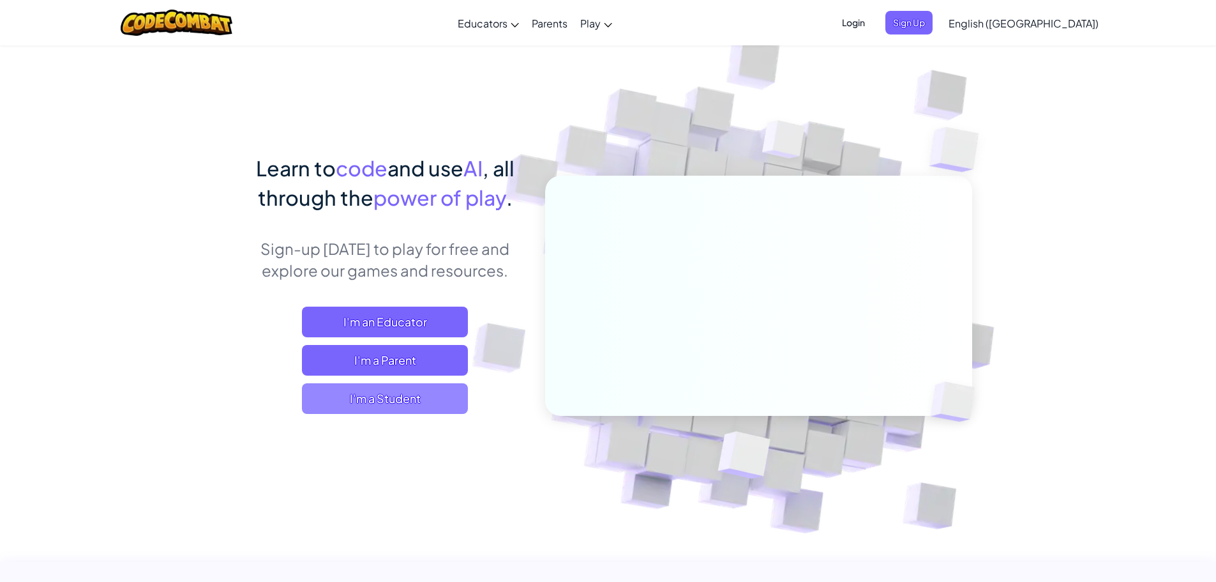
click at [387, 398] on span "I'm a Student" at bounding box center [385, 398] width 166 height 31
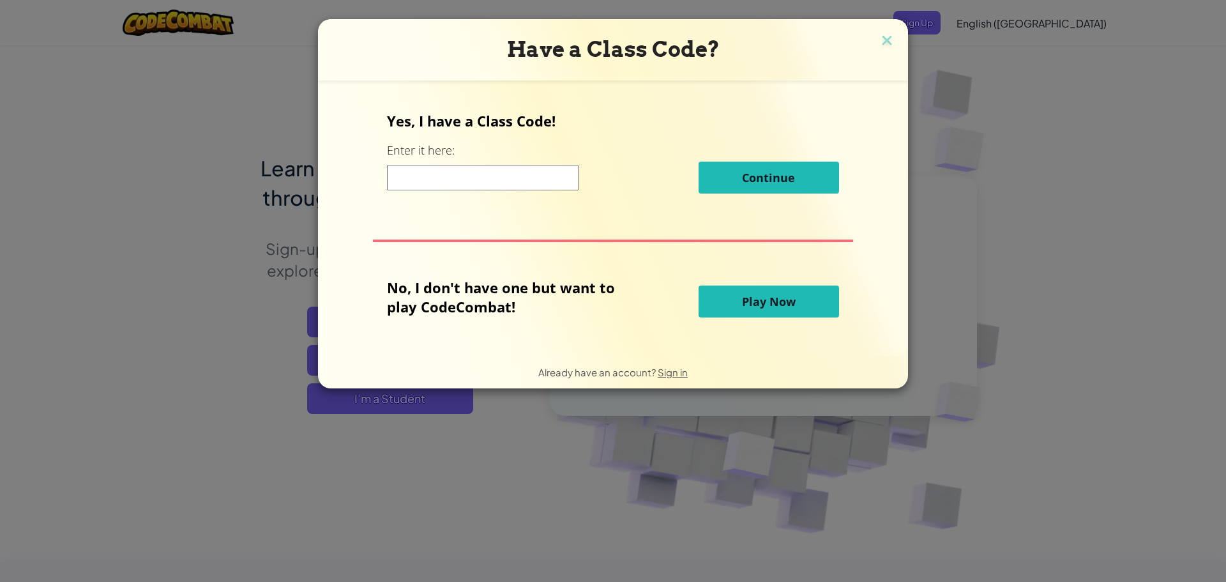
click at [742, 294] on span "Play Now" at bounding box center [769, 301] width 54 height 15
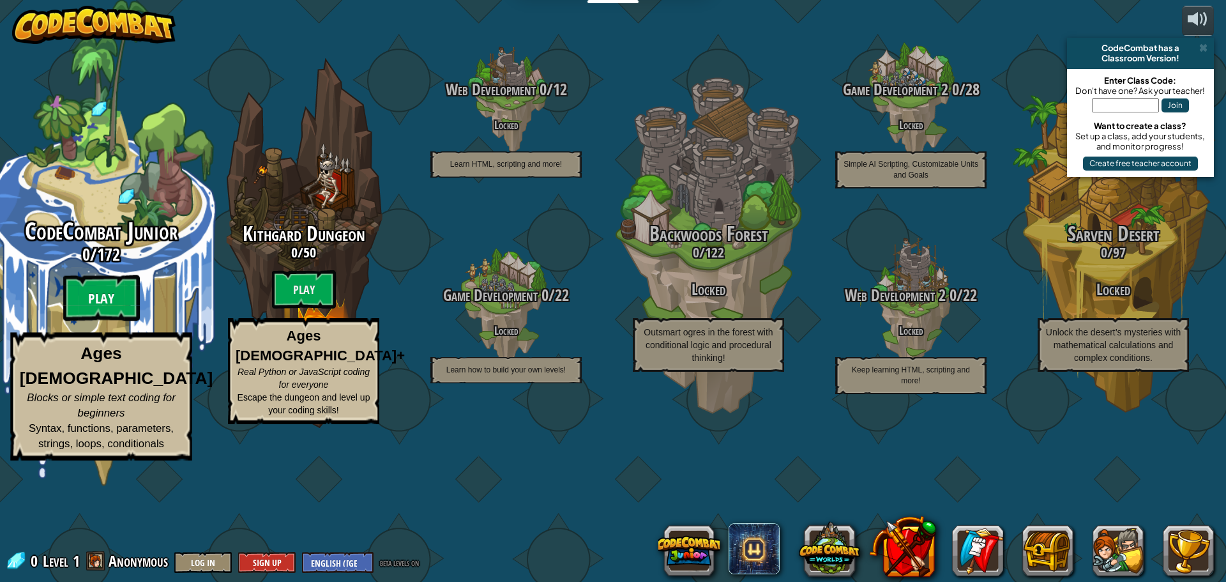
click at [89, 321] on btn "Play" at bounding box center [101, 298] width 77 height 46
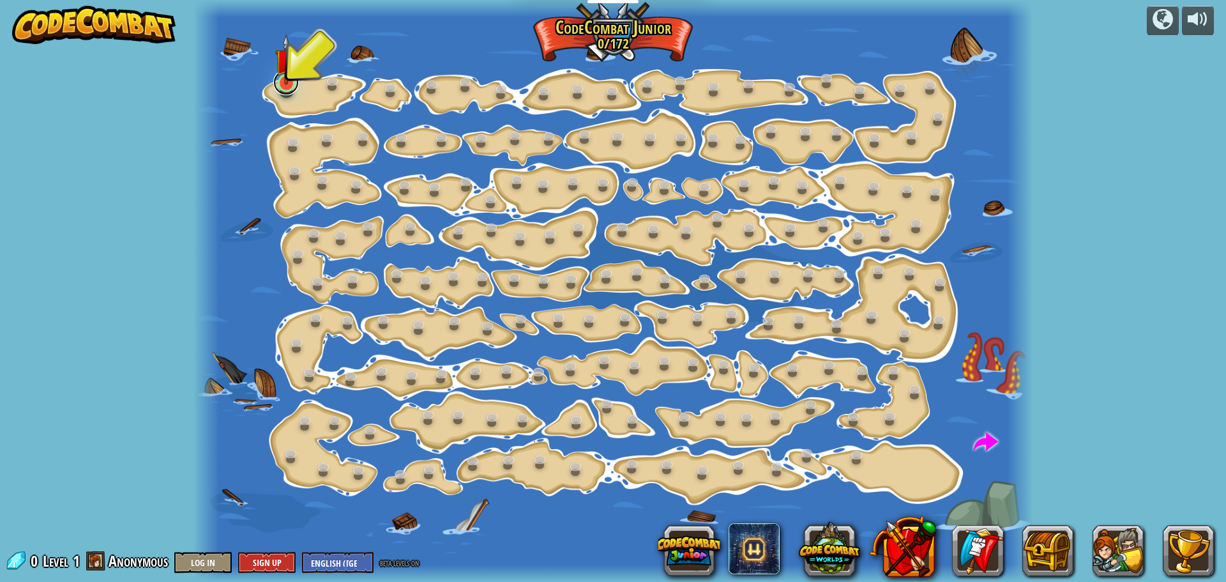
click at [285, 92] on link at bounding box center [286, 83] width 26 height 26
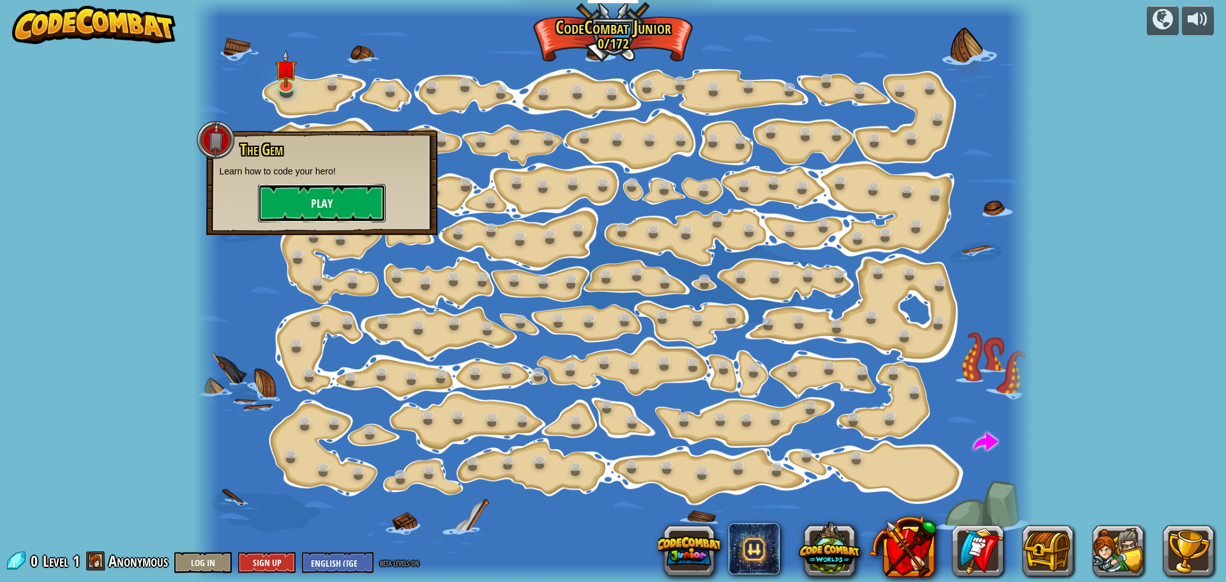
click at [285, 192] on button "Play" at bounding box center [322, 203] width 128 height 38
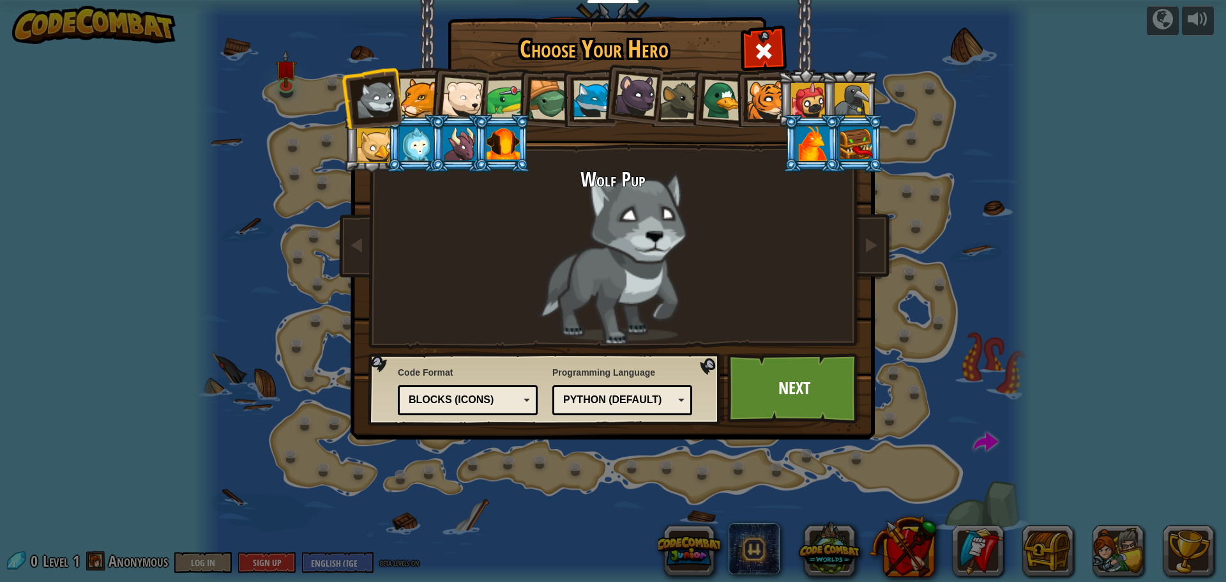
click at [599, 101] on div at bounding box center [592, 99] width 39 height 39
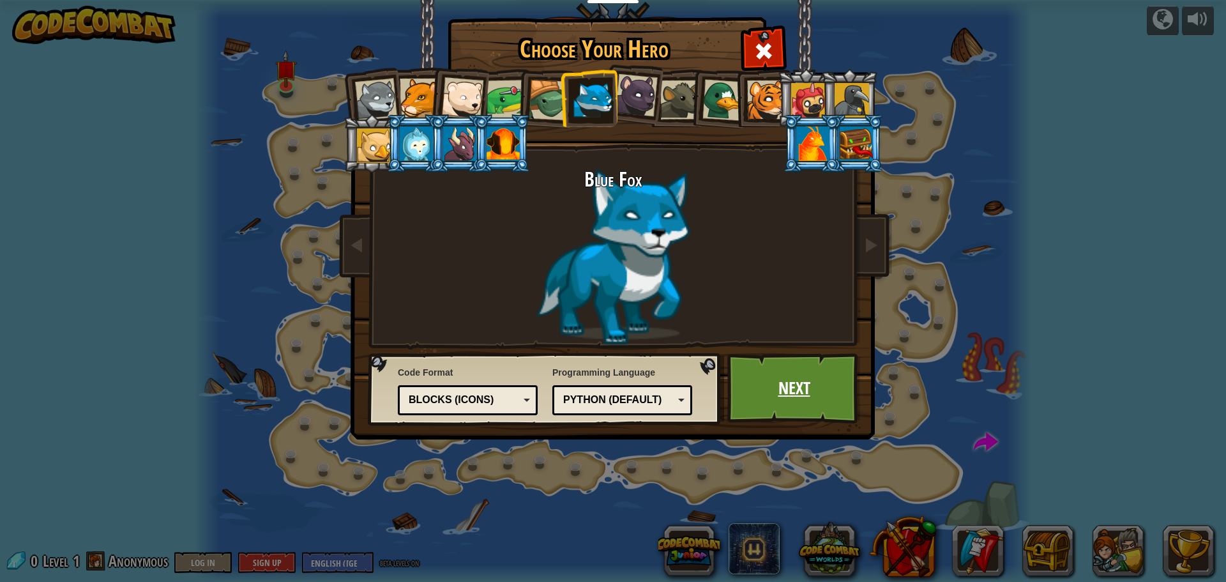
click at [835, 367] on link "Next" at bounding box center [793, 388] width 133 height 70
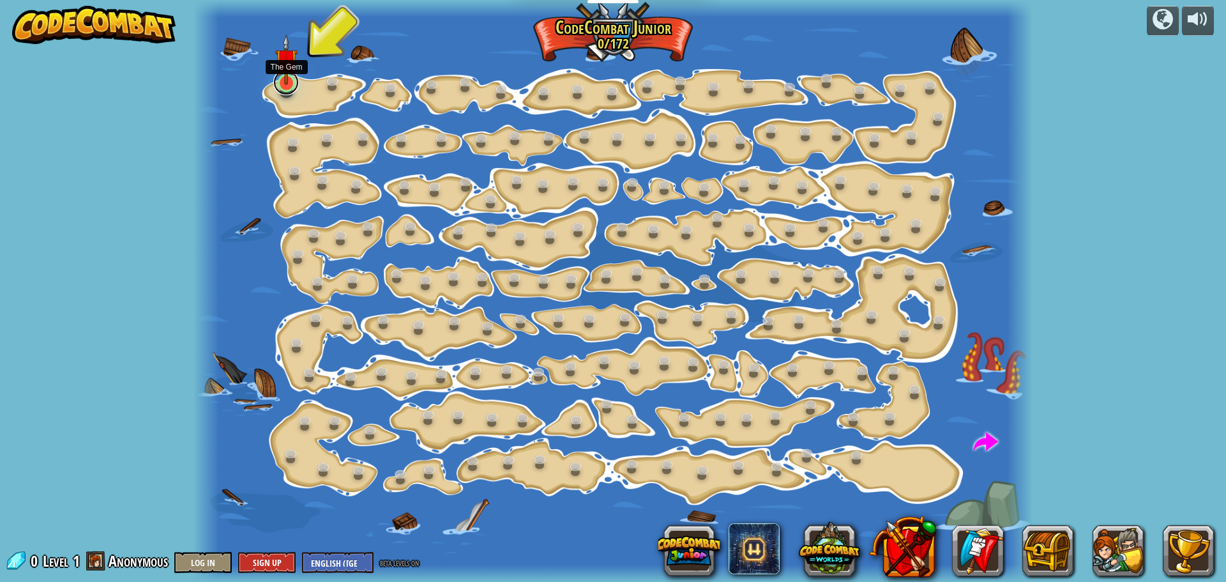
click at [287, 88] on link at bounding box center [286, 83] width 26 height 26
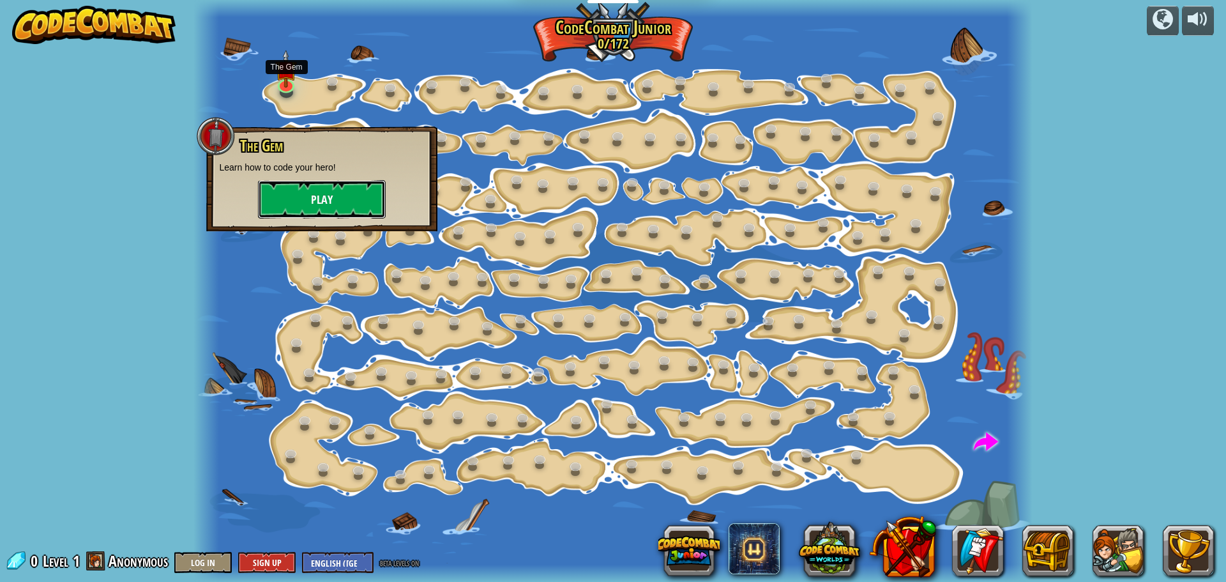
click at [289, 193] on button "Play" at bounding box center [322, 199] width 128 height 38
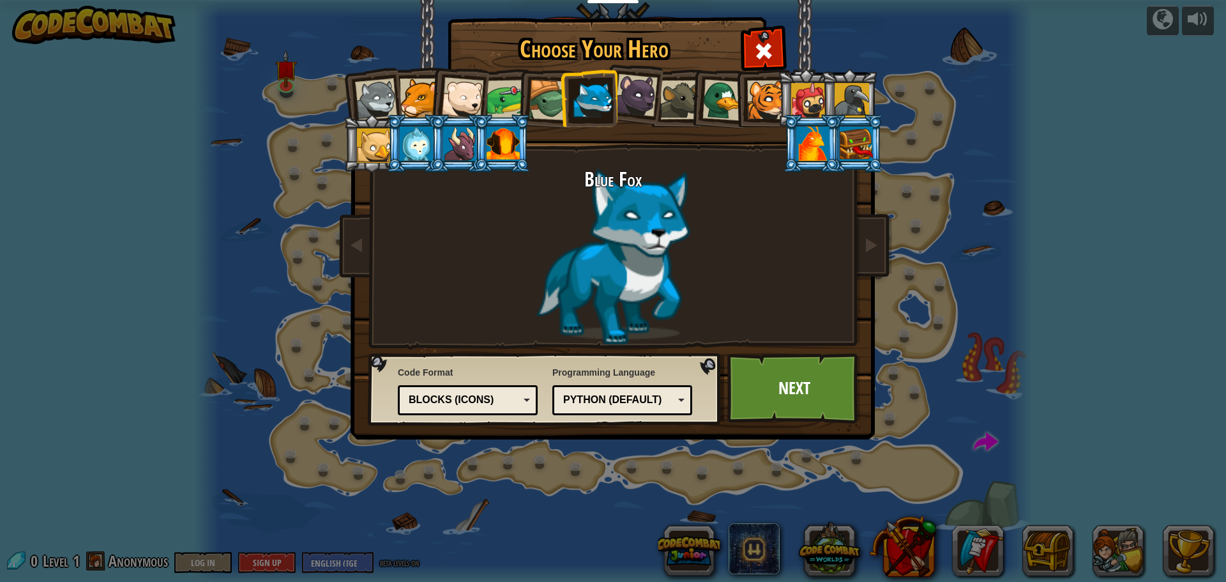
click at [802, 137] on div at bounding box center [812, 143] width 33 height 34
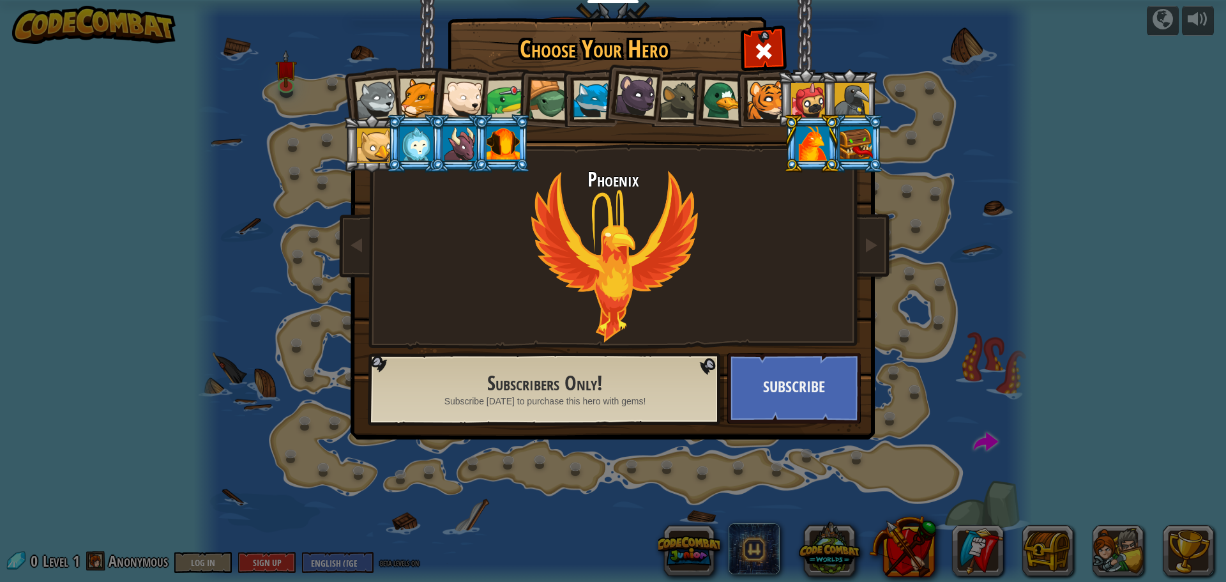
click at [597, 103] on div at bounding box center [592, 99] width 39 height 39
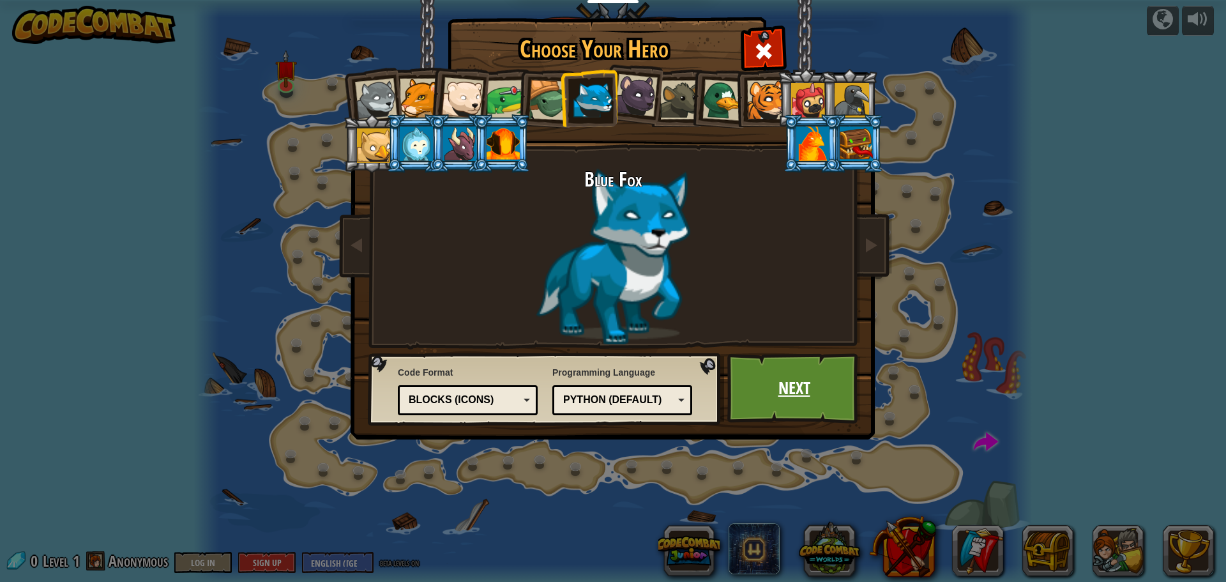
click at [793, 372] on link "Next" at bounding box center [793, 388] width 133 height 70
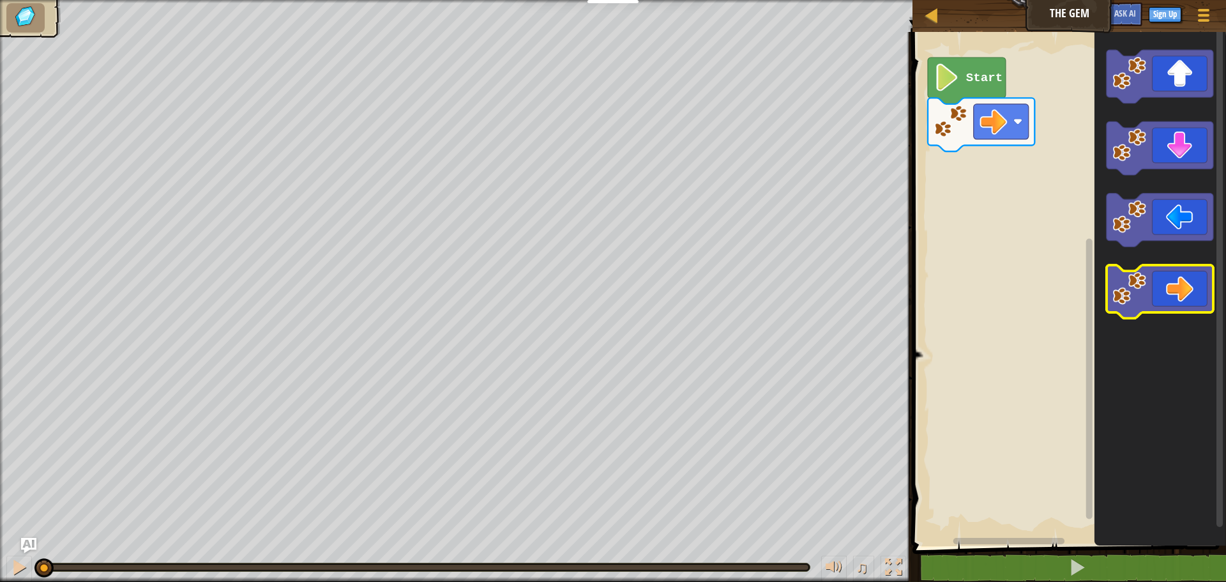
click at [1181, 301] on icon "Blockly Workspace" at bounding box center [1159, 292] width 107 height 54
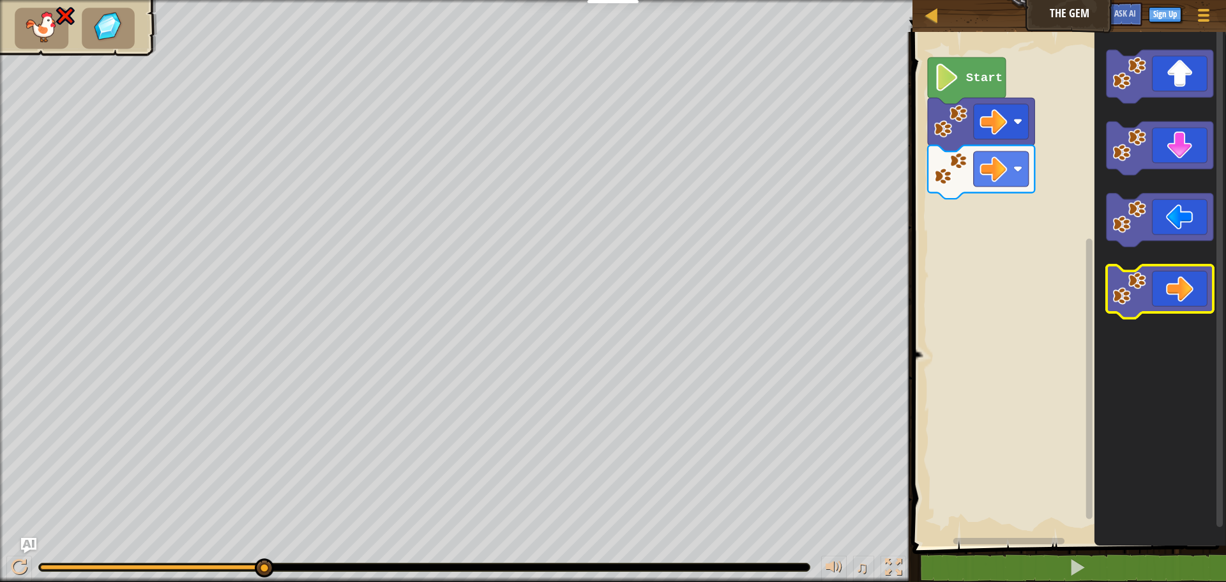
click at [1159, 298] on icon "Blockly Workspace" at bounding box center [1159, 292] width 107 height 54
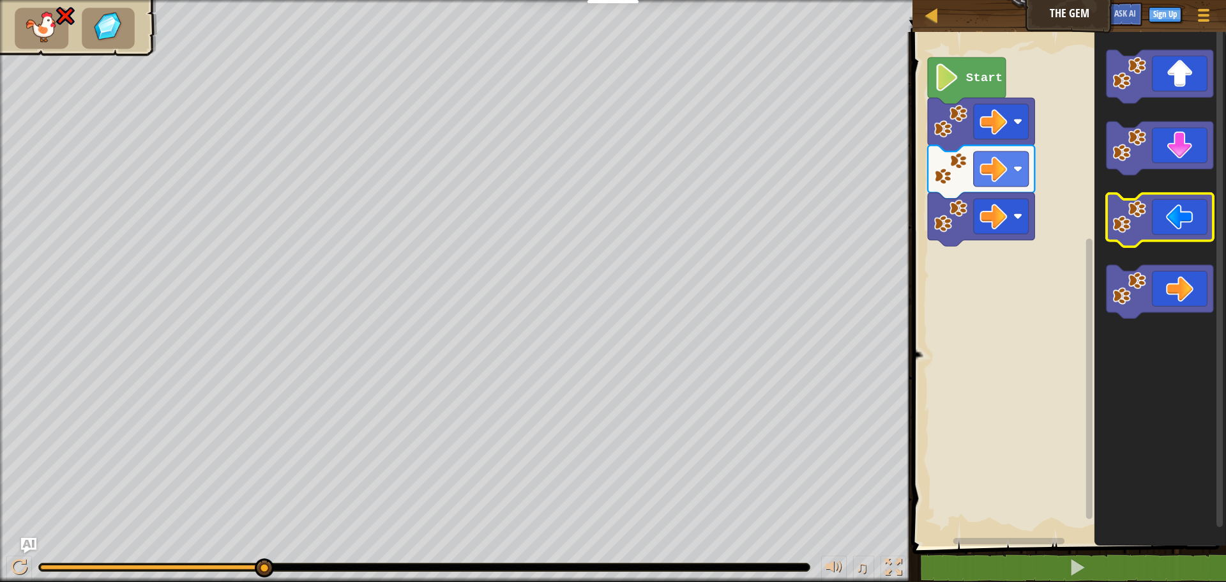
click at [1152, 229] on icon "Blockly Workspace" at bounding box center [1159, 220] width 107 height 54
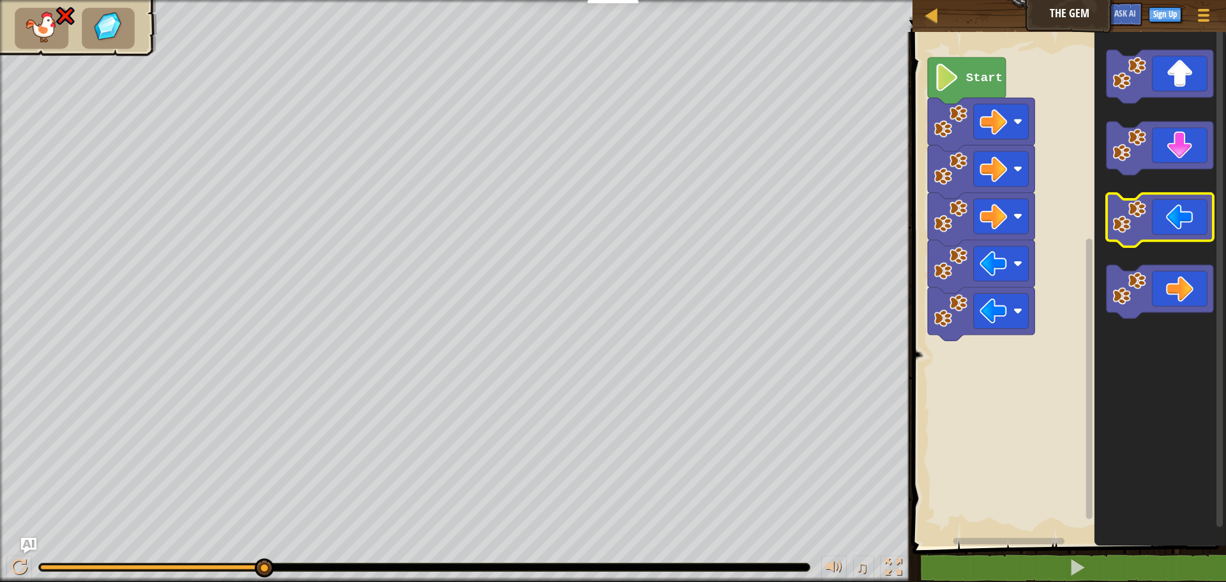
click at [1152, 229] on icon "Blockly Workspace" at bounding box center [1159, 220] width 107 height 54
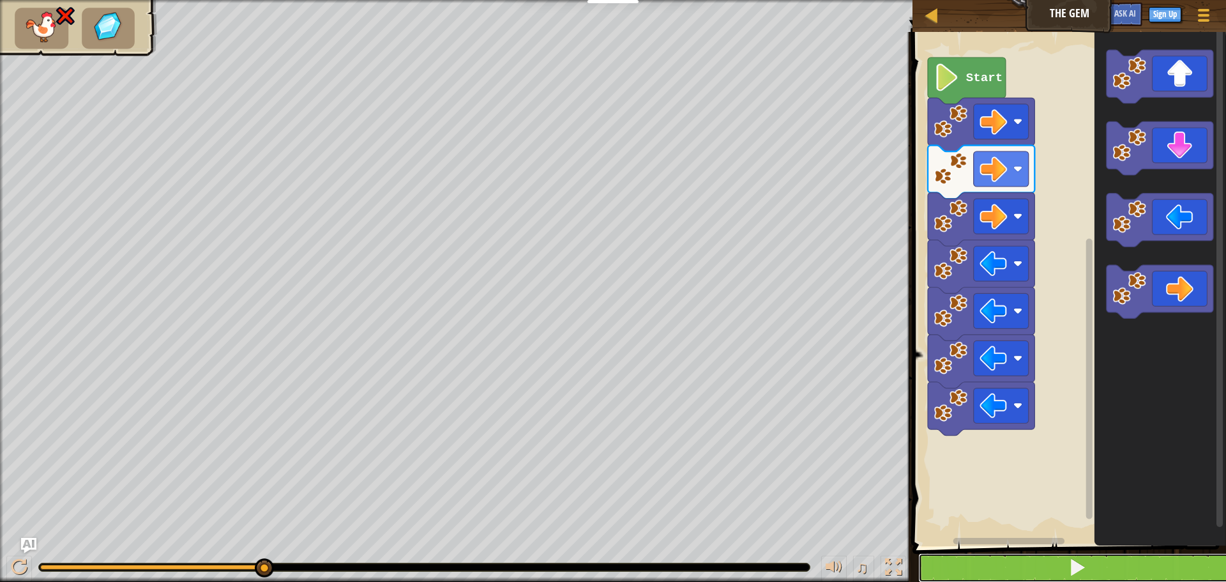
click at [1073, 575] on span at bounding box center [1077, 567] width 18 height 18
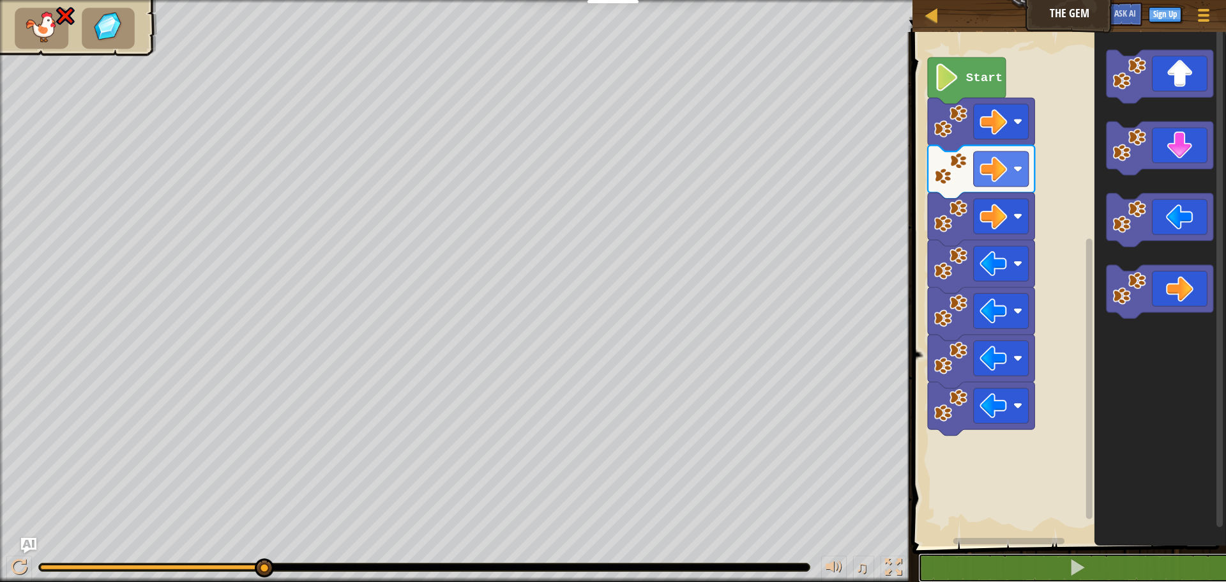
drag, startPoint x: 1085, startPoint y: 566, endPoint x: 1225, endPoint y: 398, distance: 218.5
click at [1119, 533] on div "1 2 go ( 'right' ) הההההההההההההההההההההההההההההההההההההההההההההההההההההההההההה…" at bounding box center [1066, 331] width 317 height 587
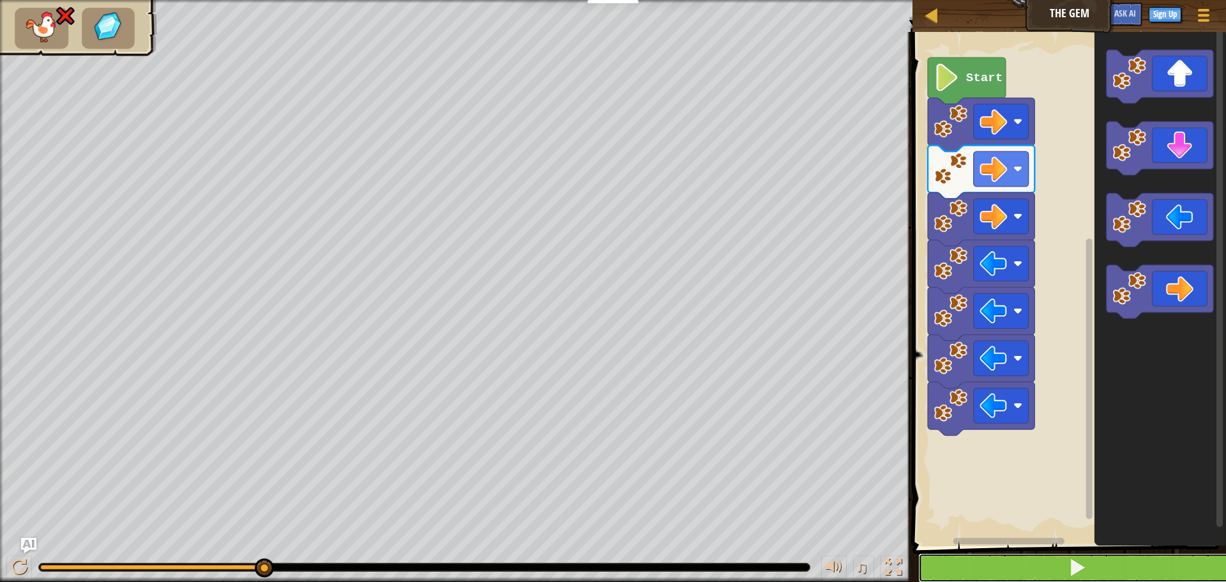
click at [1120, 557] on button at bounding box center [1076, 567] width 317 height 29
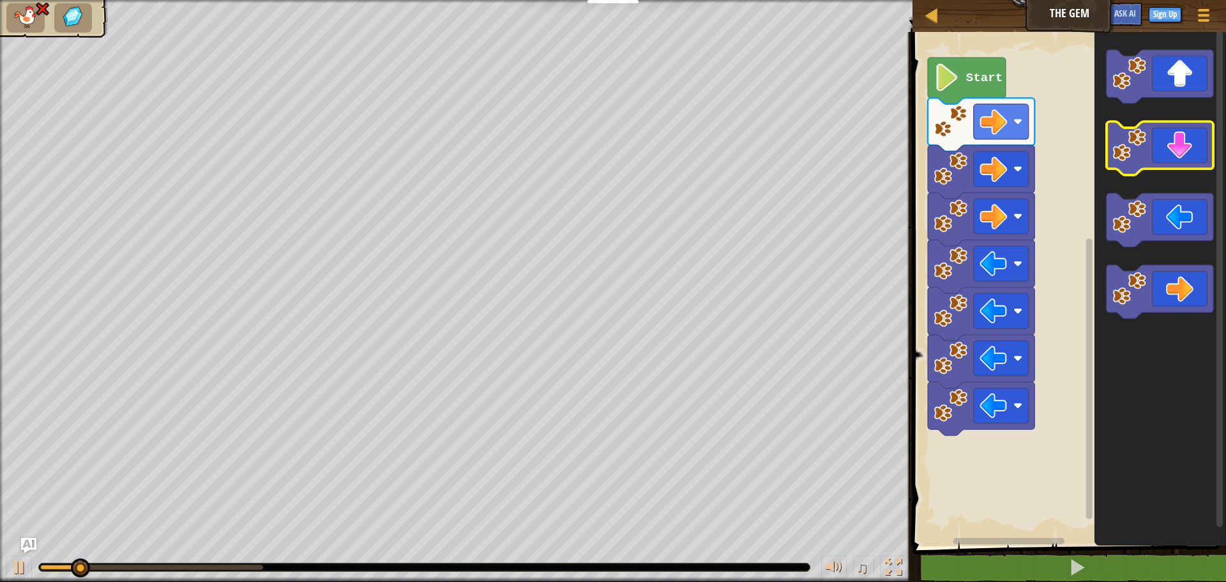
click at [1162, 160] on icon "Blockly Workspace" at bounding box center [1159, 149] width 107 height 54
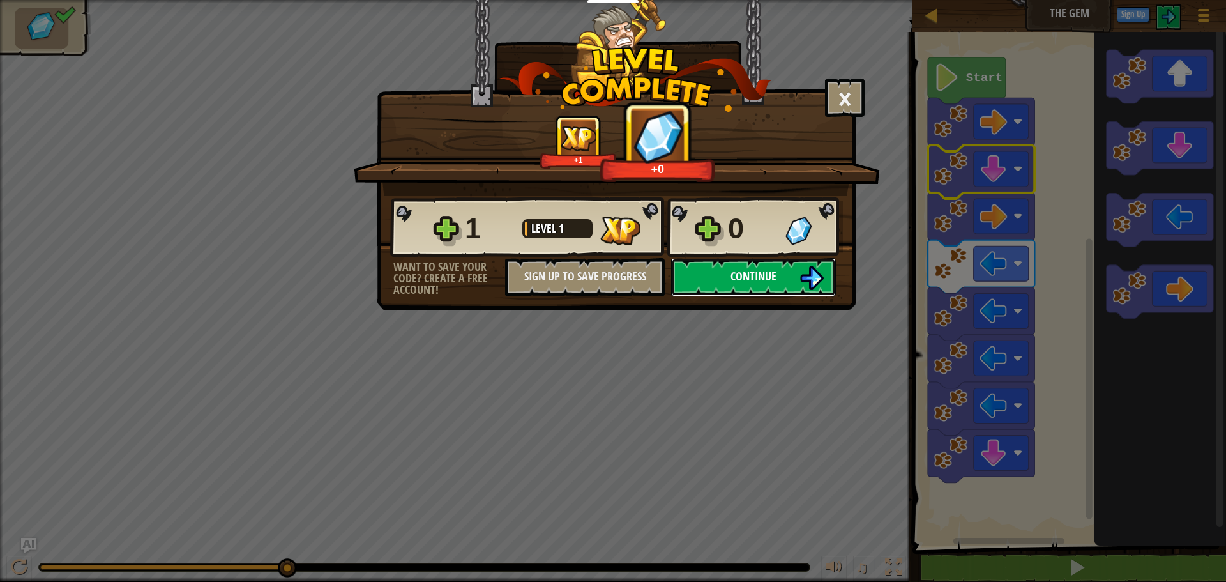
click at [732, 275] on span "Continue" at bounding box center [753, 276] width 46 height 16
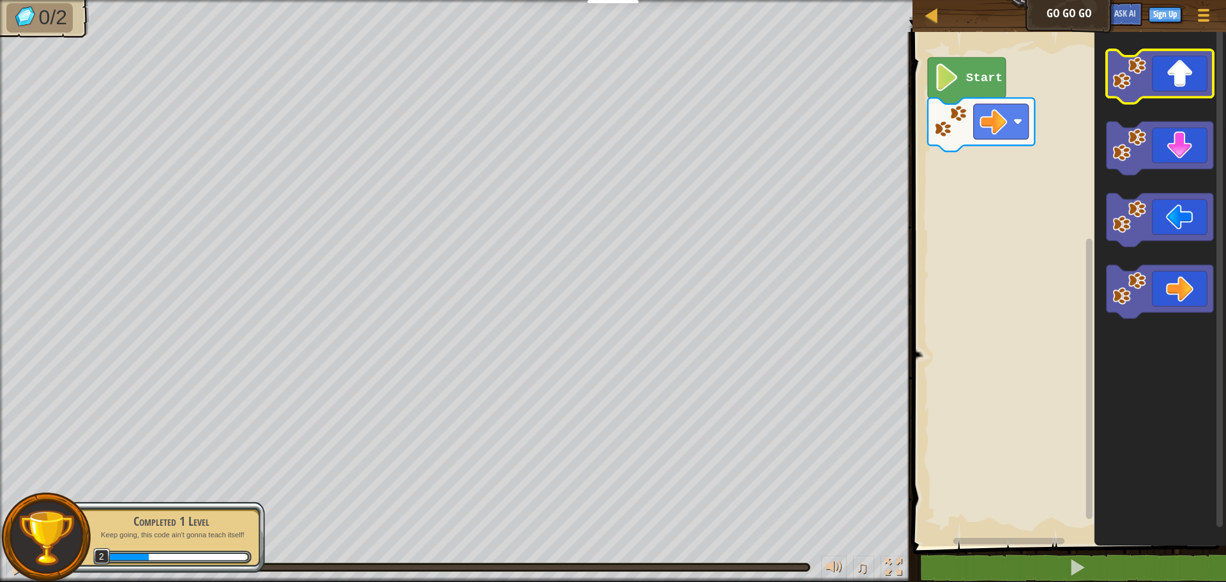
click at [1176, 74] on icon "Blockly Workspace" at bounding box center [1159, 77] width 107 height 54
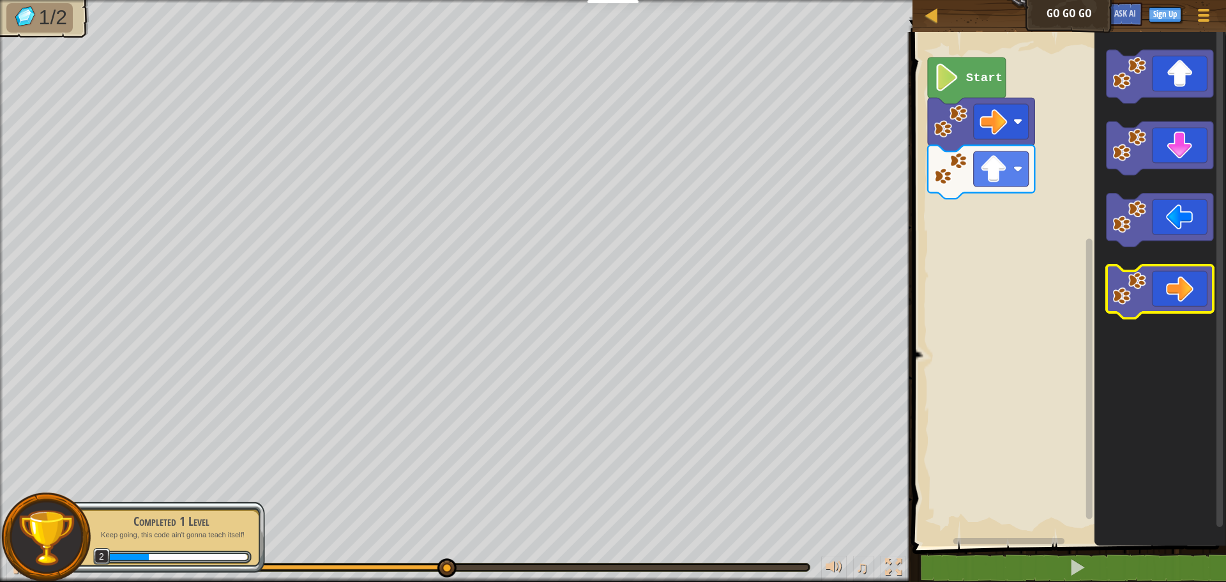
click at [1197, 288] on icon "Blockly Workspace" at bounding box center [1159, 292] width 107 height 54
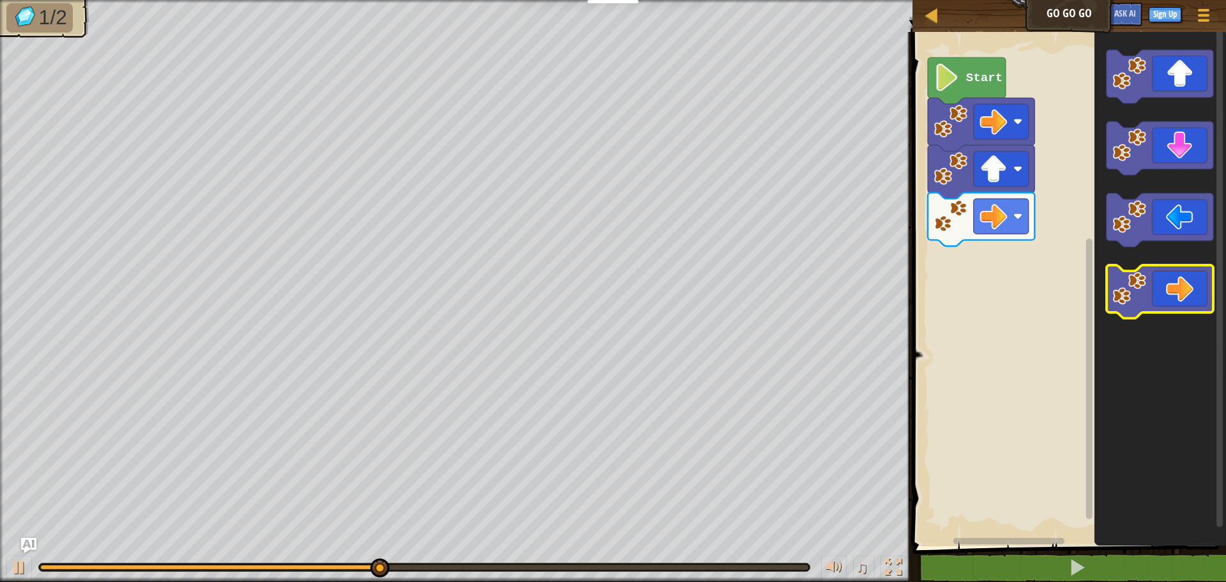
click at [1189, 282] on icon "Blockly Workspace" at bounding box center [1159, 292] width 107 height 54
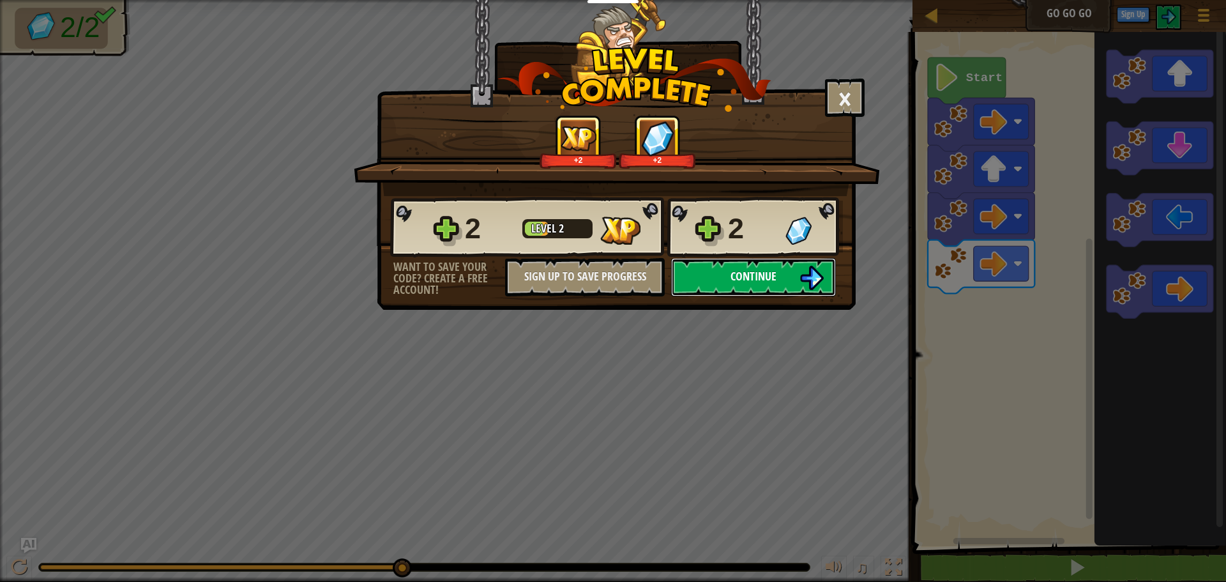
click at [711, 283] on button "Continue" at bounding box center [753, 277] width 165 height 38
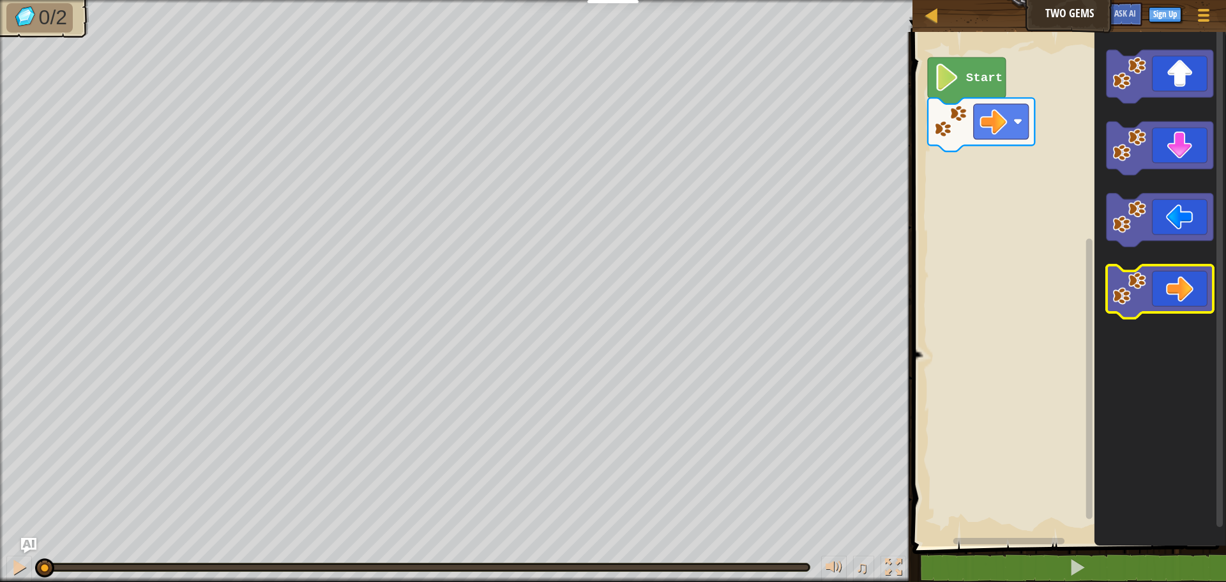
click at [1188, 297] on icon "Blockly Workspace" at bounding box center [1159, 292] width 107 height 54
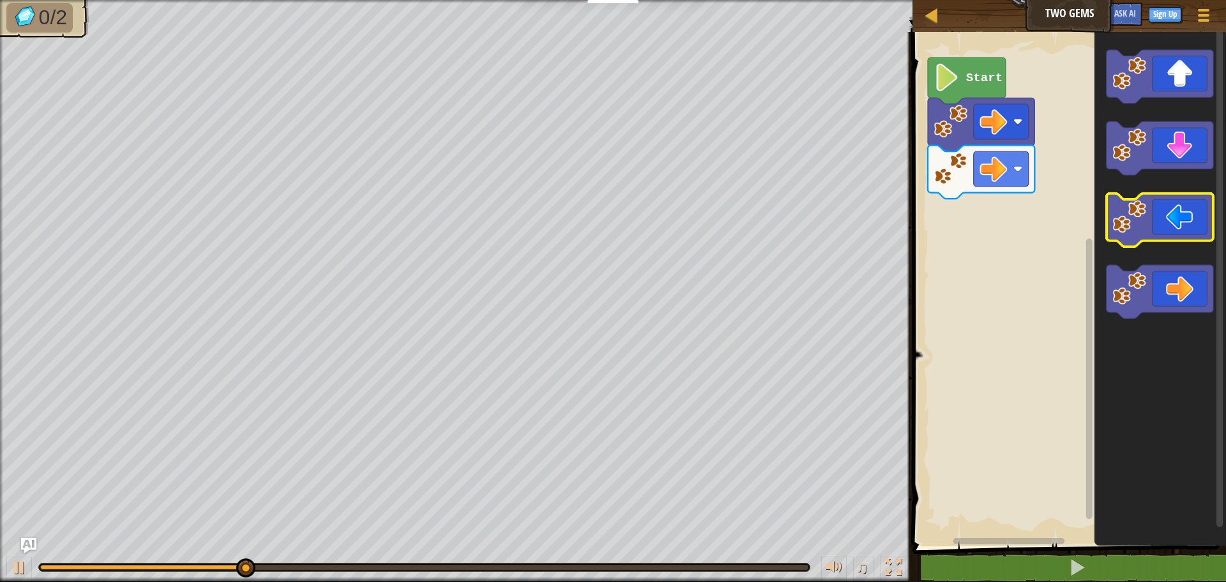
click at [1177, 215] on icon "Blockly Workspace" at bounding box center [1159, 220] width 107 height 54
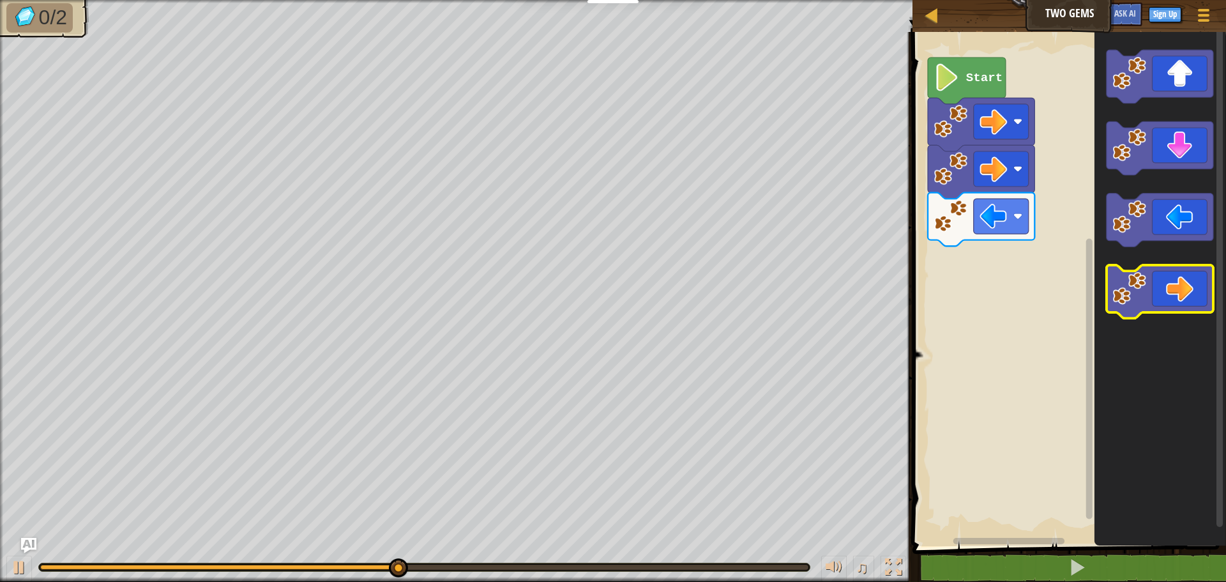
click at [1185, 298] on icon "Blockly Workspace" at bounding box center [1159, 292] width 107 height 54
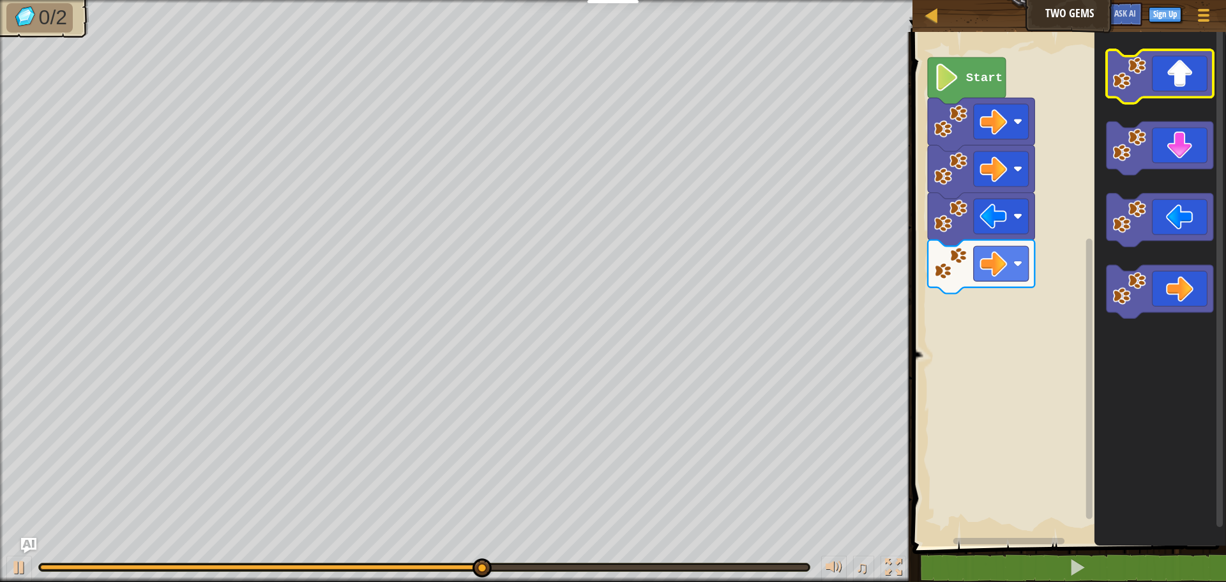
click at [1178, 81] on icon "Blockly Workspace" at bounding box center [1159, 77] width 107 height 54
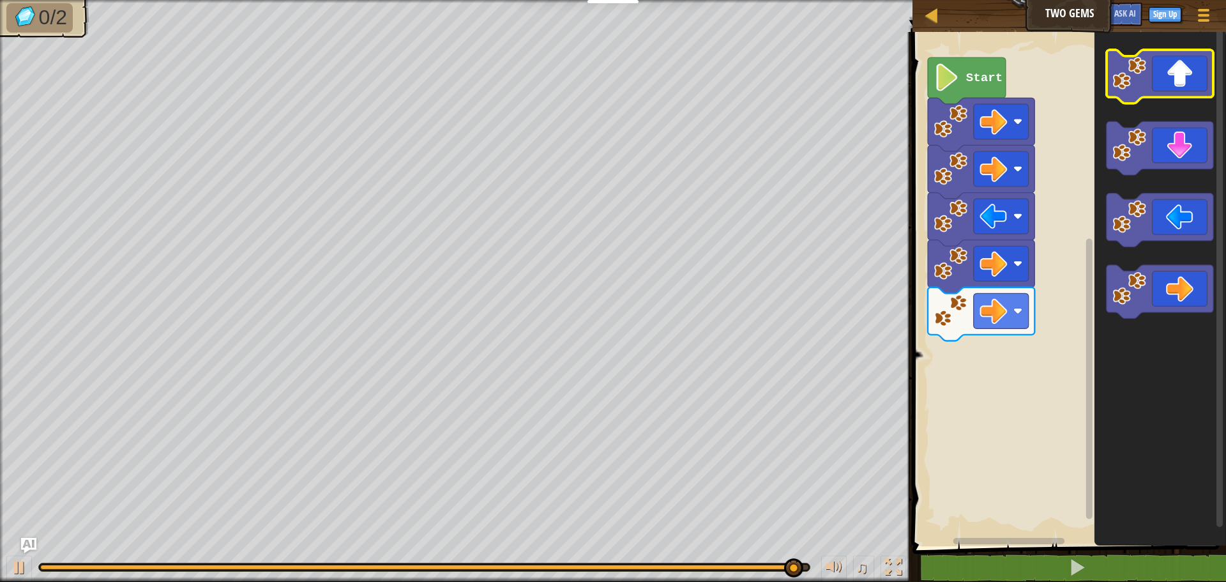
click at [1178, 87] on icon "Blockly Workspace" at bounding box center [1159, 77] width 107 height 54
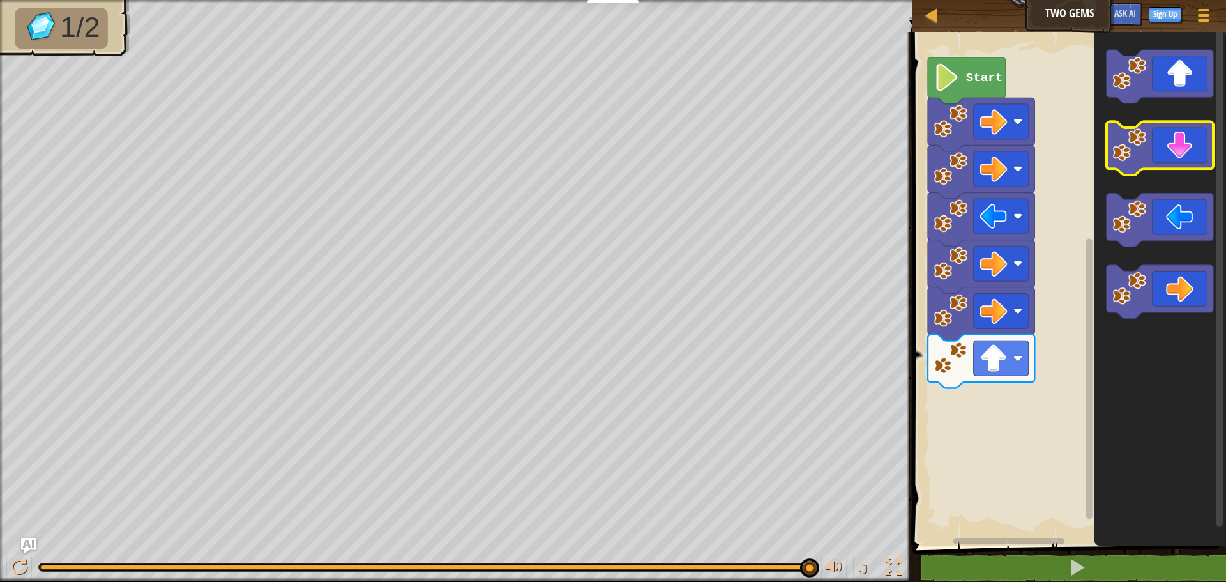
click at [1177, 141] on icon "Blockly Workspace" at bounding box center [1159, 149] width 107 height 54
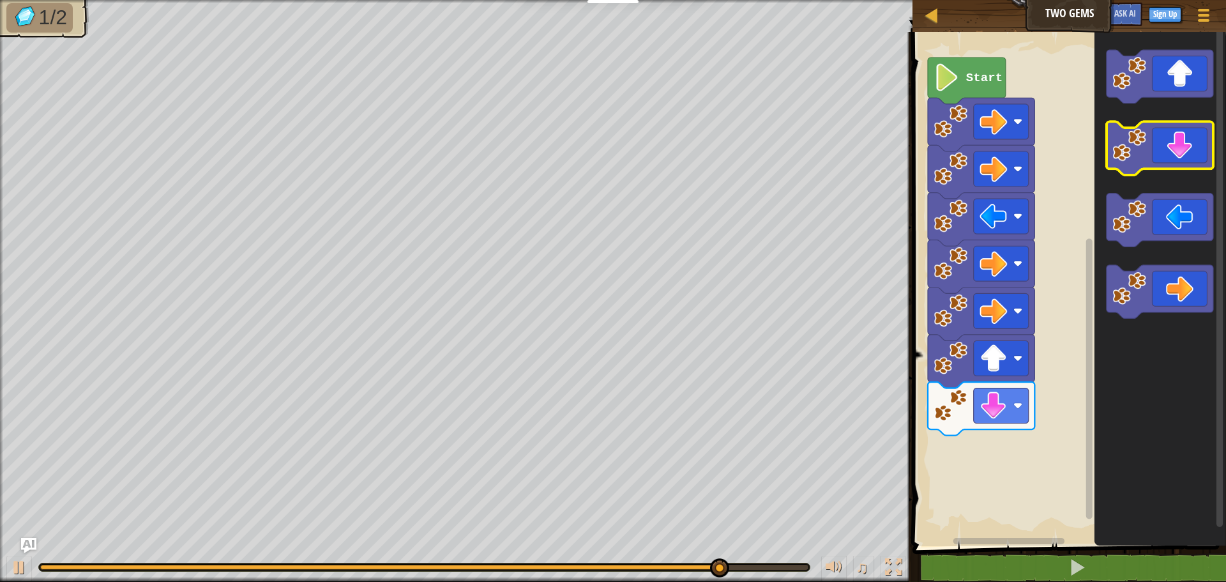
click at [1177, 141] on icon "Blockly Workspace" at bounding box center [1159, 149] width 107 height 54
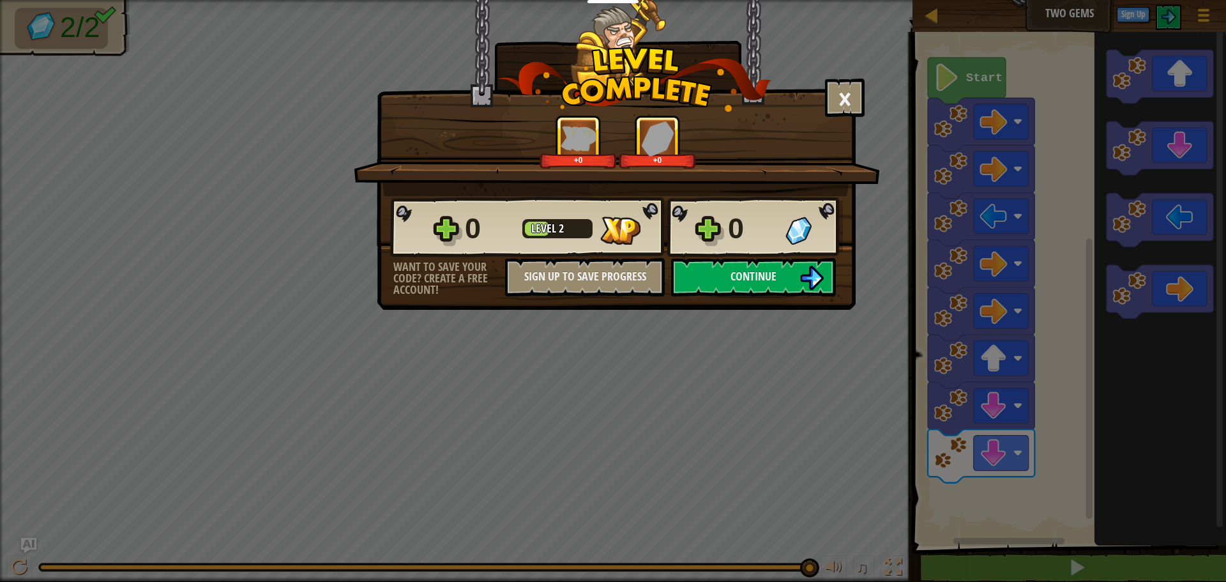
click at [741, 296] on div "× How fun was this level? +0 +0 Reticulating Splines... 0 Level 2 0 Want to sav…" at bounding box center [616, 155] width 479 height 310
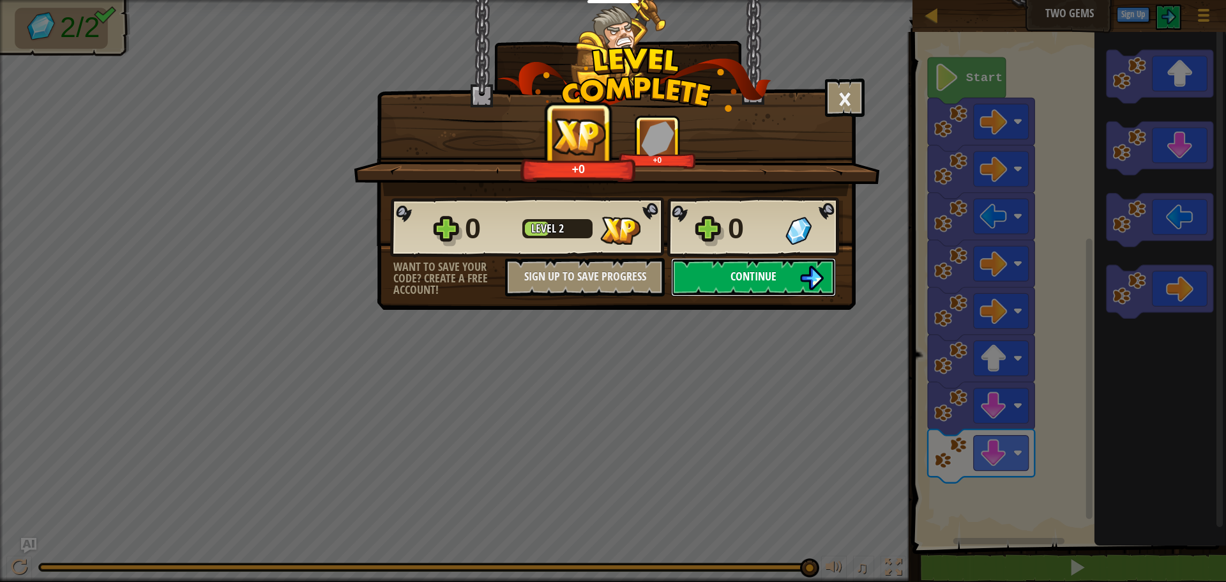
click at [758, 278] on span "Continue" at bounding box center [753, 276] width 46 height 16
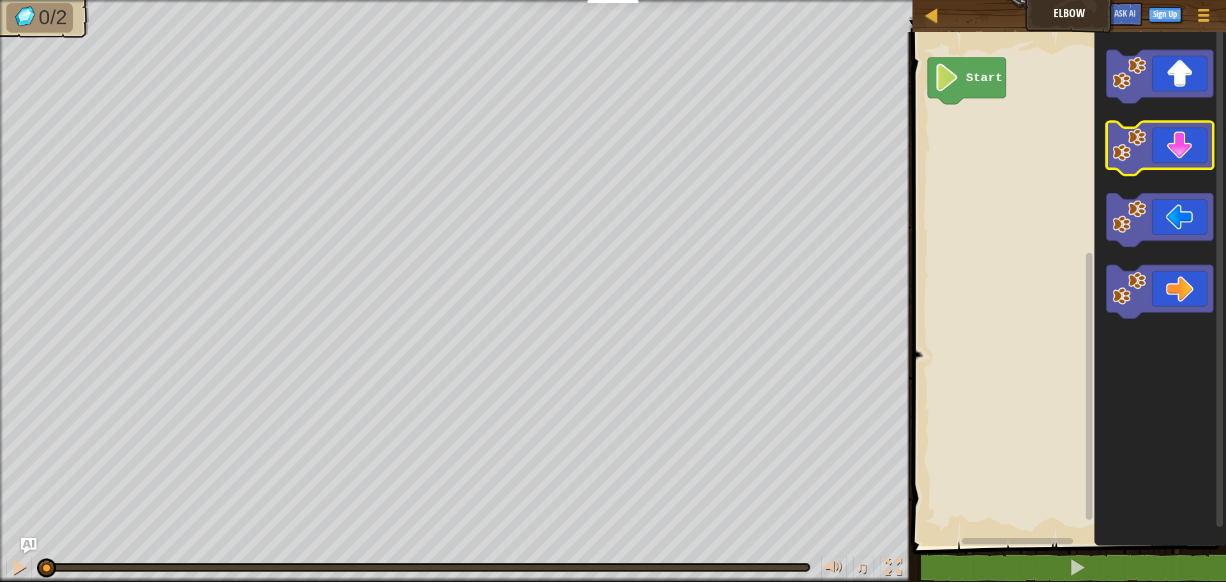
click at [1168, 171] on rect "Blockly Workspace" at bounding box center [1159, 149] width 107 height 54
click at [1170, 161] on icon "Blockly Workspace" at bounding box center [1159, 149] width 107 height 54
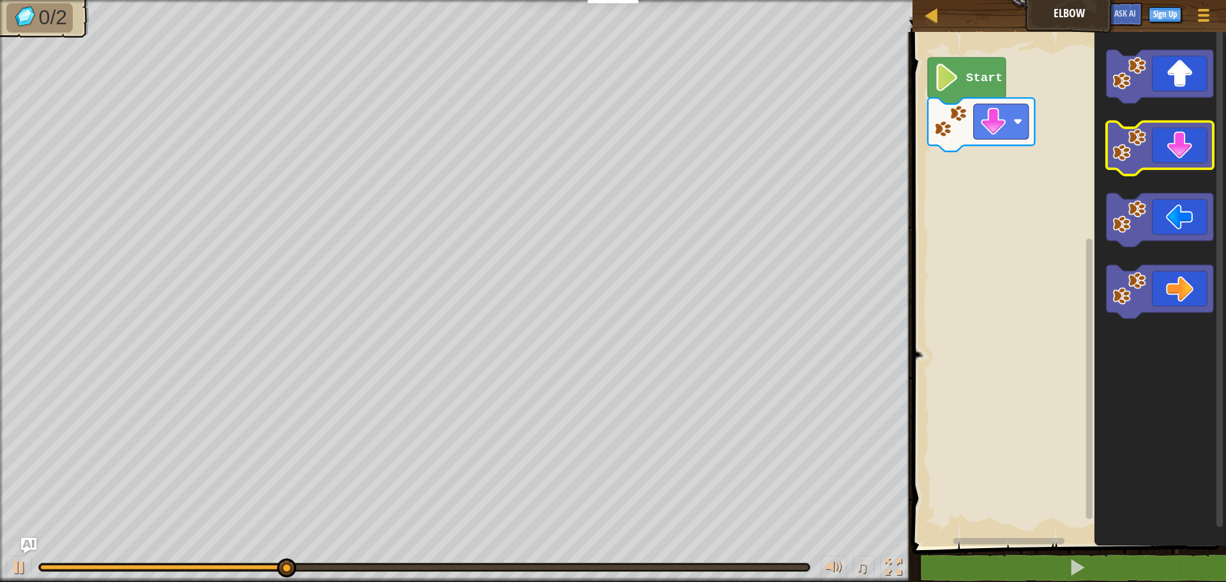
click at [1164, 147] on icon "Blockly Workspace" at bounding box center [1159, 149] width 107 height 54
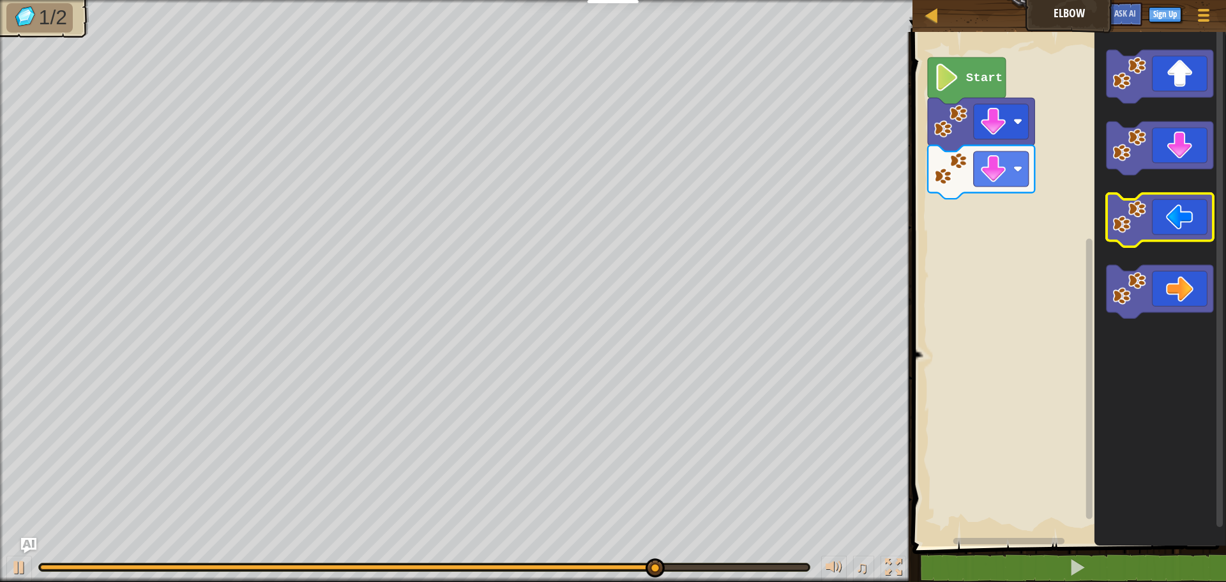
click at [1198, 229] on icon "Blockly Workspace" at bounding box center [1159, 220] width 107 height 54
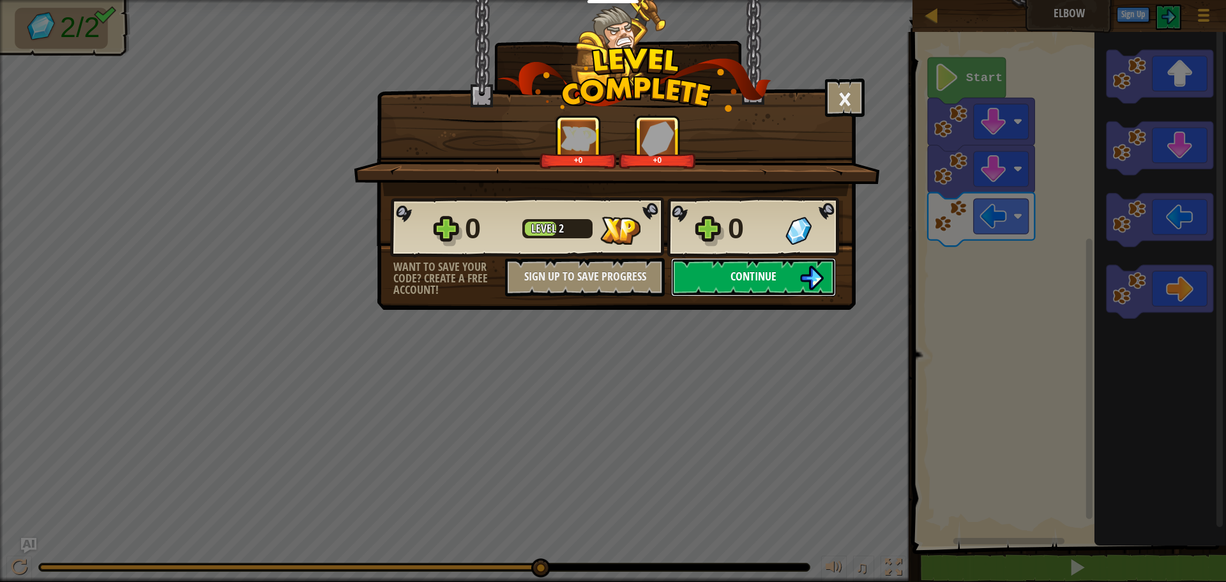
click at [802, 283] on img at bounding box center [811, 278] width 24 height 24
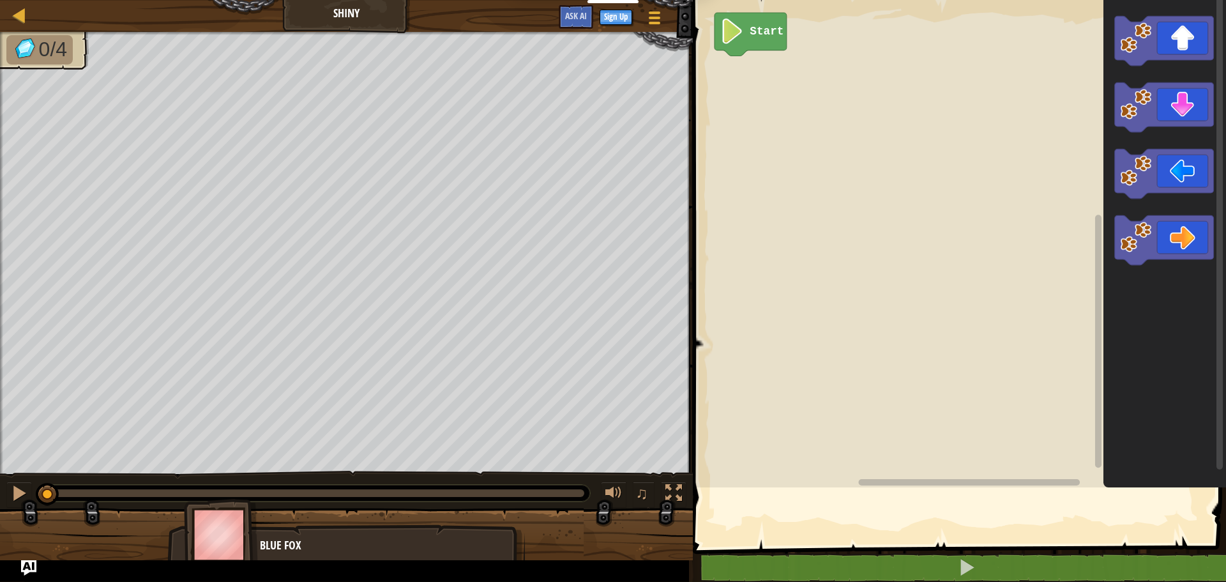
click at [711, 280] on rect "Blockly Workspace" at bounding box center [957, 240] width 537 height 493
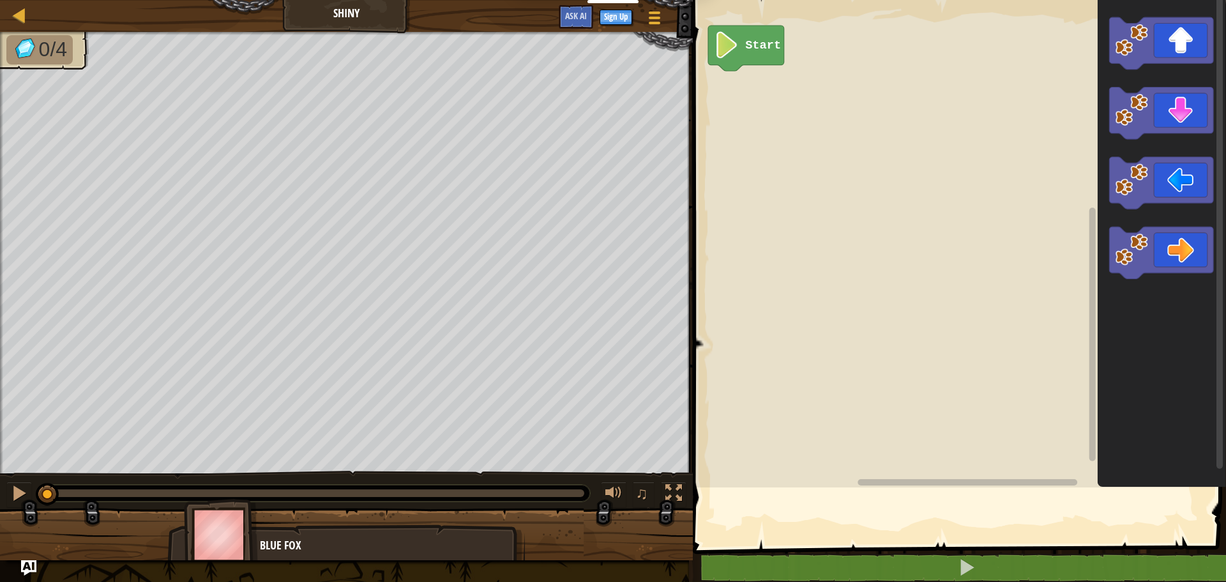
click at [712, 259] on rect "Blockly Workspace" at bounding box center [957, 240] width 537 height 493
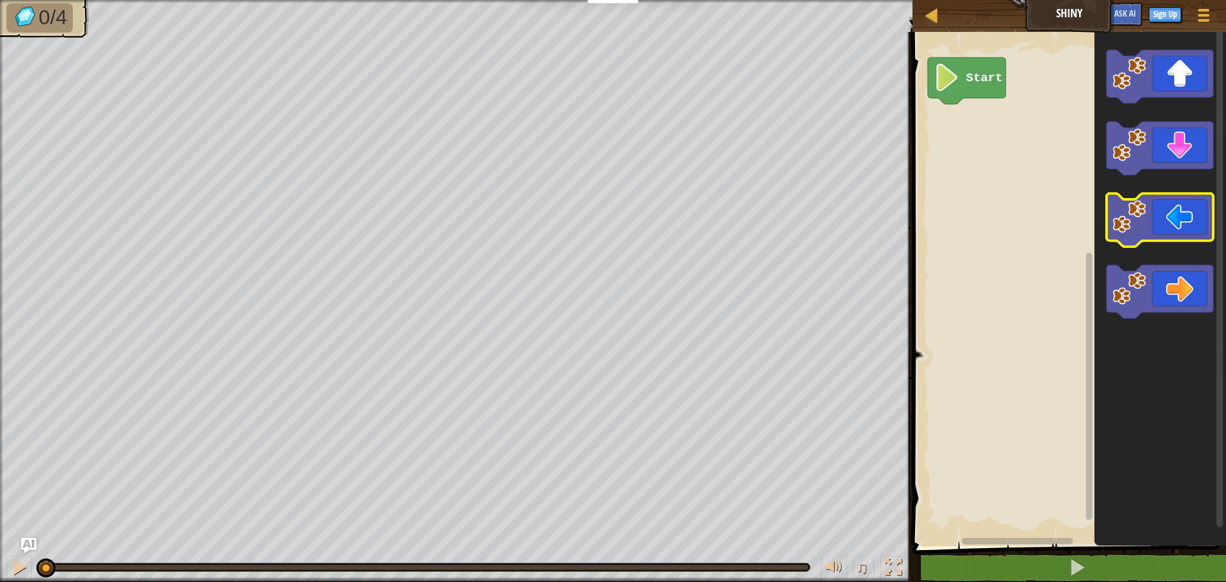
click at [1154, 244] on rect "Blockly Workspace" at bounding box center [1159, 220] width 107 height 54
click at [1159, 232] on icon "Blockly Workspace" at bounding box center [1159, 220] width 107 height 54
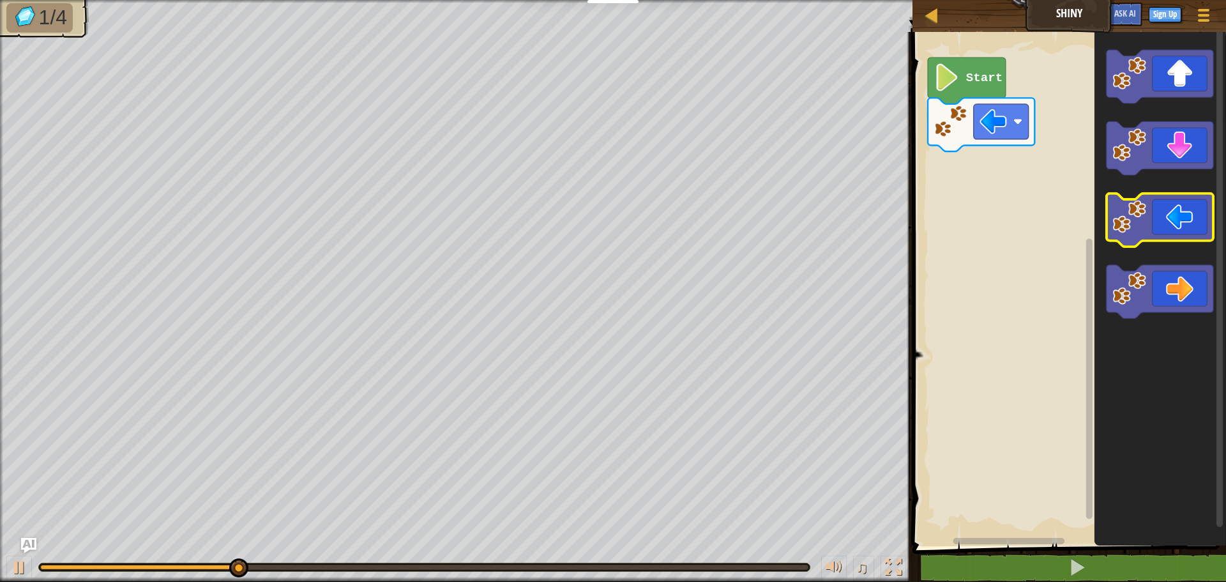
click at [1164, 225] on icon "Blockly Workspace" at bounding box center [1159, 220] width 107 height 54
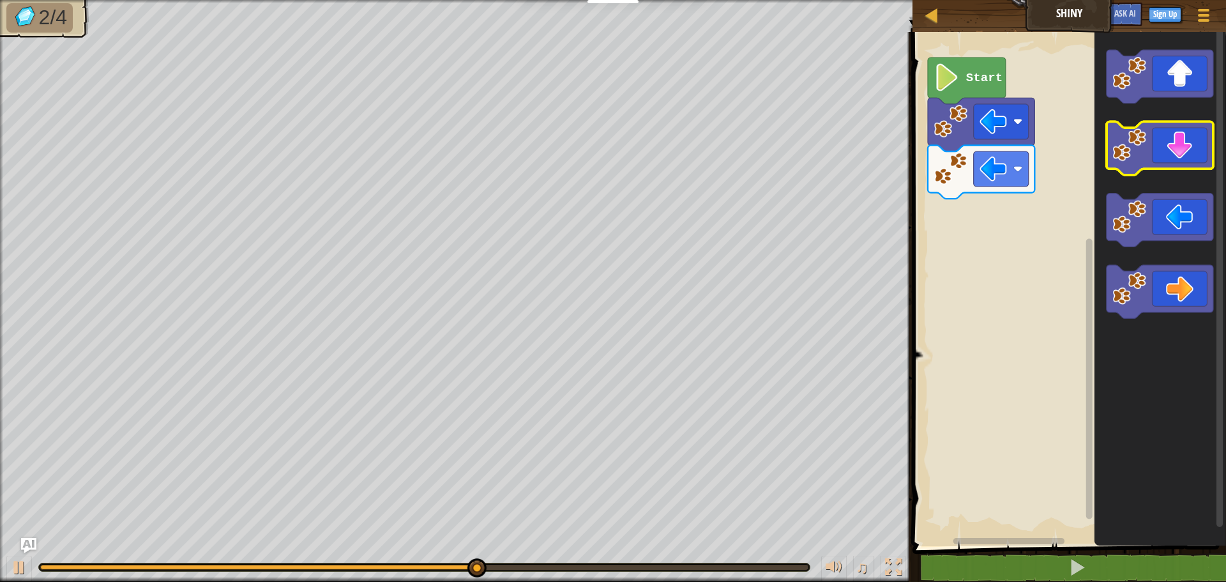
click at [1185, 151] on icon "Blockly Workspace" at bounding box center [1159, 149] width 107 height 54
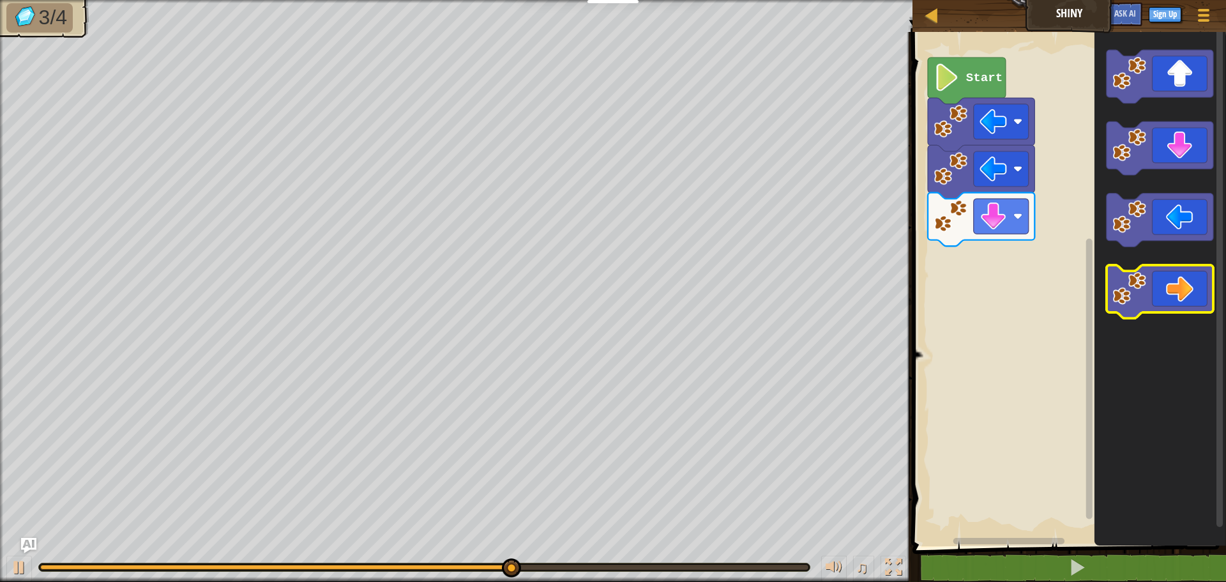
click at [1160, 276] on icon "Blockly Workspace" at bounding box center [1159, 292] width 107 height 54
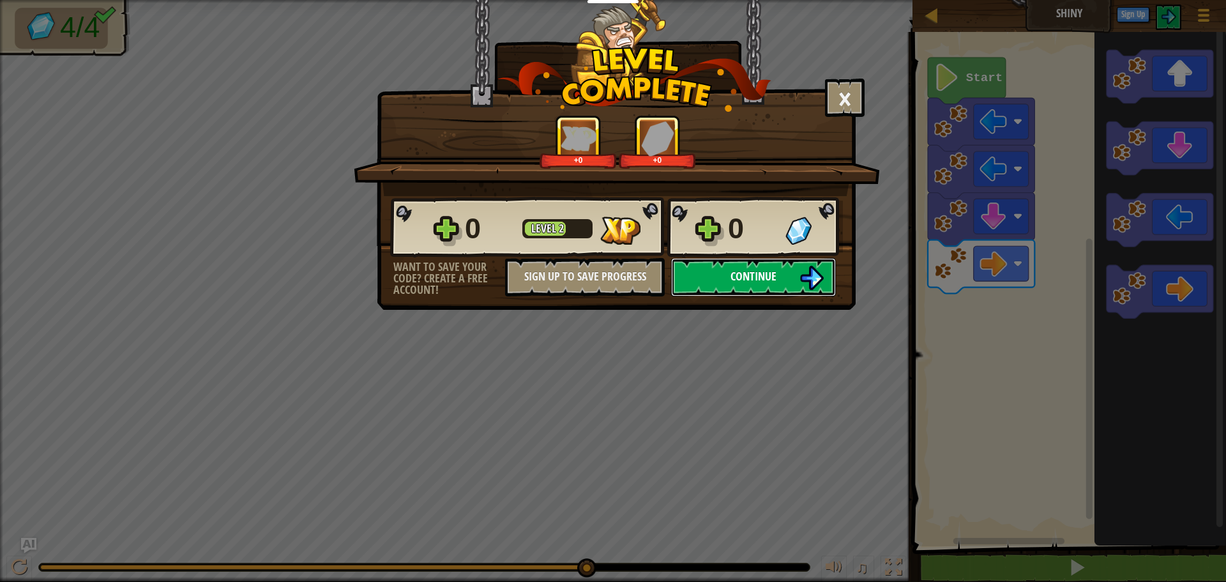
click at [732, 273] on span "Continue" at bounding box center [753, 276] width 46 height 16
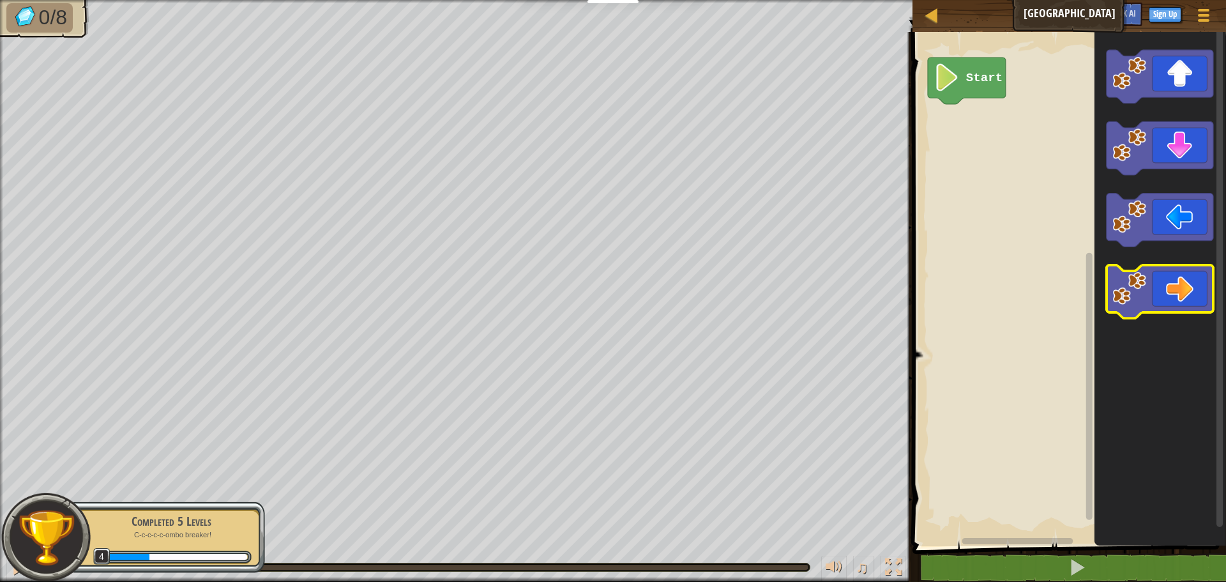
click at [1131, 280] on image "Blockly Workspace" at bounding box center [1130, 288] width 34 height 34
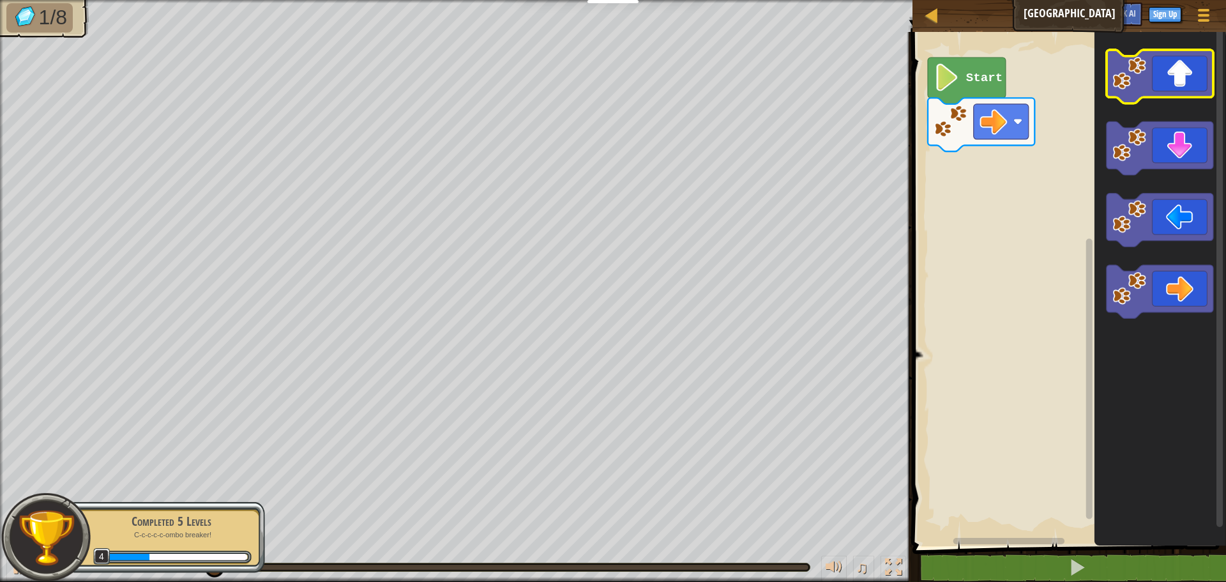
click at [1188, 91] on icon "Blockly Workspace" at bounding box center [1159, 77] width 107 height 54
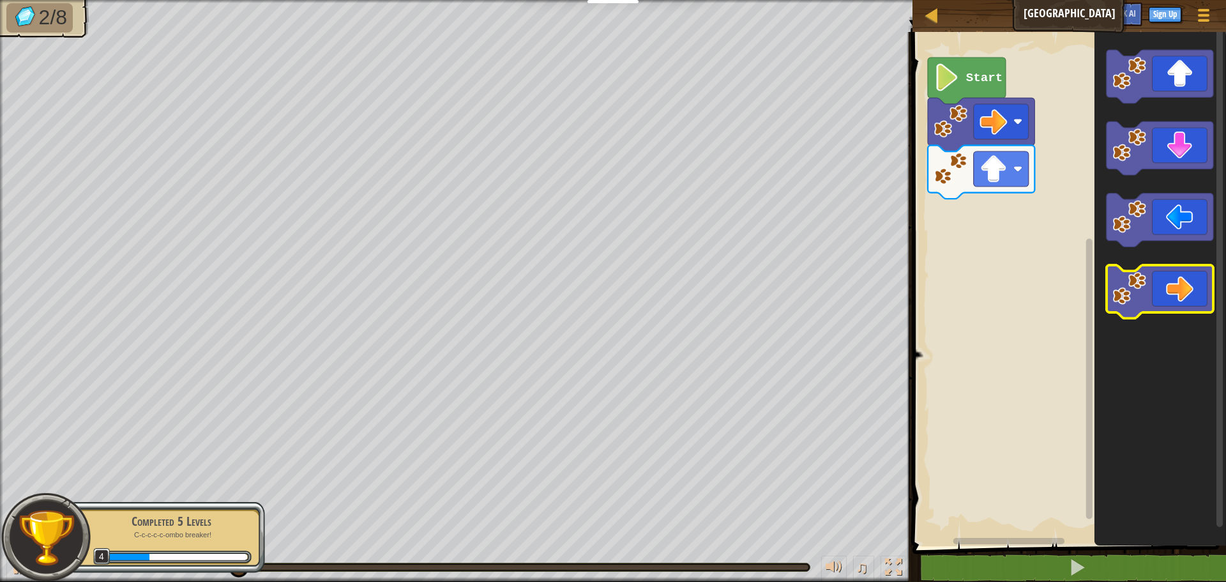
click at [1149, 285] on icon "Blockly Workspace" at bounding box center [1159, 292] width 107 height 54
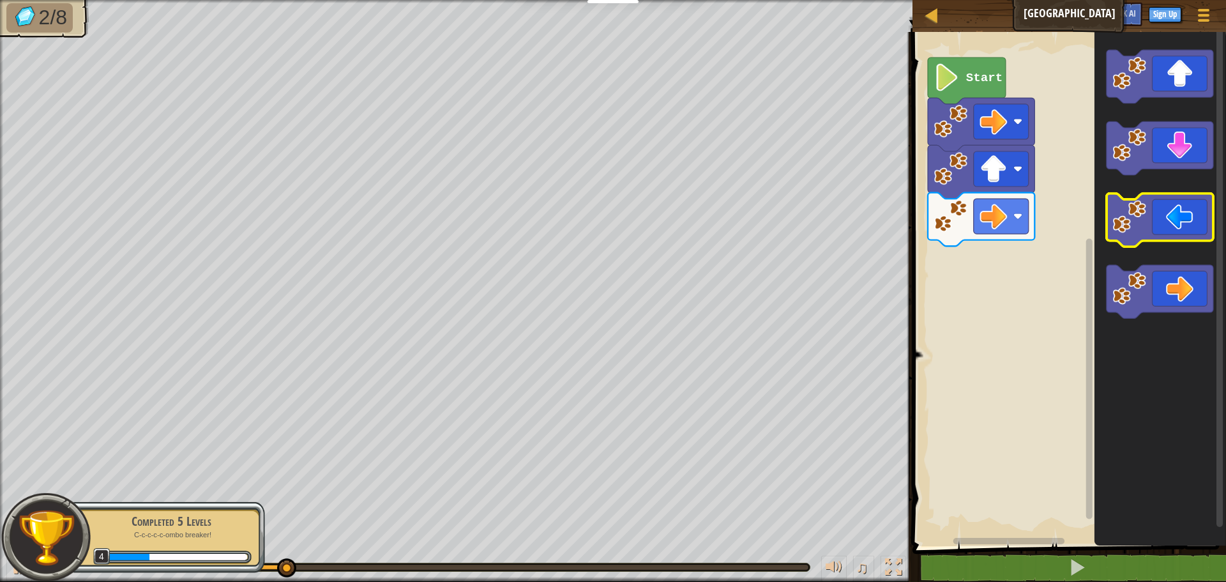
click at [1141, 231] on image "Blockly Workspace" at bounding box center [1130, 217] width 34 height 34
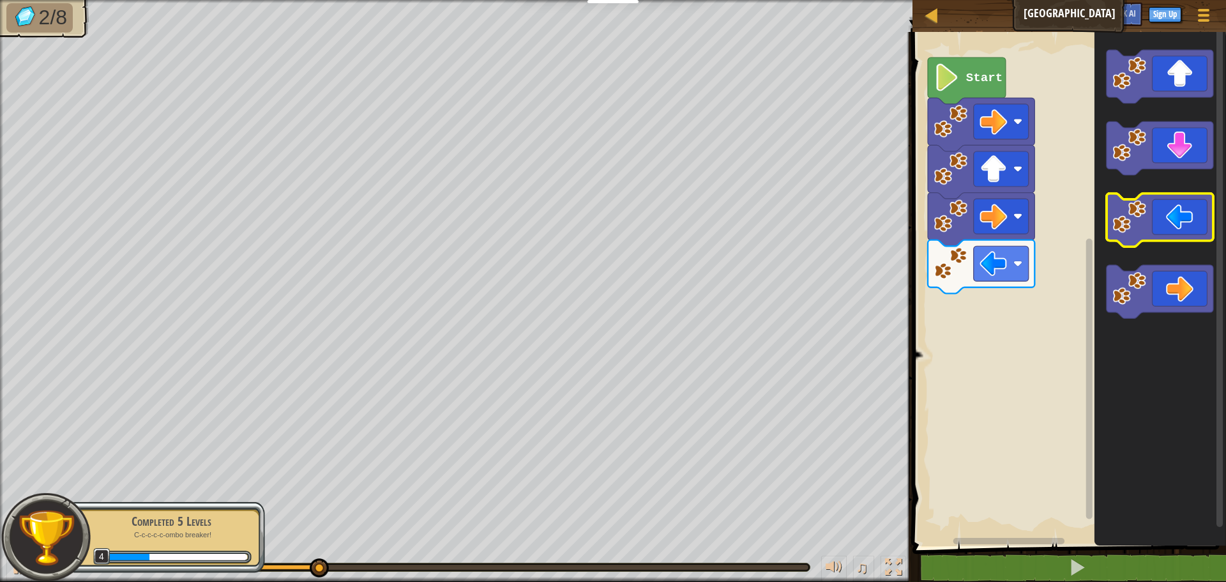
click at [1141, 231] on image "Blockly Workspace" at bounding box center [1130, 217] width 34 height 34
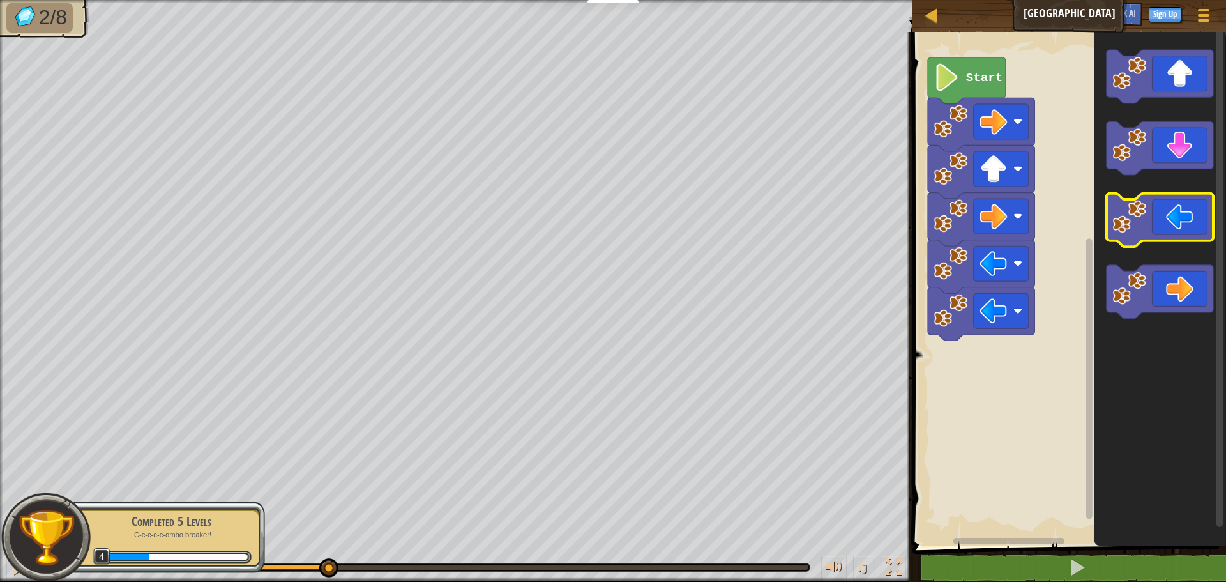
click at [1141, 231] on image "Blockly Workspace" at bounding box center [1130, 217] width 34 height 34
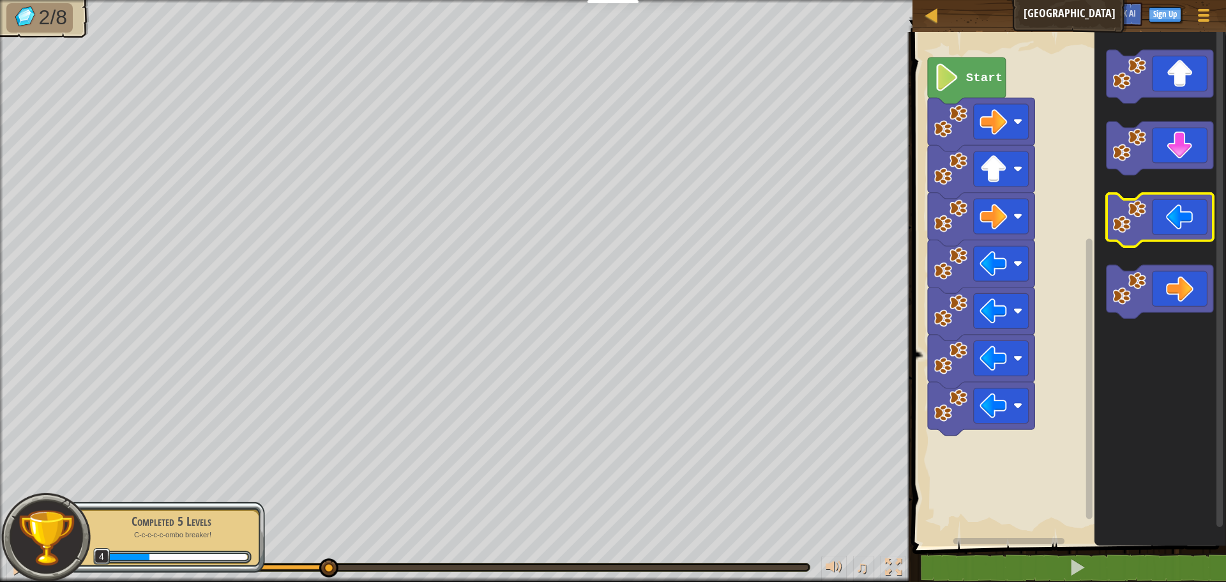
click at [1141, 231] on image "Blockly Workspace" at bounding box center [1130, 217] width 34 height 34
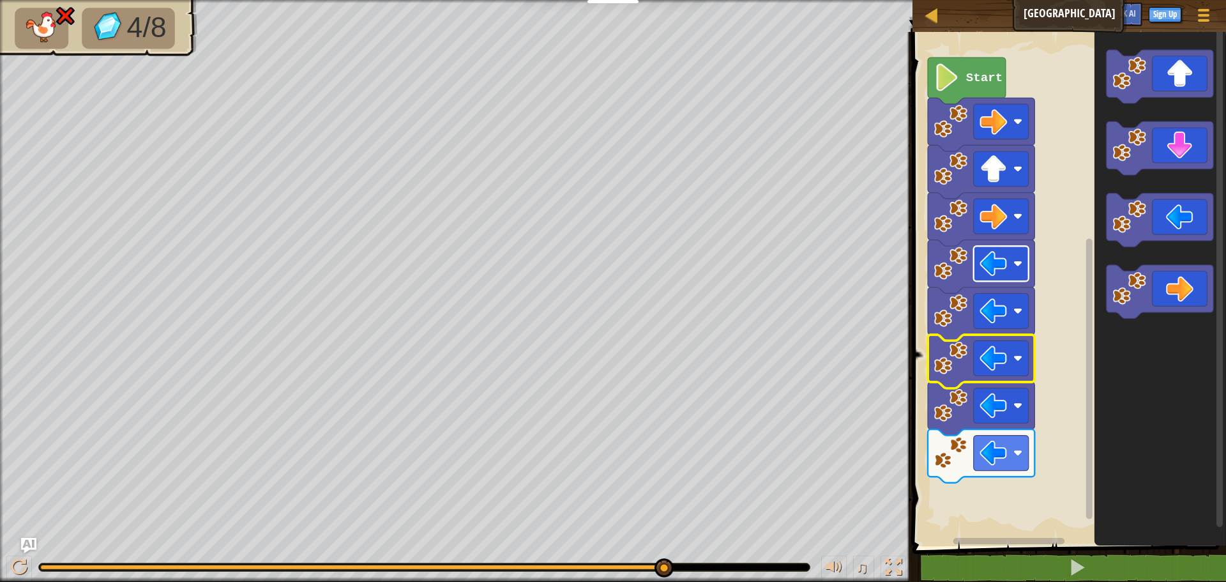
click at [988, 260] on image "Blockly Workspace" at bounding box center [992, 263] width 27 height 27
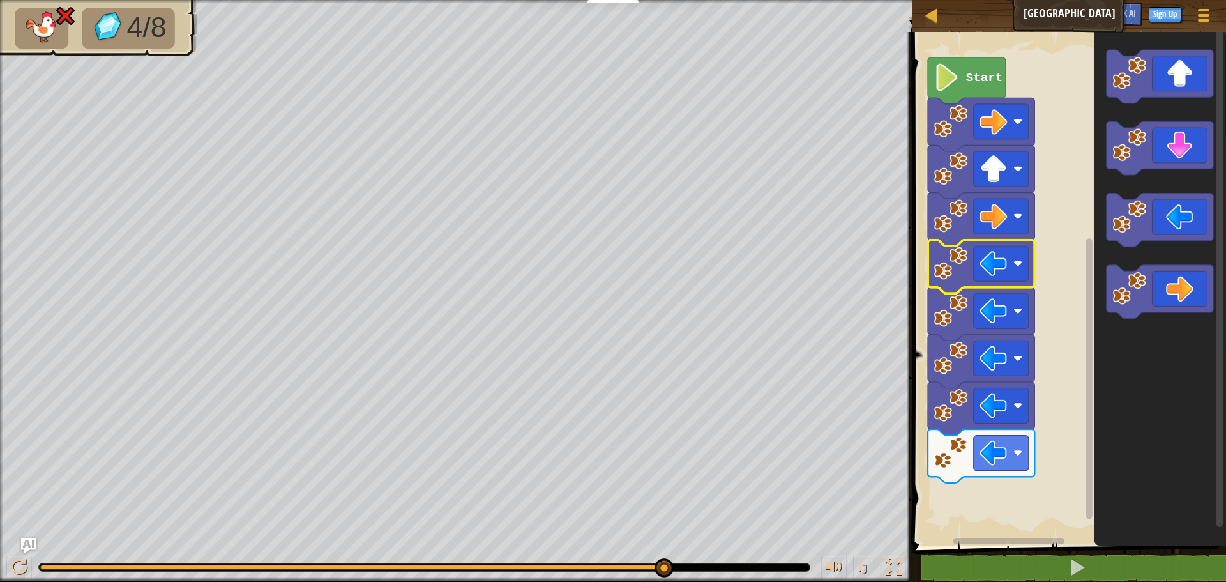
click at [1057, 397] on rect "Blockly Workspace" at bounding box center [1066, 286] width 317 height 520
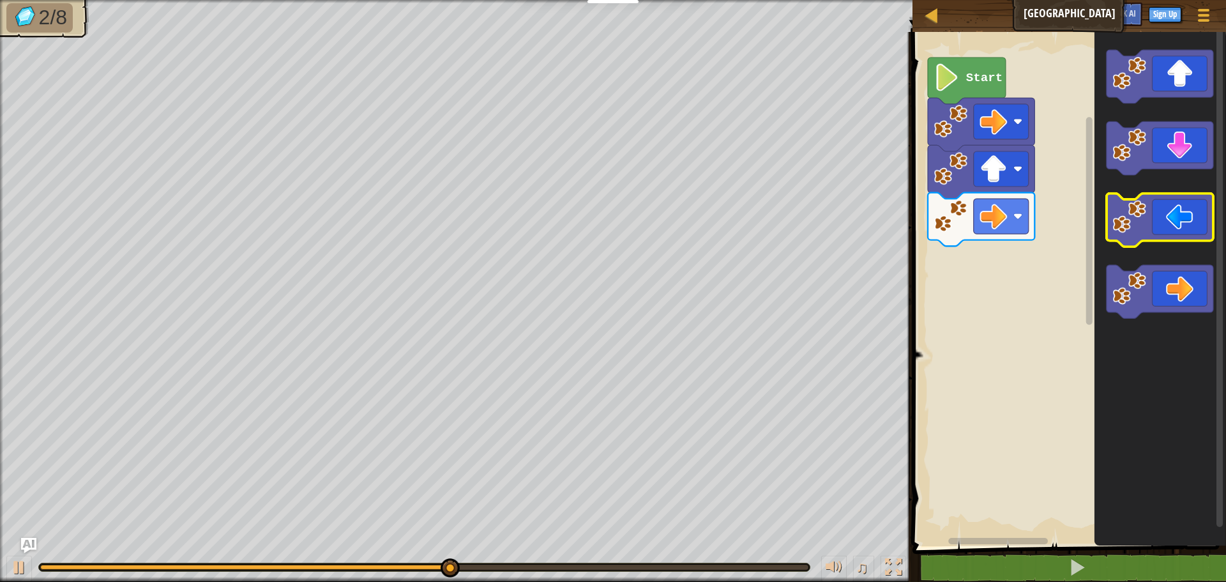
click at [1143, 223] on image "Blockly Workspace" at bounding box center [1130, 217] width 34 height 34
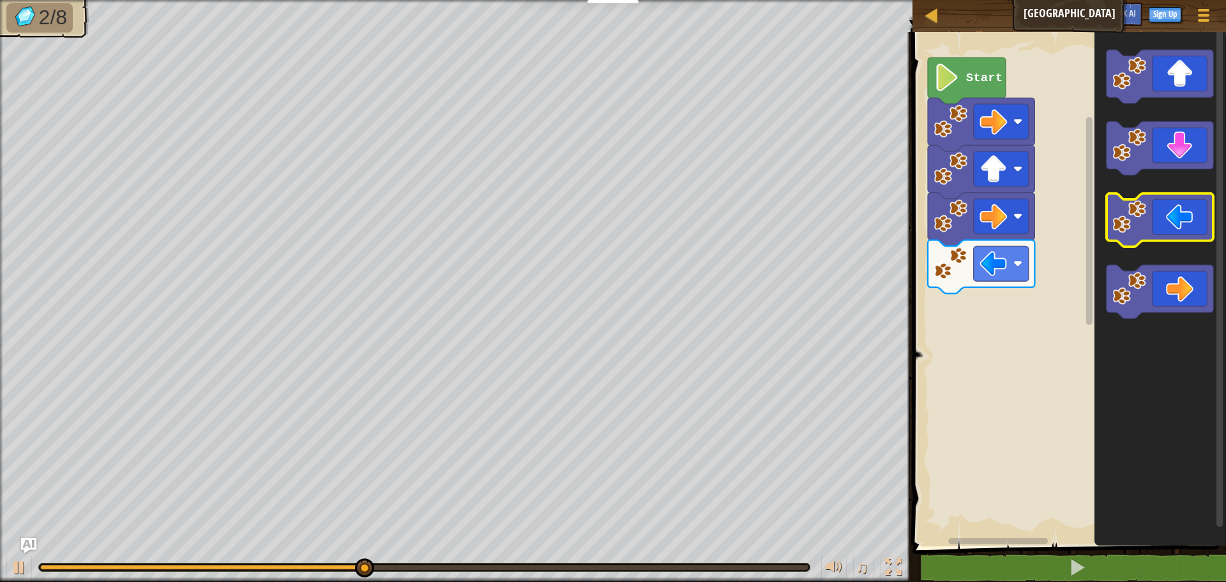
click at [1139, 227] on image "Blockly Workspace" at bounding box center [1130, 217] width 34 height 34
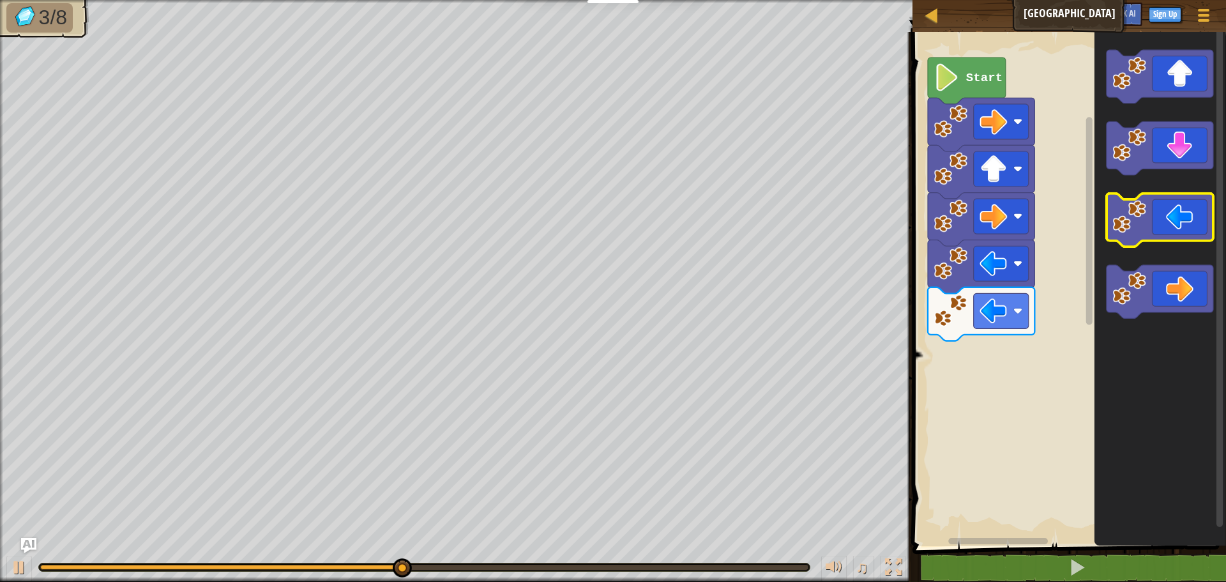
click at [1139, 227] on image "Blockly Workspace" at bounding box center [1130, 217] width 34 height 34
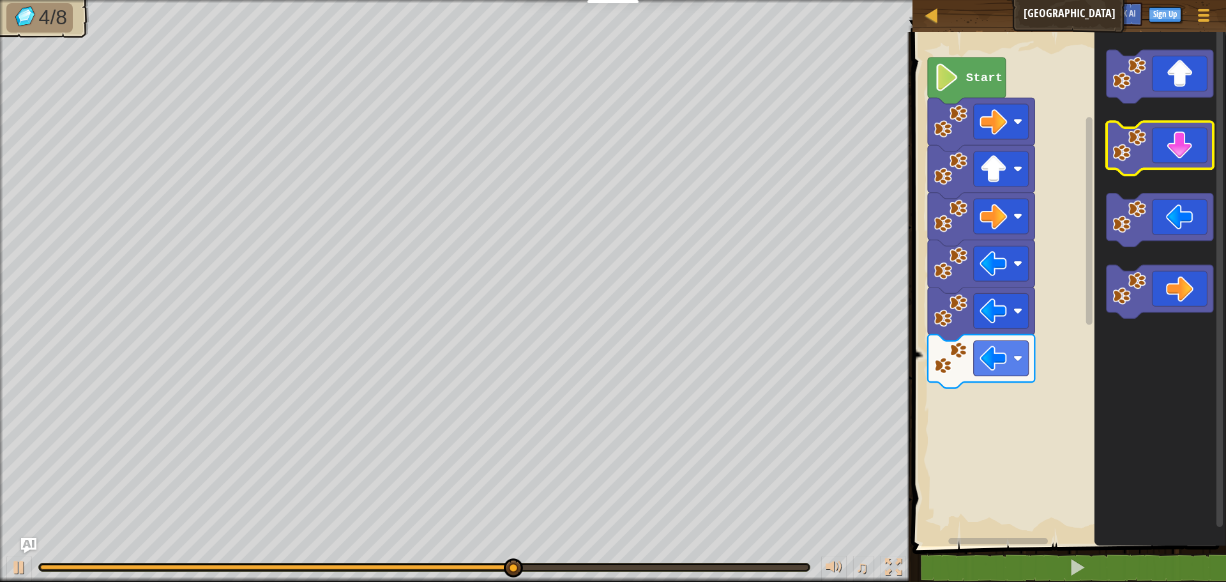
click at [1161, 149] on icon "Blockly Workspace" at bounding box center [1159, 149] width 107 height 54
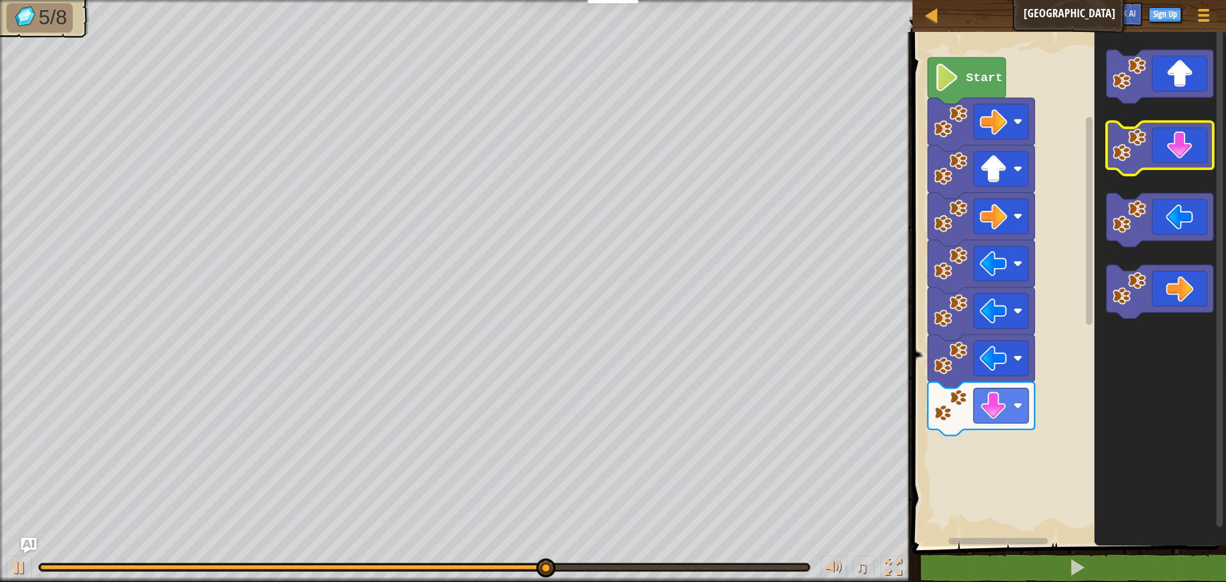
click at [1161, 153] on icon "Blockly Workspace" at bounding box center [1159, 149] width 107 height 54
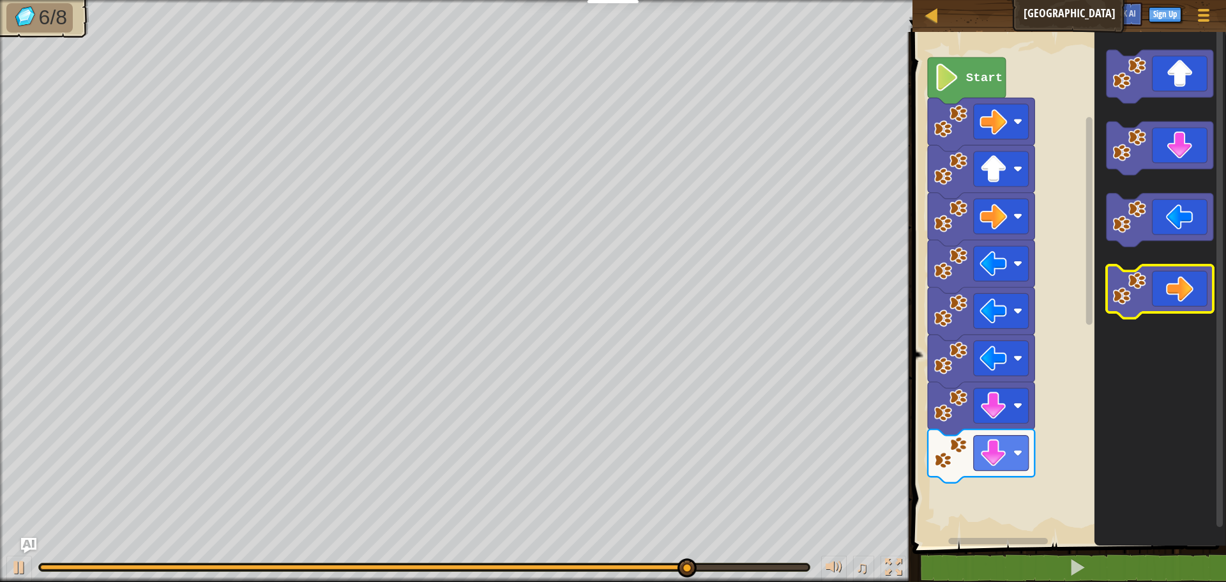
click at [1179, 303] on icon "Blockly Workspace" at bounding box center [1159, 292] width 107 height 54
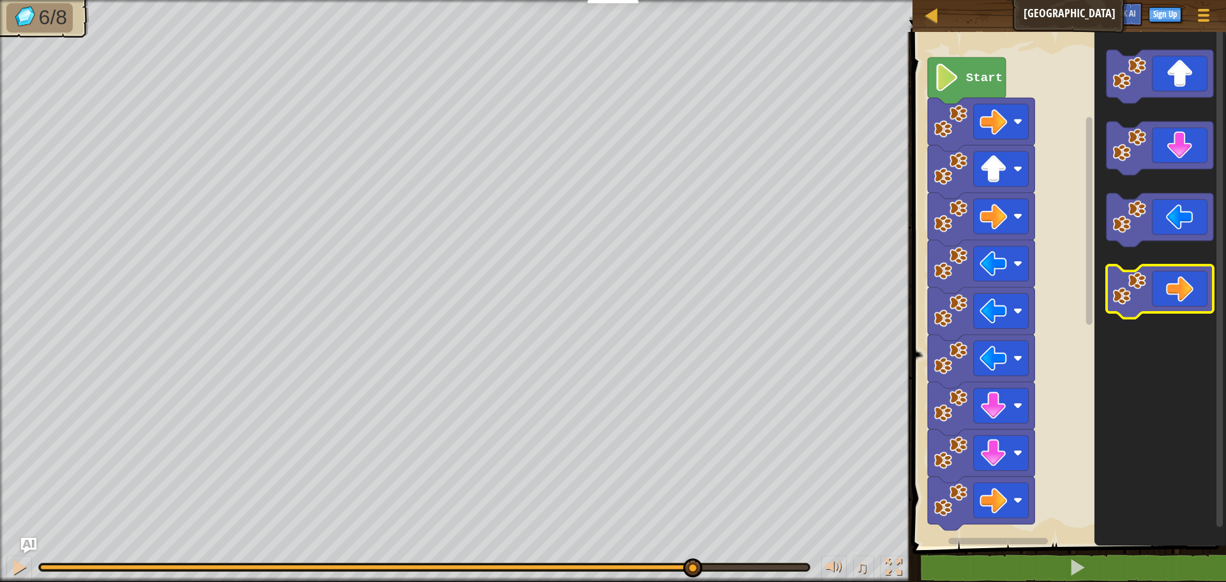
click at [1179, 303] on icon "Blockly Workspace" at bounding box center [1159, 292] width 107 height 54
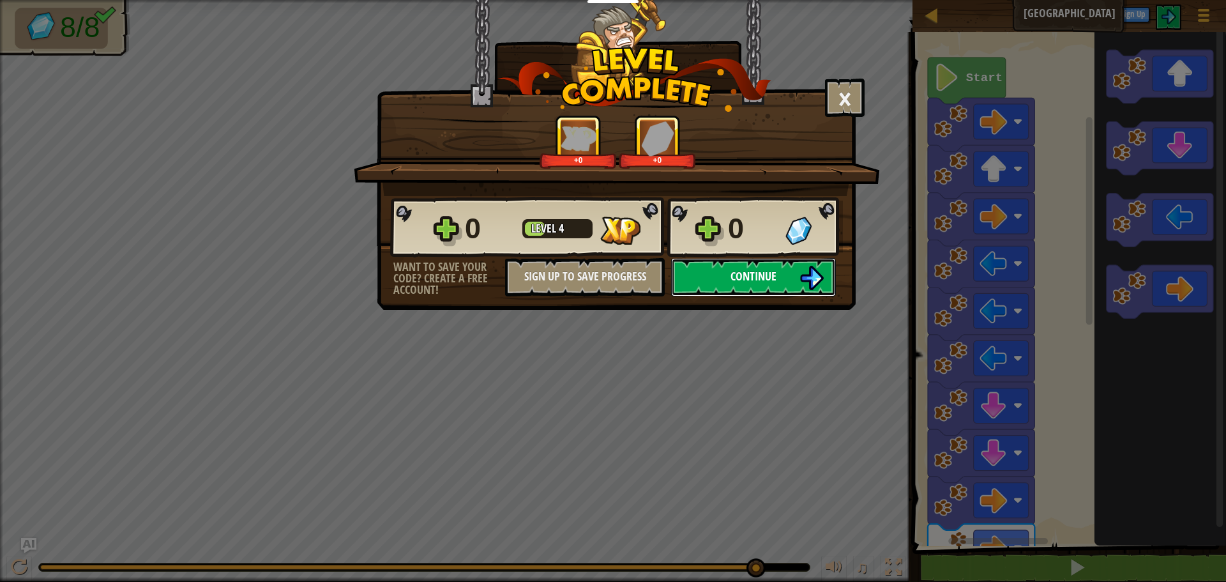
click at [770, 261] on button "Continue" at bounding box center [753, 277] width 165 height 38
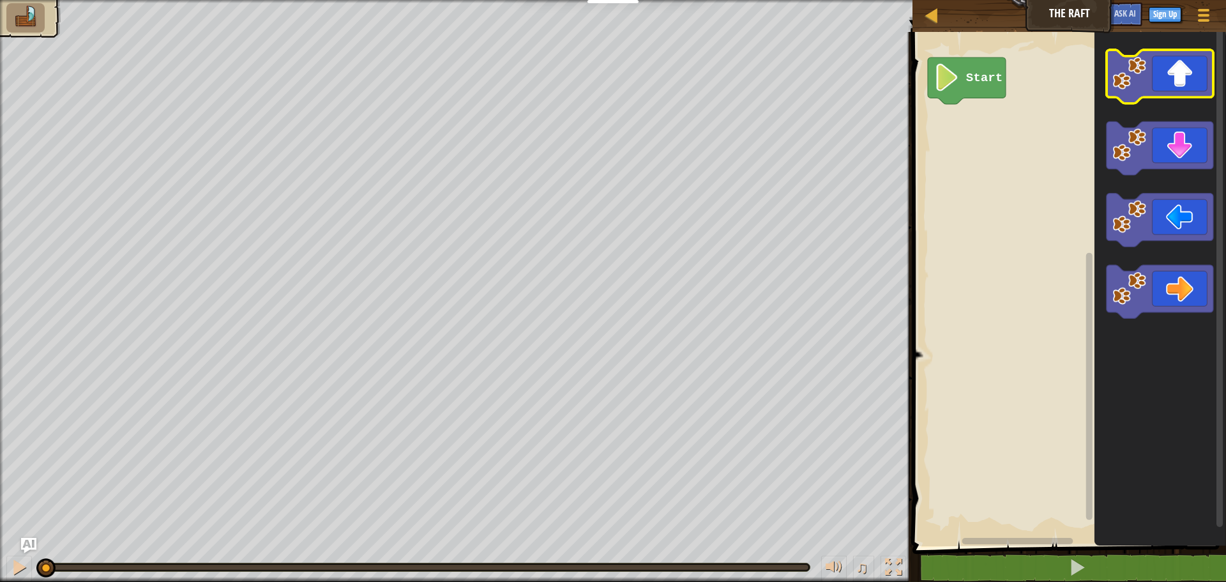
click at [1150, 87] on icon "Blockly Workspace" at bounding box center [1159, 77] width 107 height 54
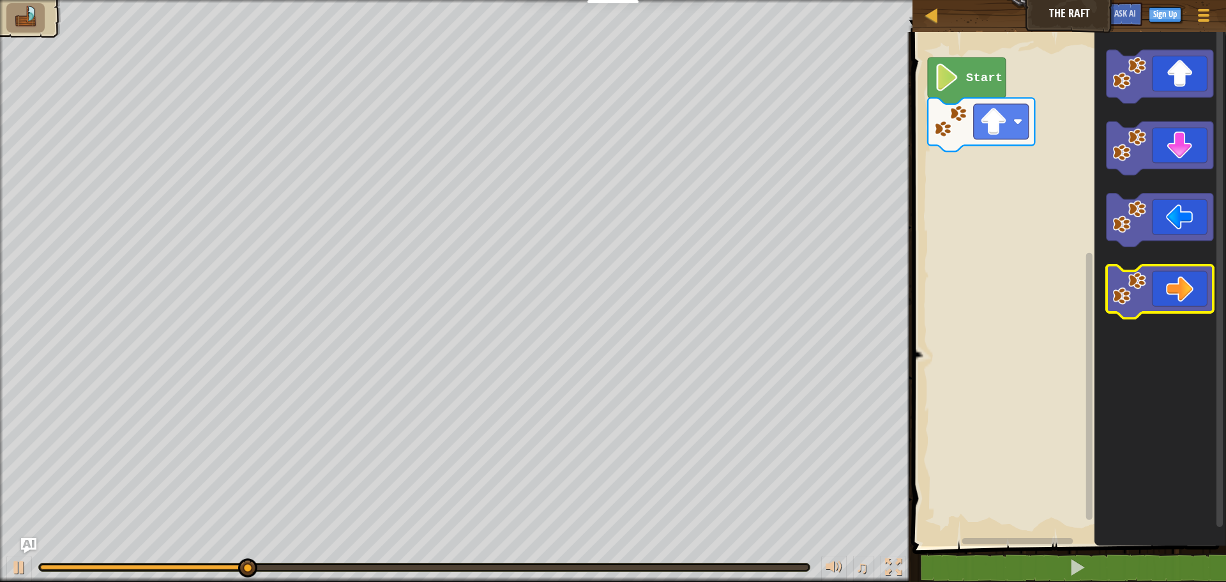
click at [1199, 312] on icon "Blockly Workspace" at bounding box center [1159, 292] width 107 height 54
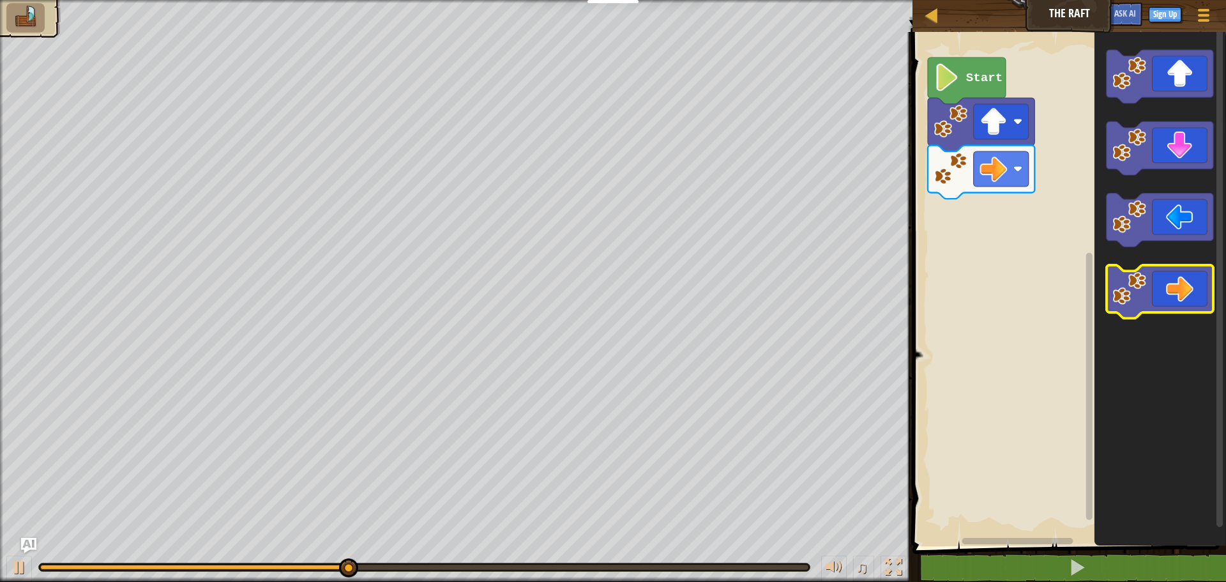
click at [1194, 299] on icon "Blockly Workspace" at bounding box center [1159, 292] width 107 height 54
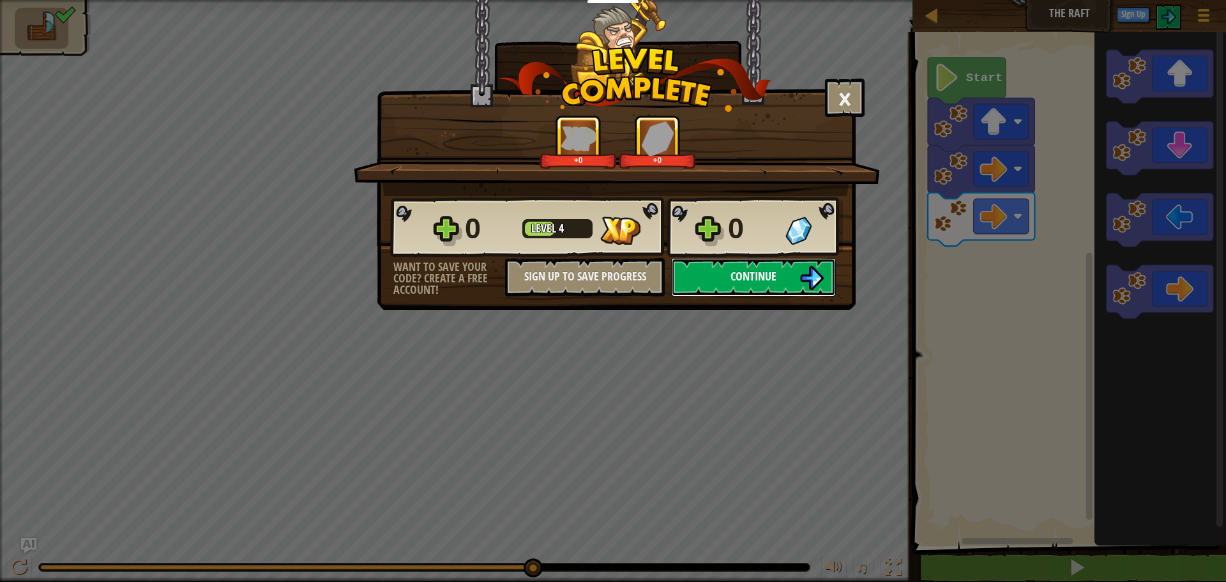
click at [800, 290] on button "Continue" at bounding box center [753, 277] width 165 height 38
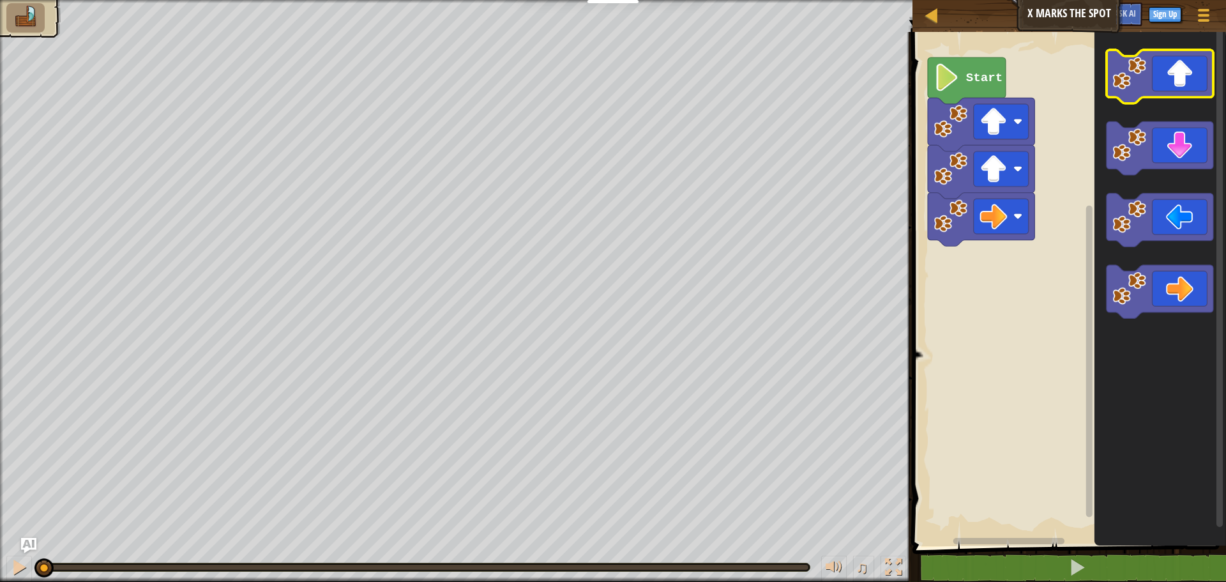
click at [1175, 77] on icon "Blockly Workspace" at bounding box center [1159, 77] width 107 height 54
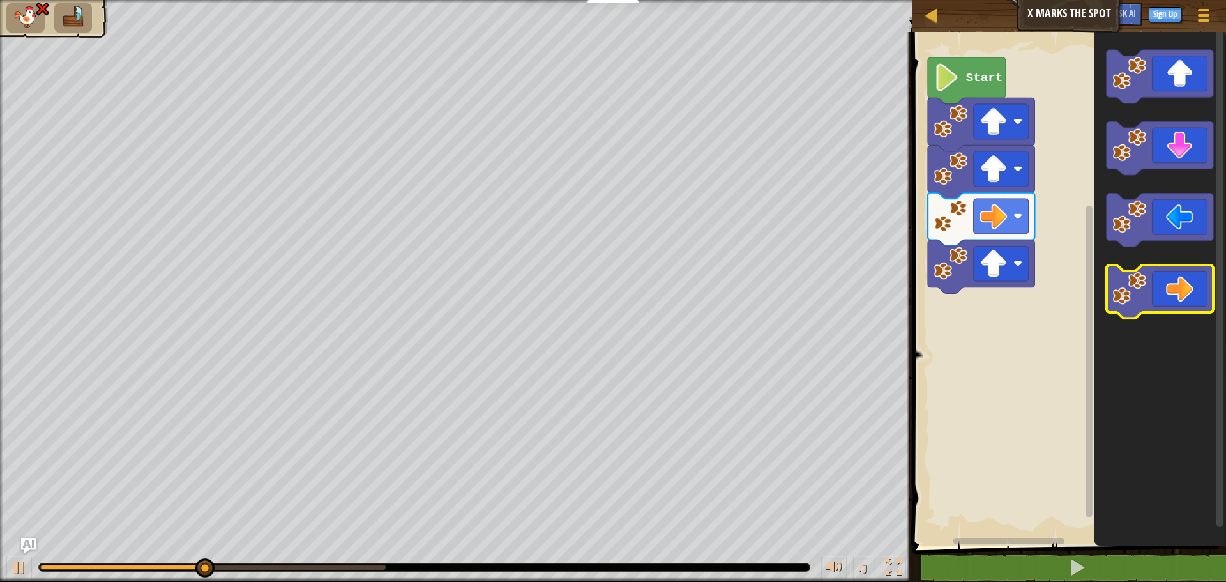
click at [1194, 316] on rect "Blockly Workspace" at bounding box center [1159, 292] width 107 height 54
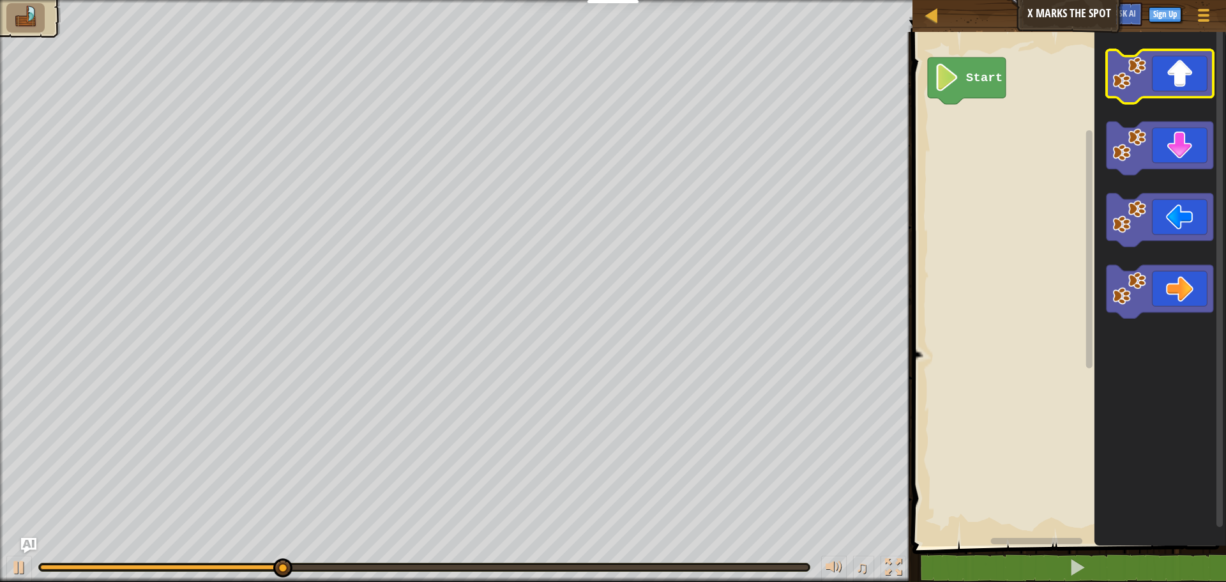
click at [1152, 79] on icon "Blockly Workspace" at bounding box center [1159, 77] width 107 height 54
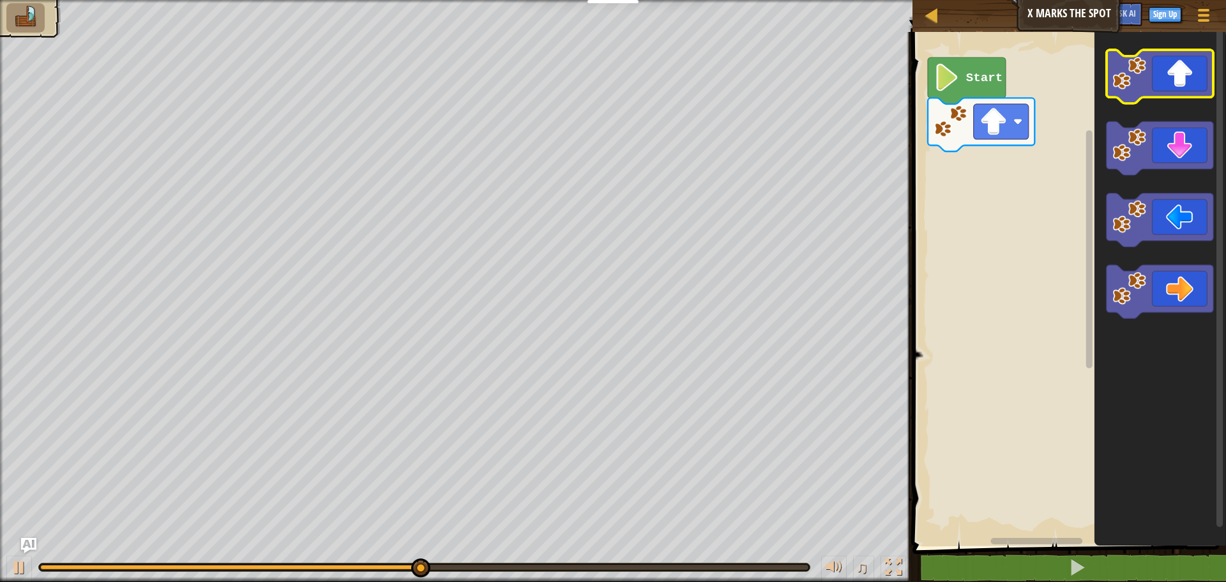
click at [1159, 72] on icon "Blockly Workspace" at bounding box center [1159, 77] width 107 height 54
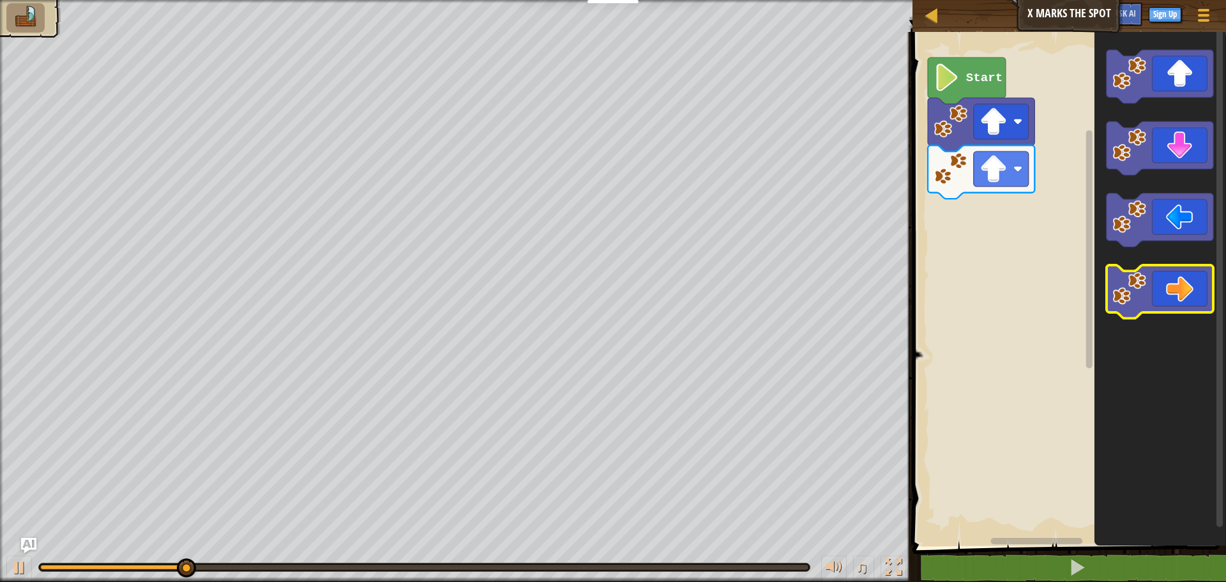
click at [1176, 293] on icon "Blockly Workspace" at bounding box center [1159, 292] width 107 height 54
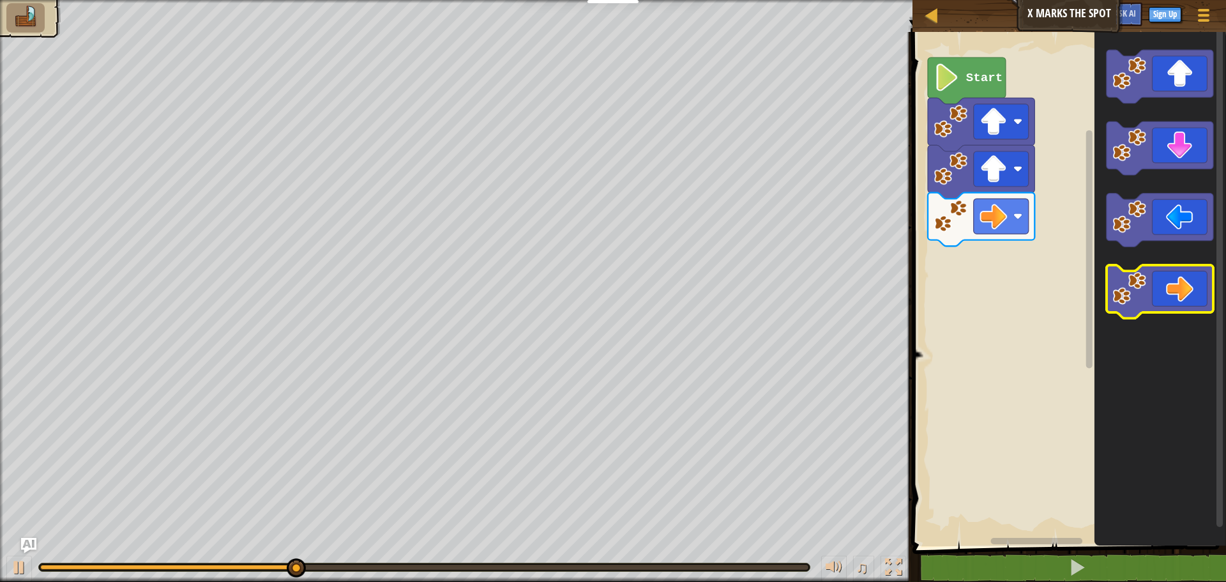
click at [1176, 293] on icon "Blockly Workspace" at bounding box center [1159, 292] width 107 height 54
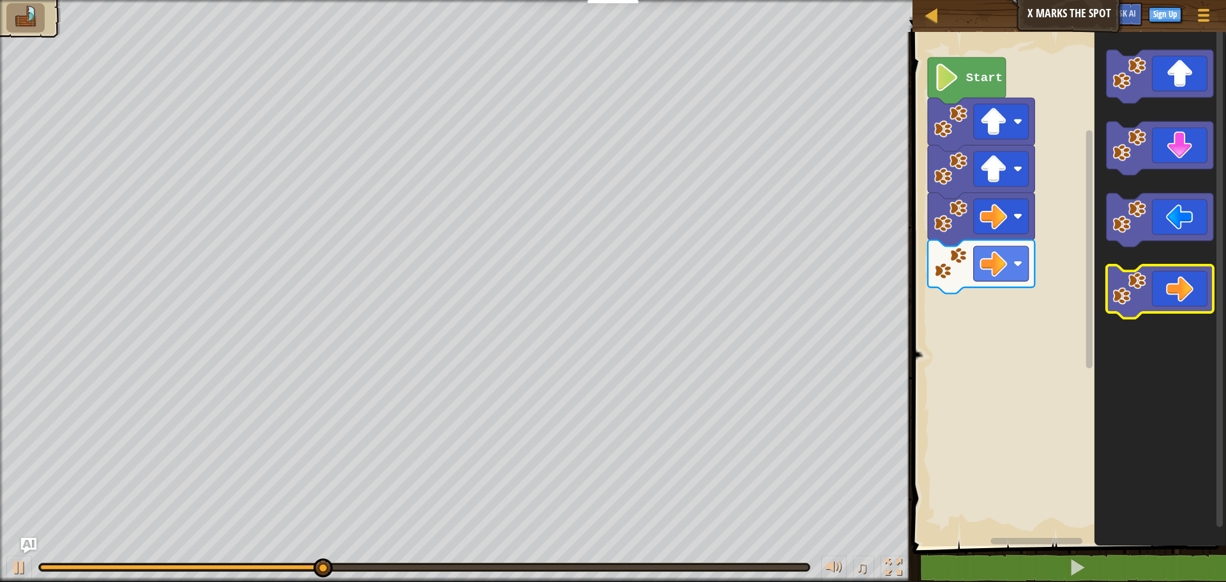
click at [1176, 293] on icon "Blockly Workspace" at bounding box center [1159, 292] width 107 height 54
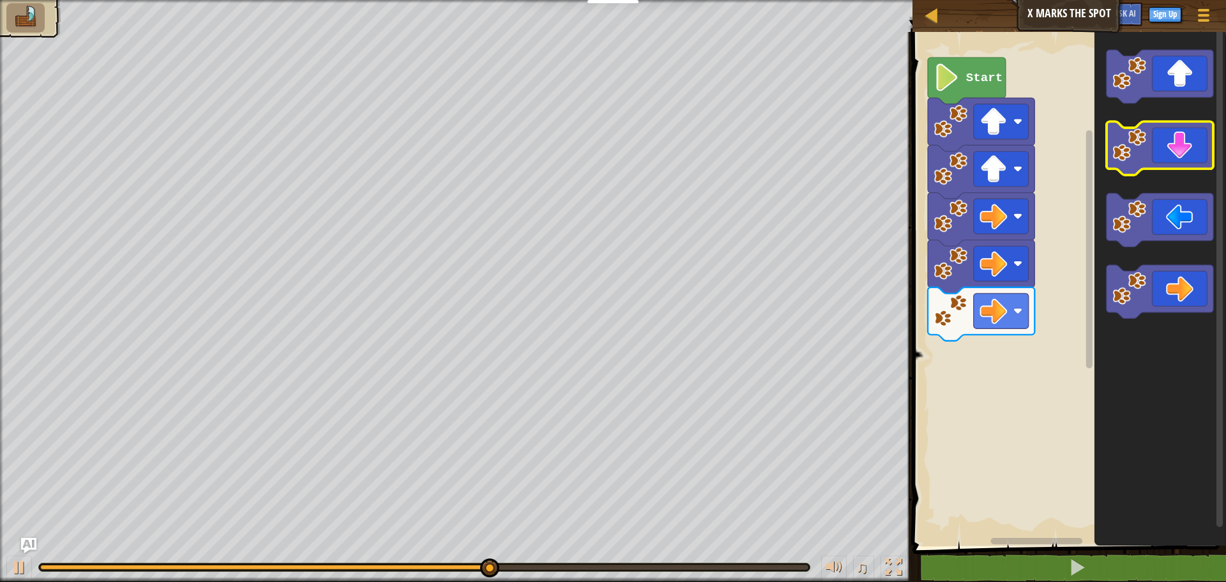
click at [1166, 140] on icon "Blockly Workspace" at bounding box center [1159, 149] width 107 height 54
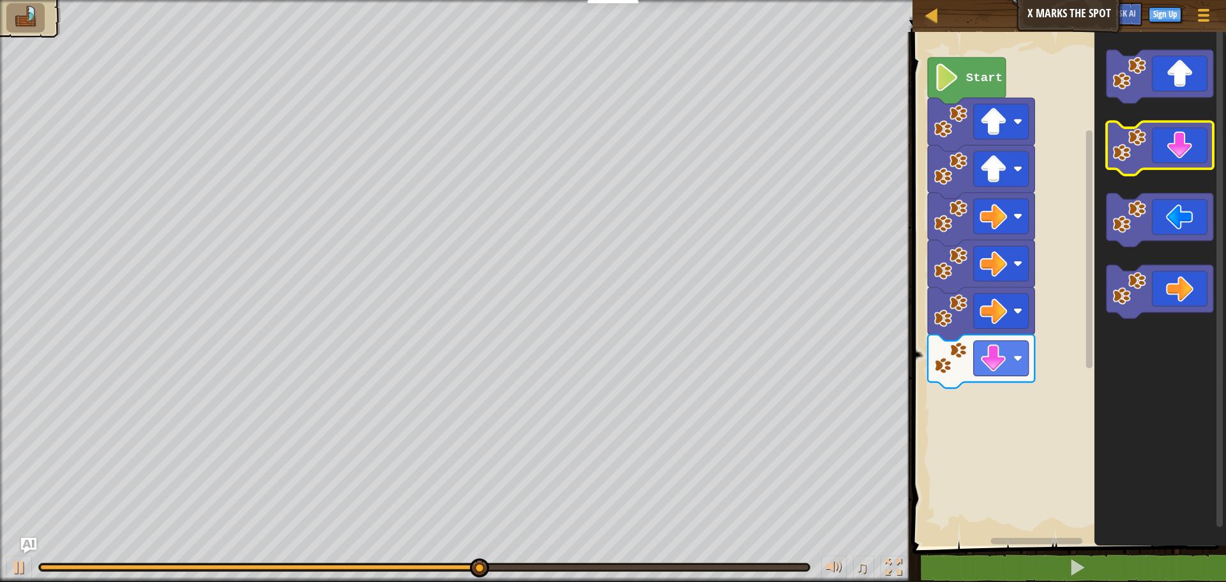
click at [1166, 140] on icon "Blockly Workspace" at bounding box center [1159, 149] width 107 height 54
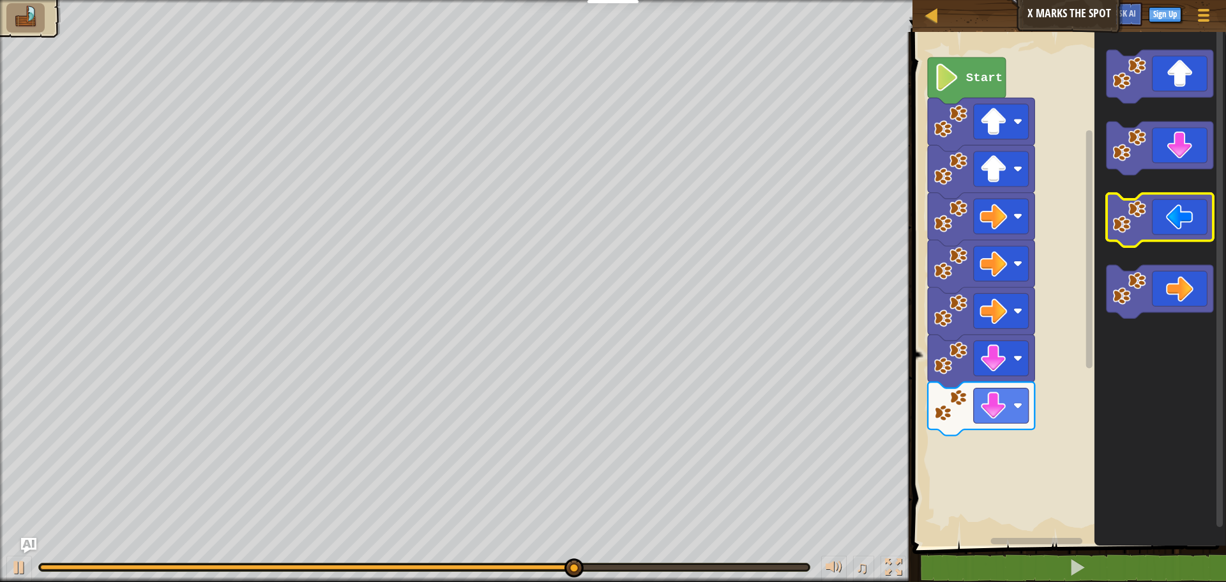
click at [1151, 200] on icon "Blockly Workspace" at bounding box center [1159, 220] width 107 height 54
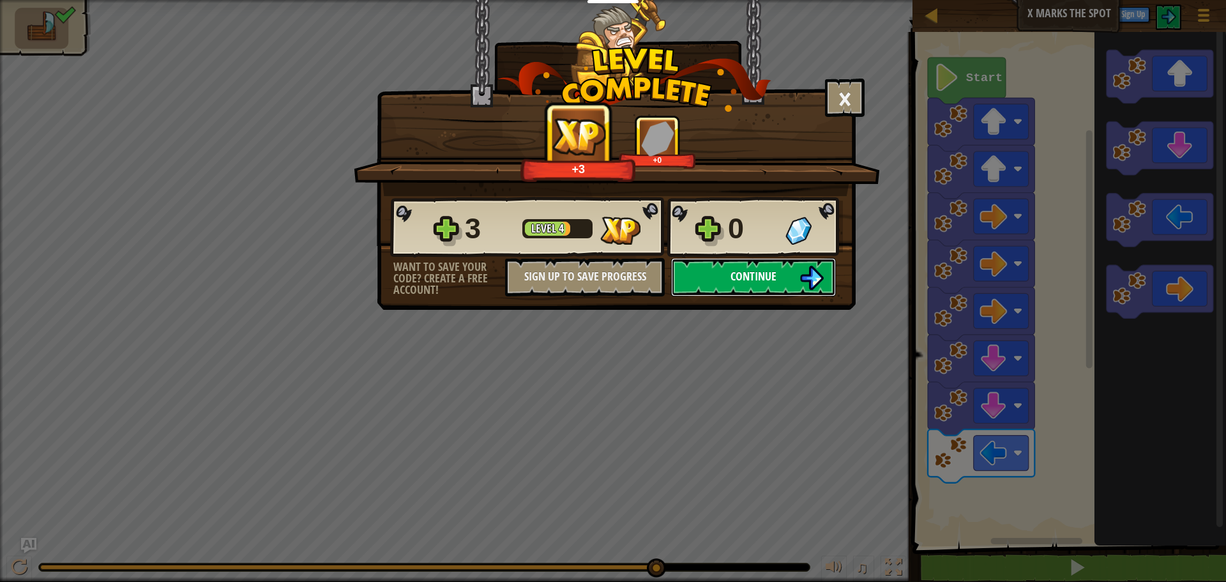
click at [769, 280] on span "Continue" at bounding box center [753, 276] width 46 height 16
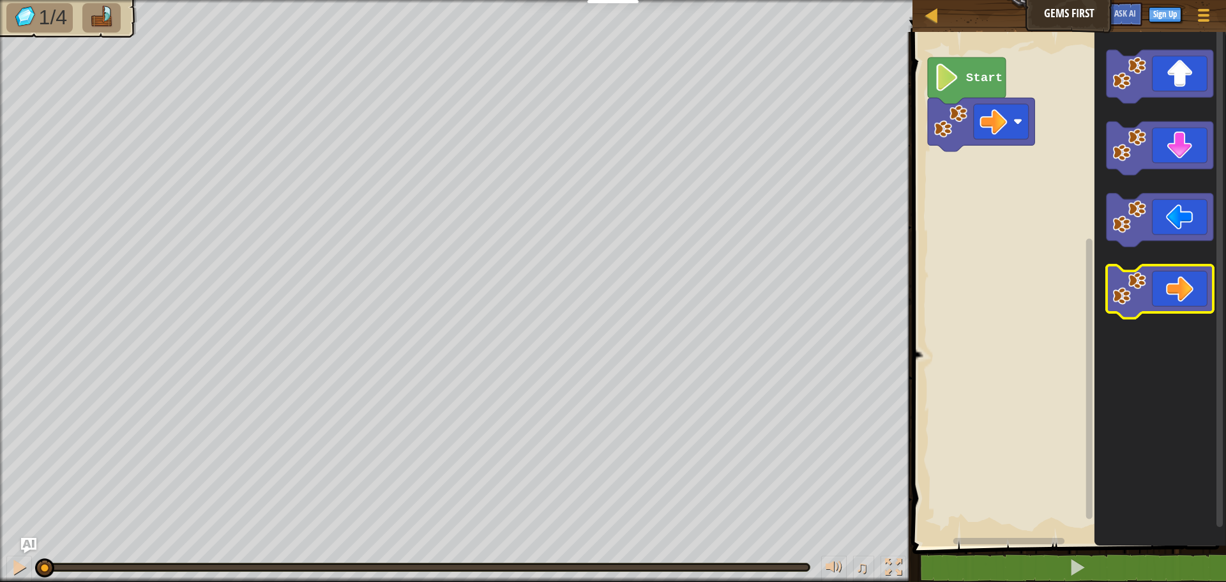
click at [1203, 300] on icon "Blockly Workspace" at bounding box center [1159, 292] width 107 height 54
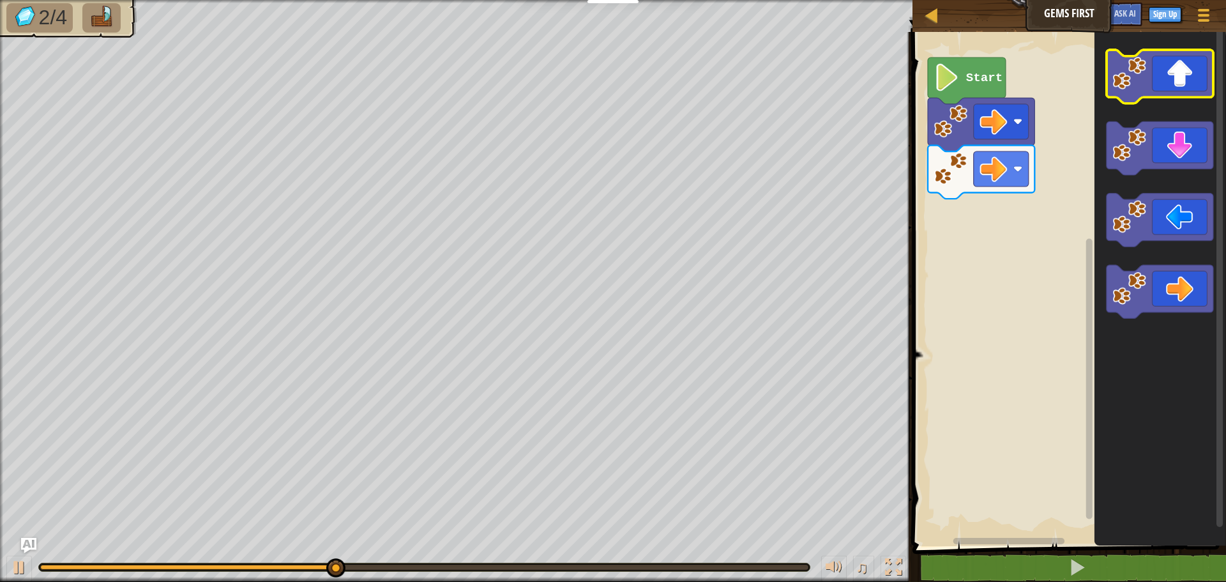
click at [1188, 76] on icon "Blockly Workspace" at bounding box center [1159, 77] width 107 height 54
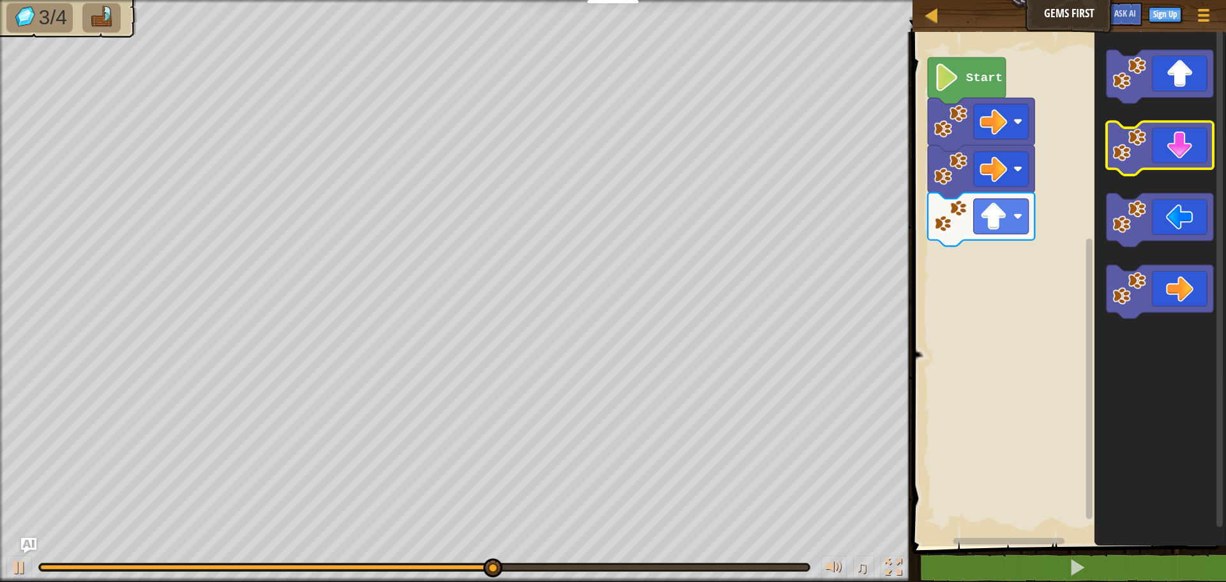
click at [1173, 157] on icon "Blockly Workspace" at bounding box center [1159, 149] width 107 height 54
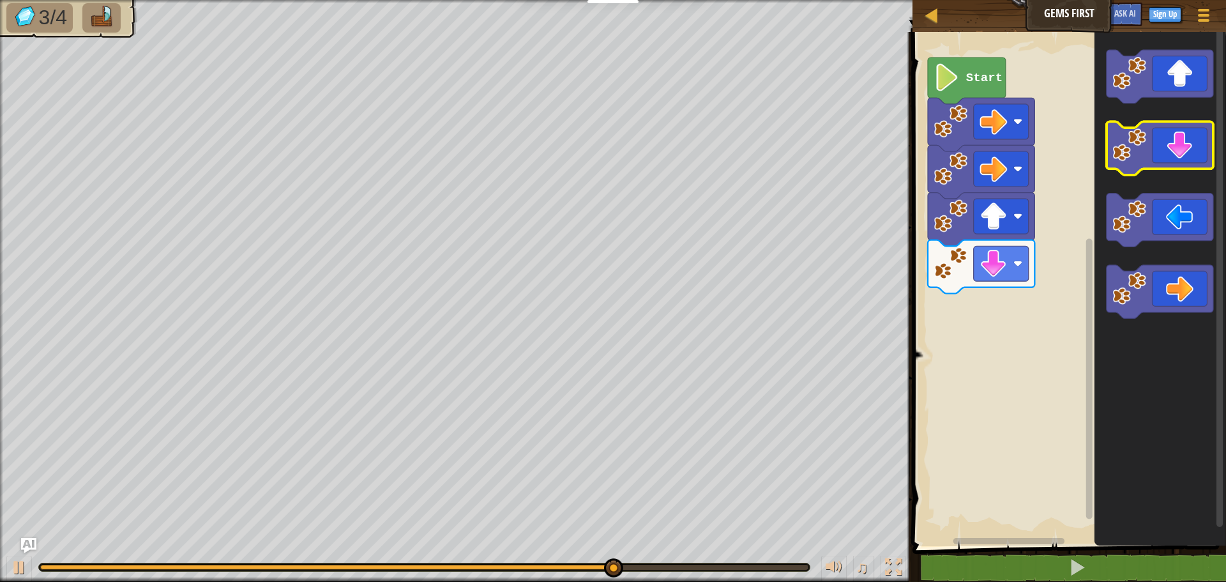
click at [1173, 164] on icon "Blockly Workspace" at bounding box center [1159, 149] width 107 height 54
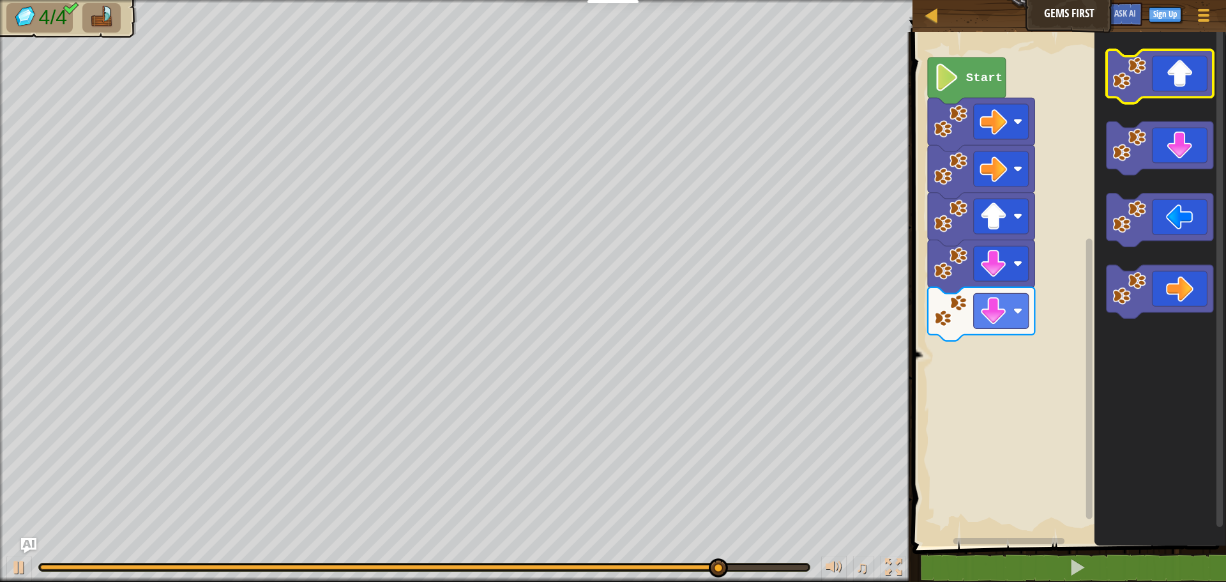
click at [1147, 79] on icon "Blockly Workspace" at bounding box center [1159, 77] width 107 height 54
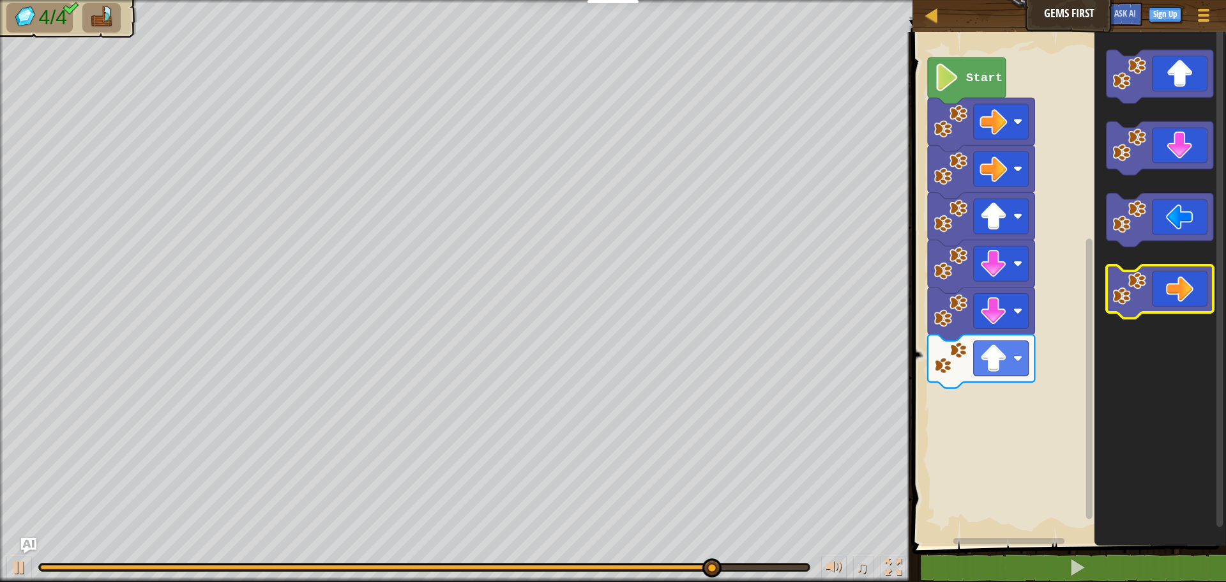
click at [1185, 269] on icon "Blockly Workspace" at bounding box center [1159, 292] width 107 height 54
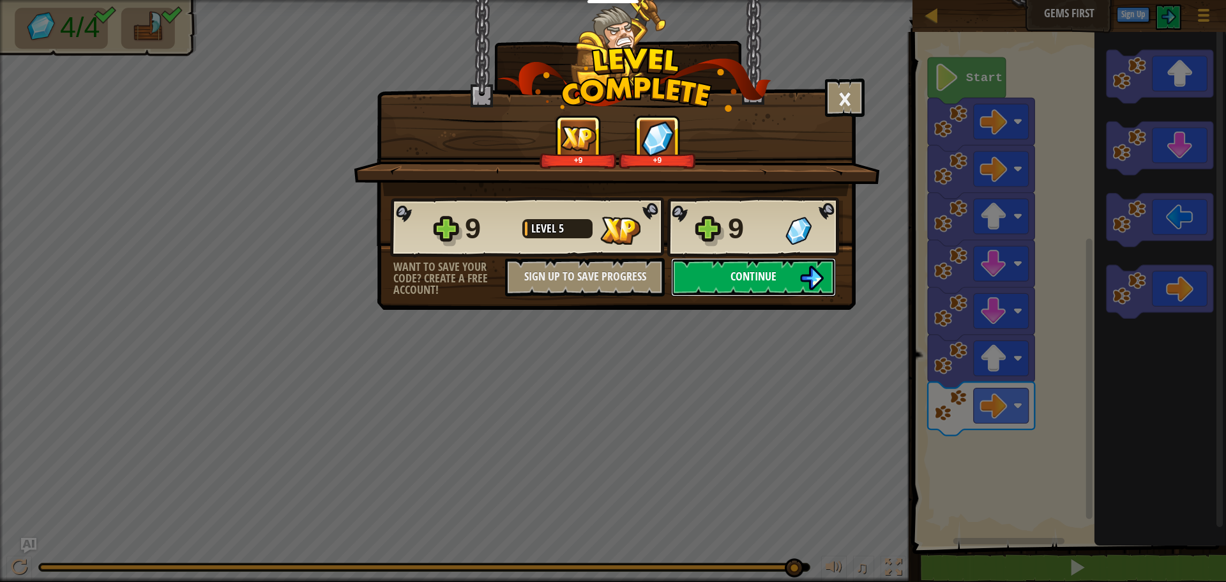
click at [725, 283] on button "Continue" at bounding box center [753, 277] width 165 height 38
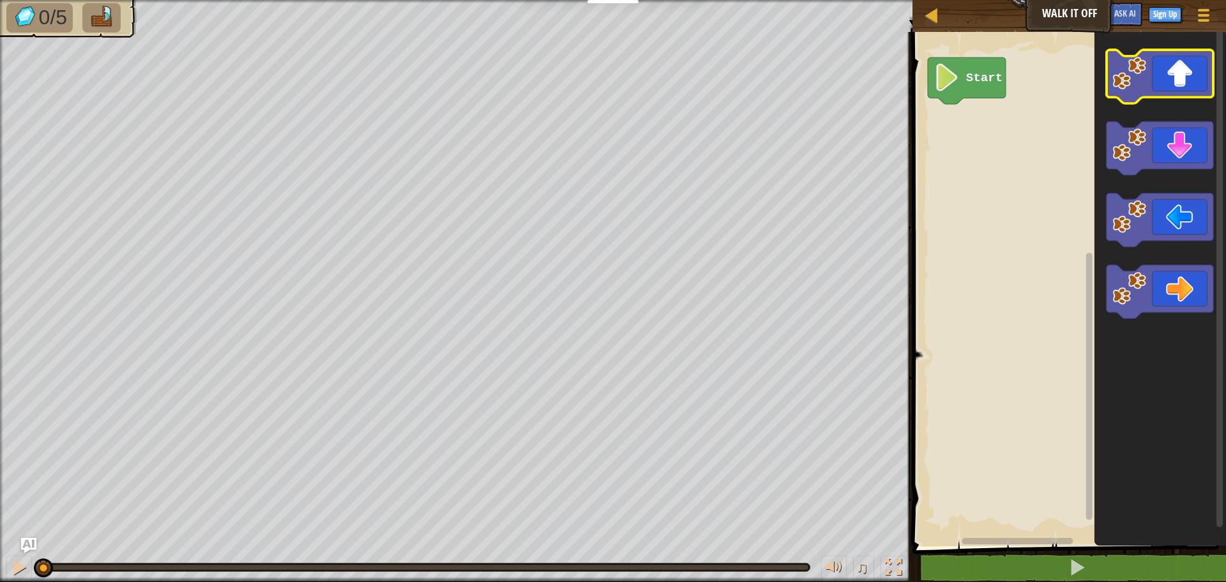
click at [1142, 86] on image "Blockly Workspace" at bounding box center [1130, 73] width 34 height 34
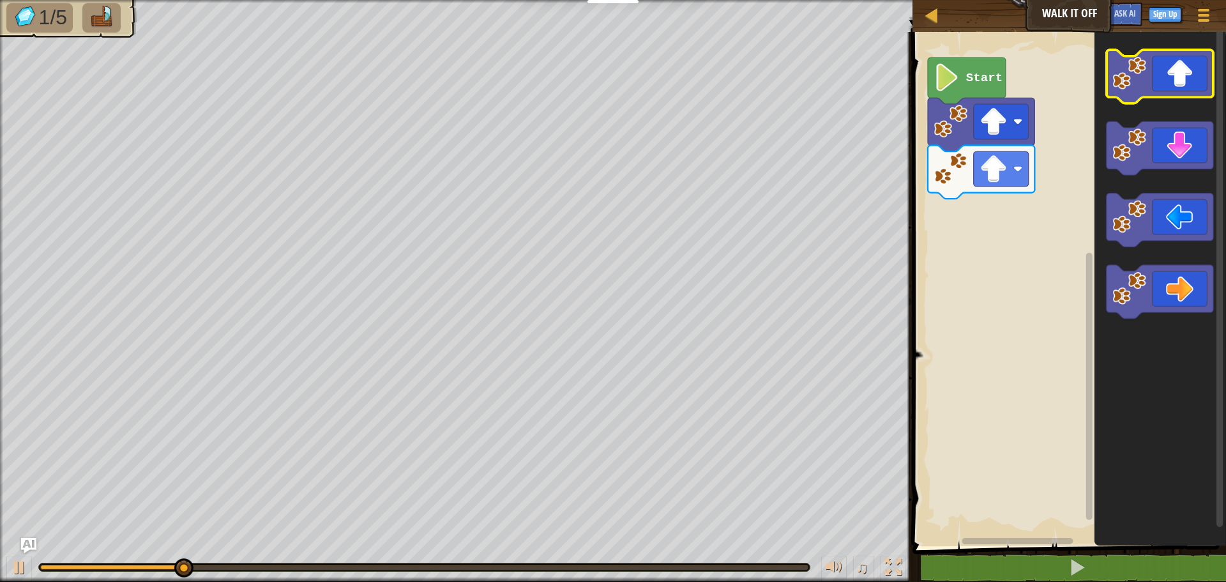
click at [1152, 96] on icon "Blockly Workspace" at bounding box center [1159, 77] width 107 height 54
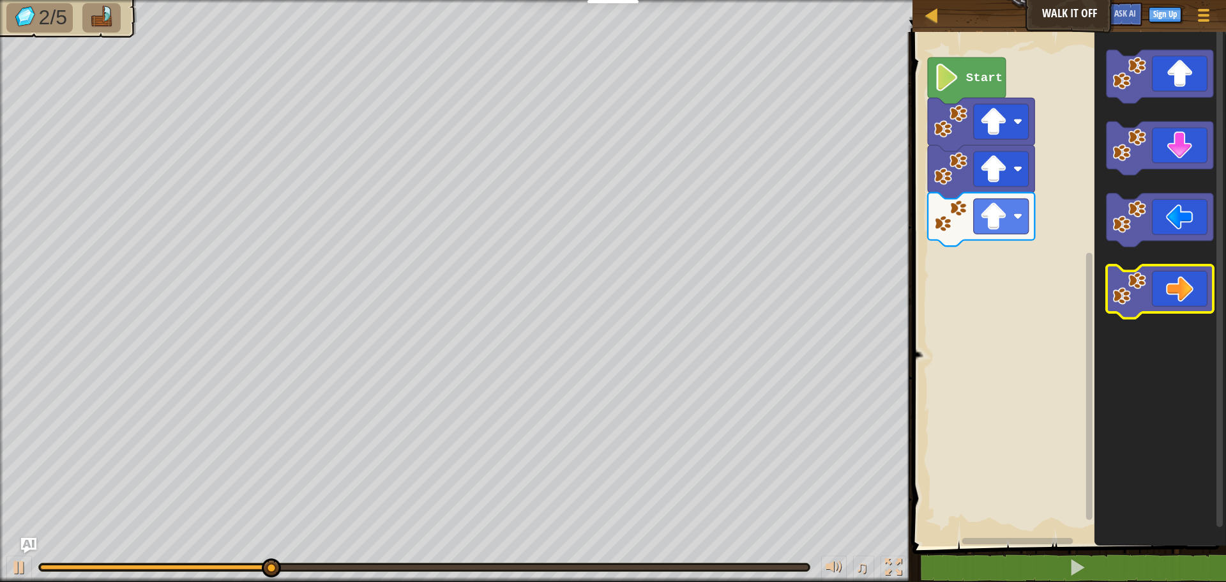
click at [1190, 285] on icon "Blockly Workspace" at bounding box center [1159, 292] width 107 height 54
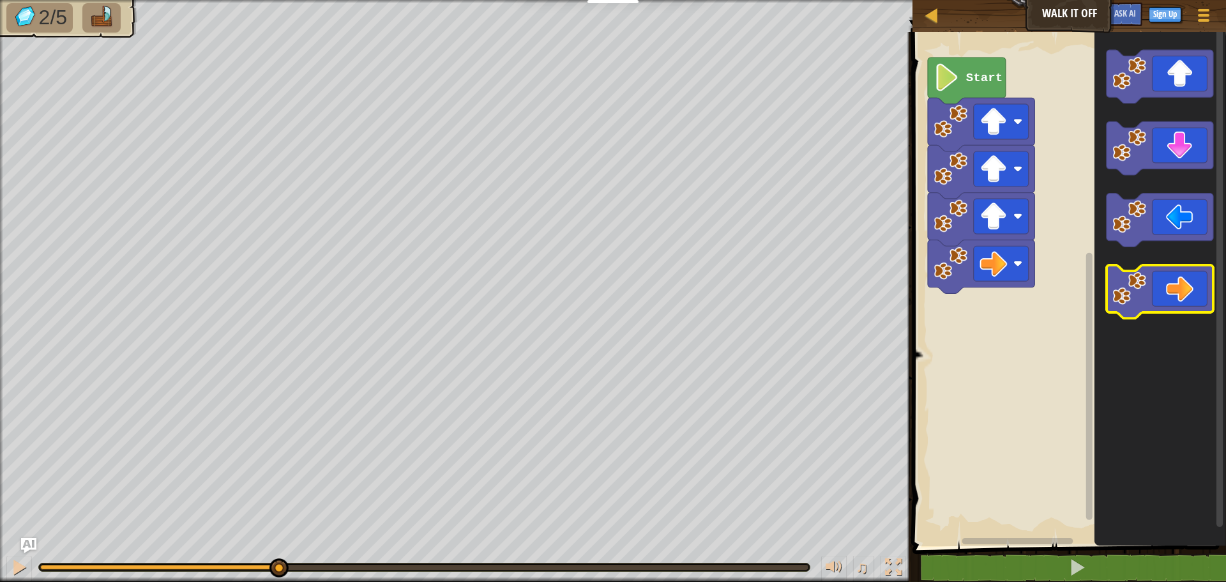
click at [1190, 285] on icon "Blockly Workspace" at bounding box center [1159, 292] width 107 height 54
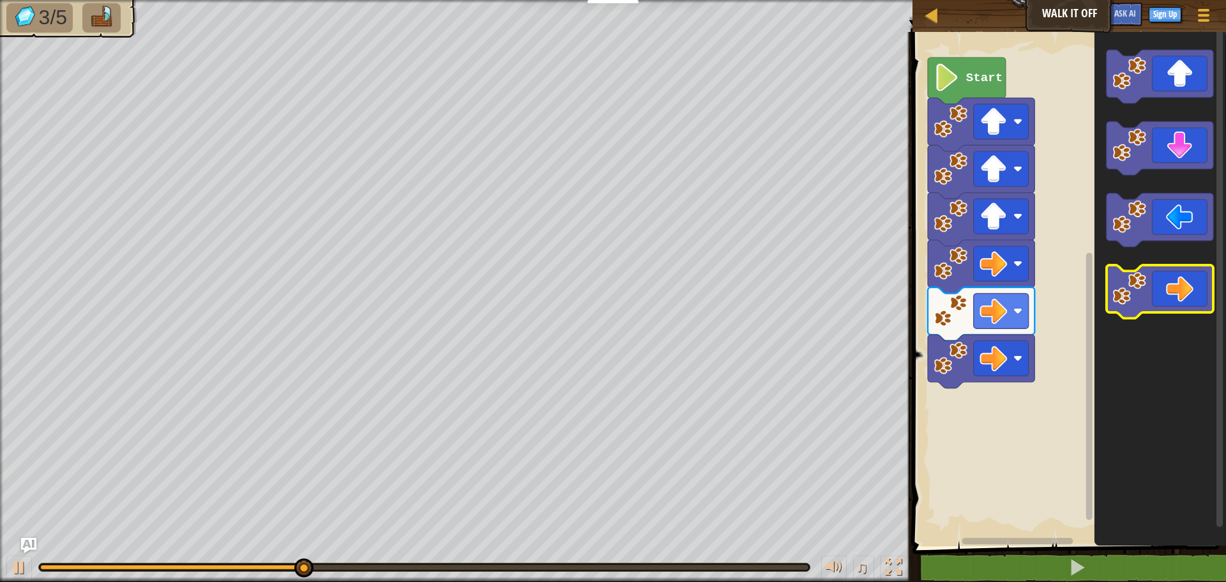
click at [1190, 285] on icon "Blockly Workspace" at bounding box center [1159, 292] width 107 height 54
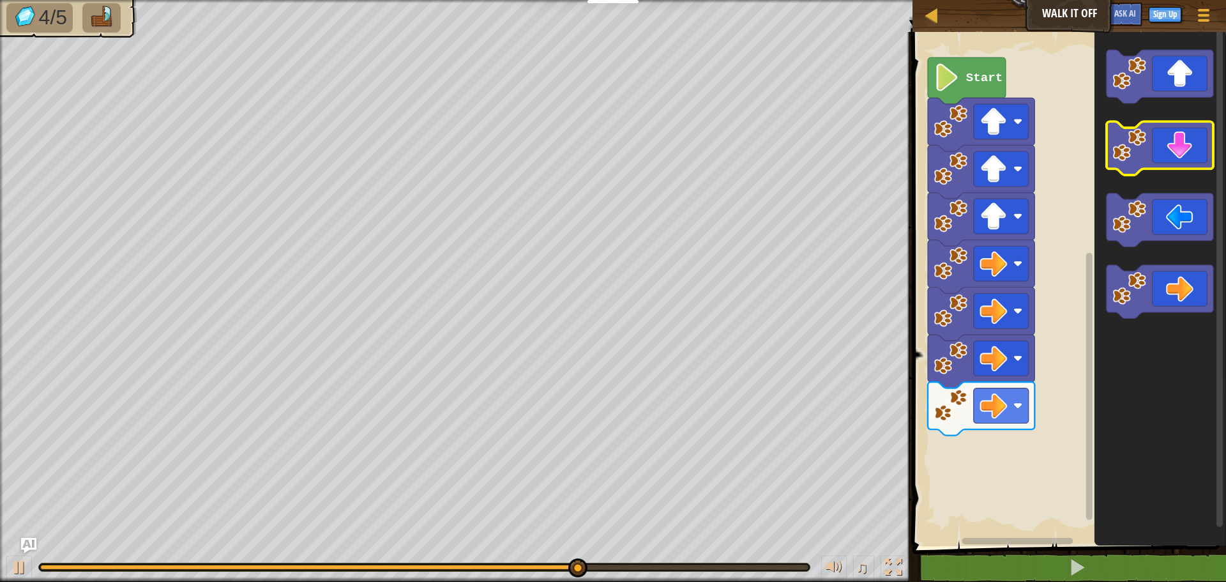
click at [1177, 153] on icon "Blockly Workspace" at bounding box center [1159, 149] width 107 height 54
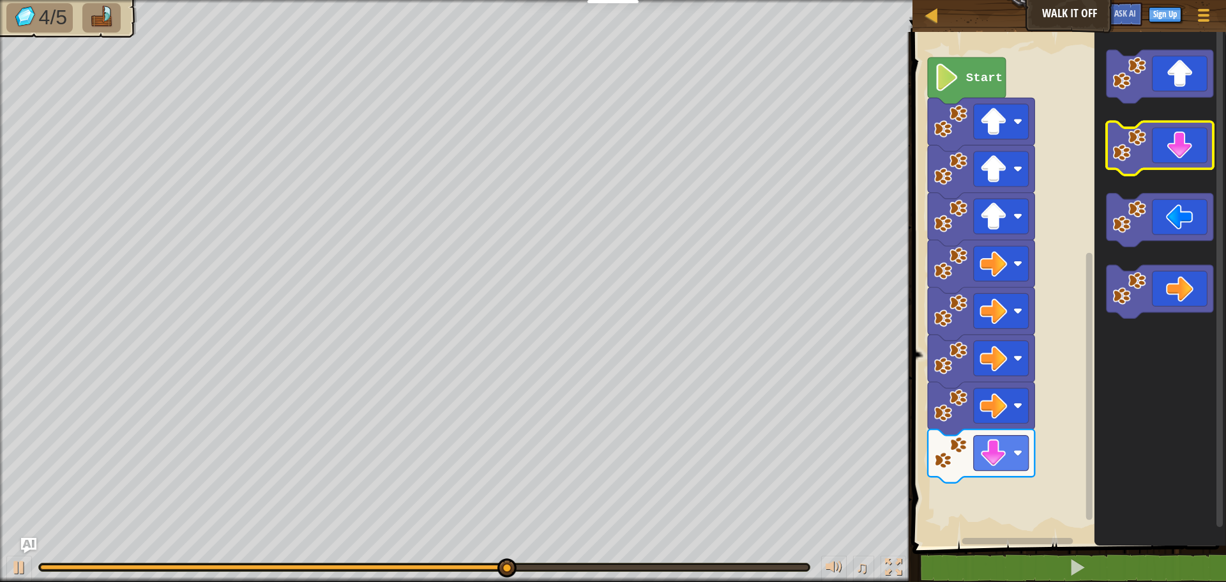
click at [1177, 153] on icon "Blockly Workspace" at bounding box center [1159, 149] width 107 height 54
click at [1176, 153] on icon "Blockly Workspace" at bounding box center [1159, 149] width 107 height 54
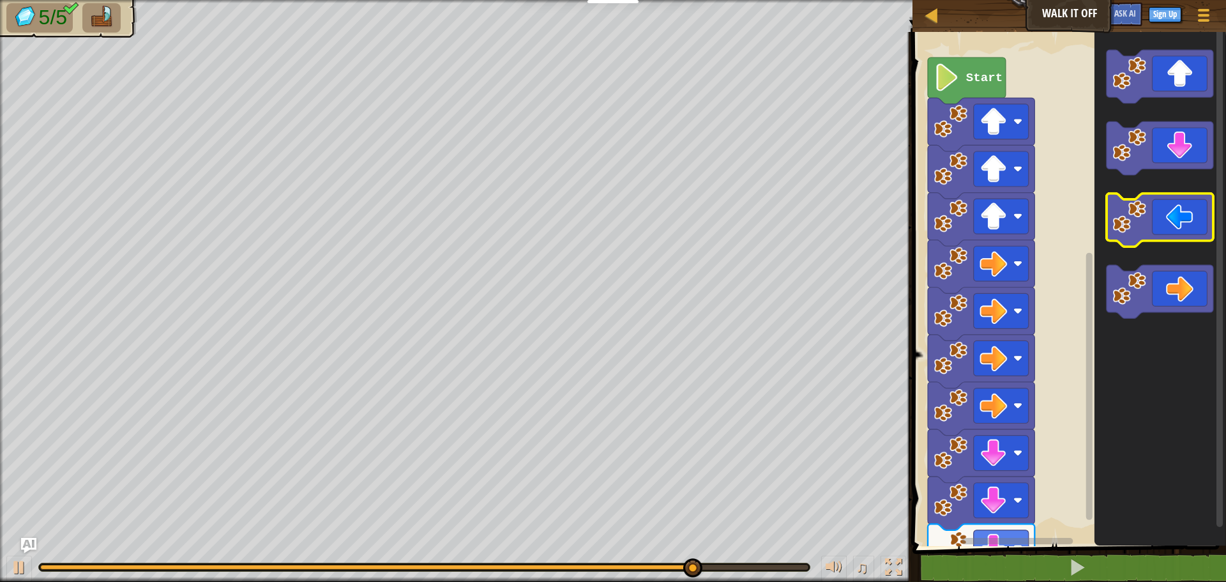
click at [1138, 234] on icon "Blockly Workspace" at bounding box center [1159, 220] width 107 height 54
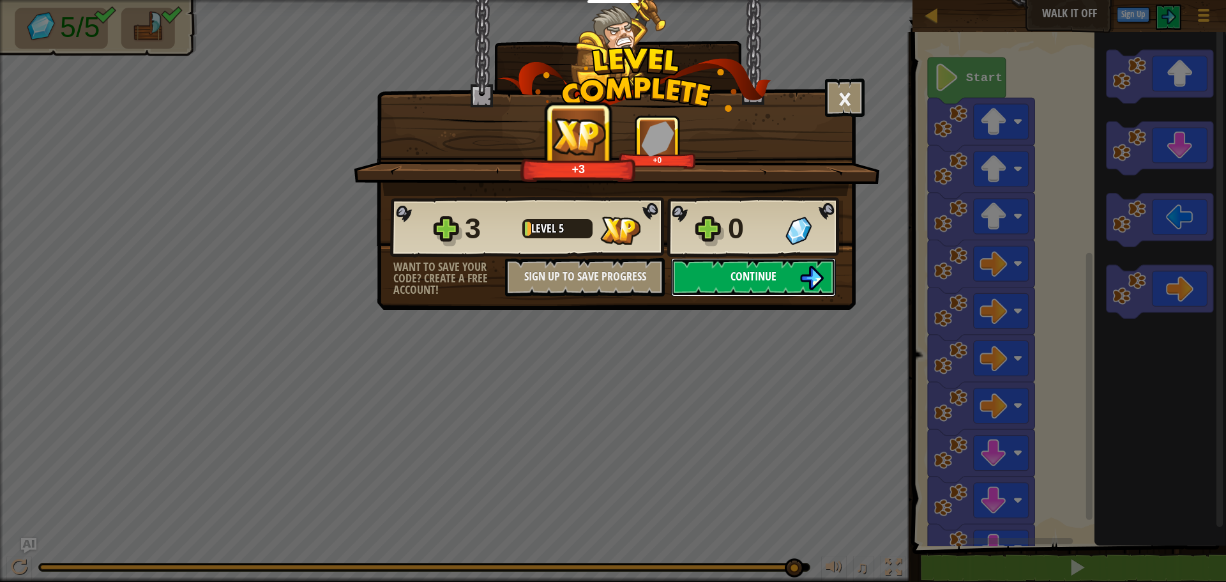
click at [740, 290] on button "Continue" at bounding box center [753, 277] width 165 height 38
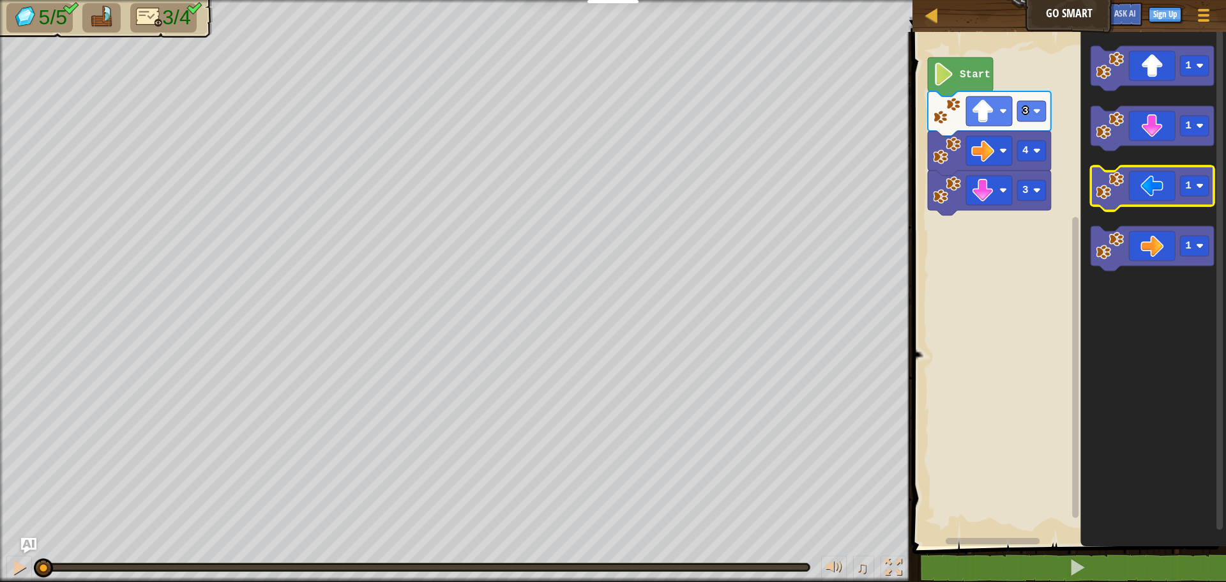
click at [1112, 179] on image "Blockly Workspace" at bounding box center [1109, 186] width 28 height 28
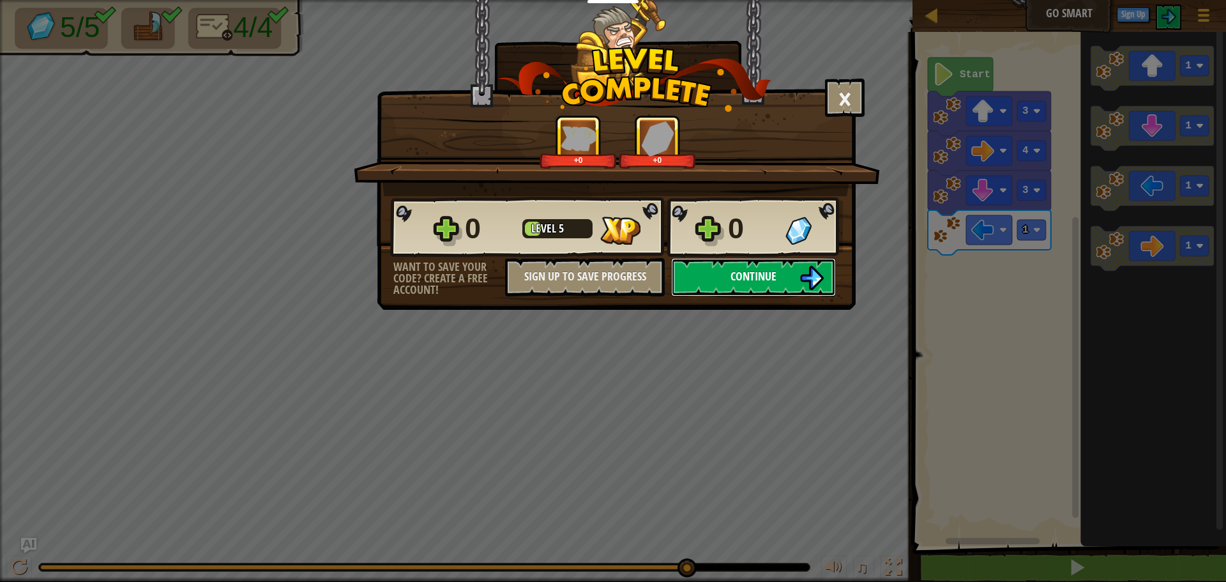
click at [742, 270] on span "Continue" at bounding box center [753, 276] width 46 height 16
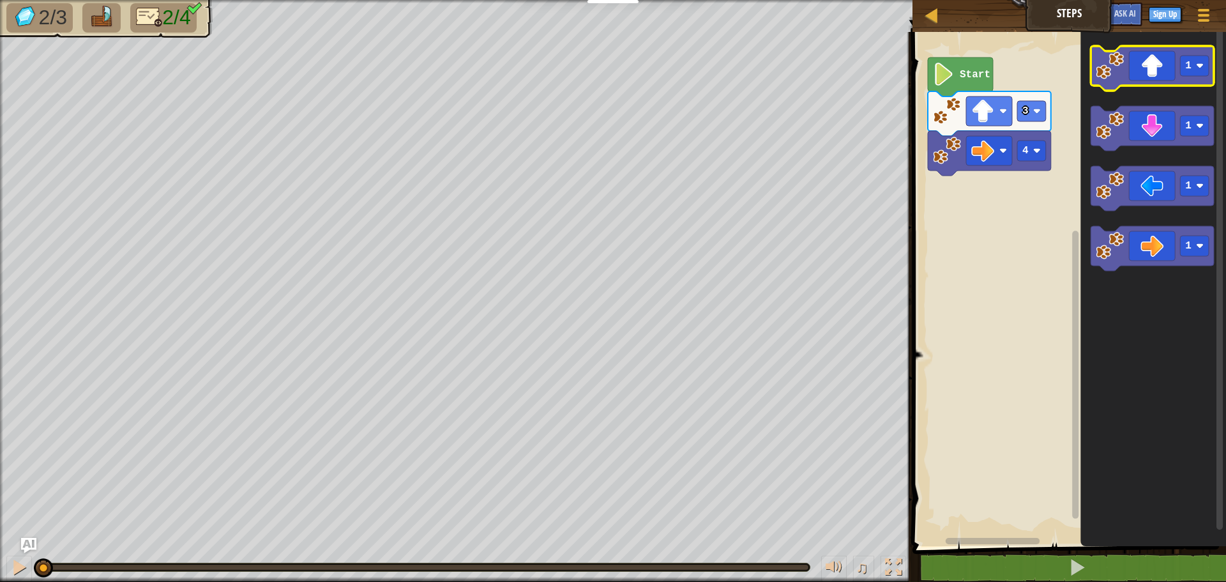
click at [1179, 72] on icon "Blockly Workspace" at bounding box center [1151, 68] width 123 height 45
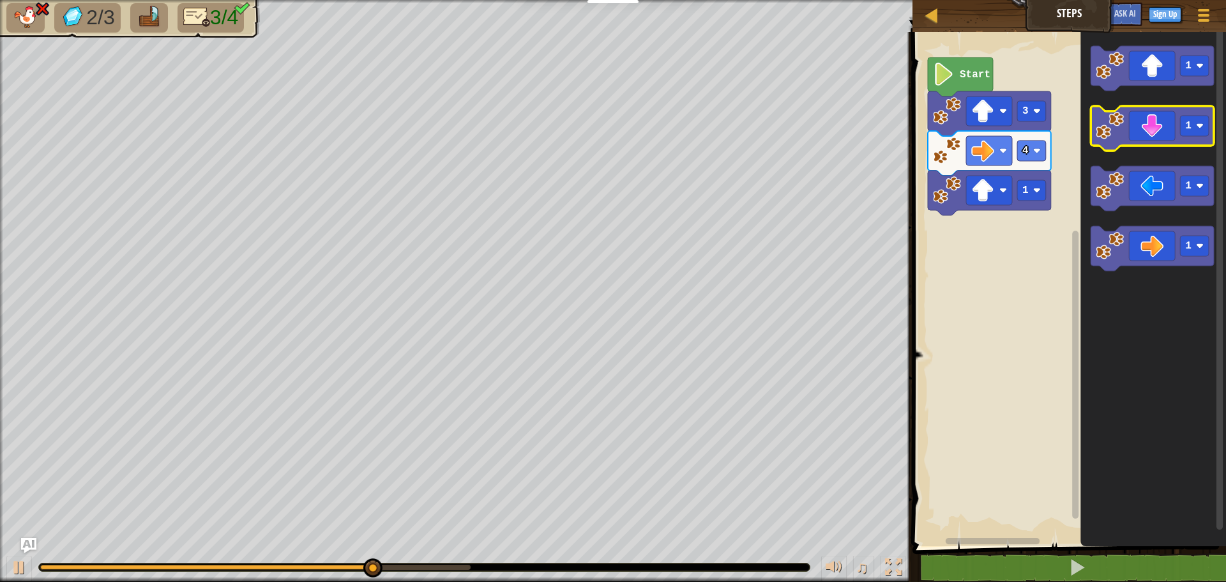
click at [1157, 124] on icon "Blockly Workspace" at bounding box center [1151, 128] width 123 height 45
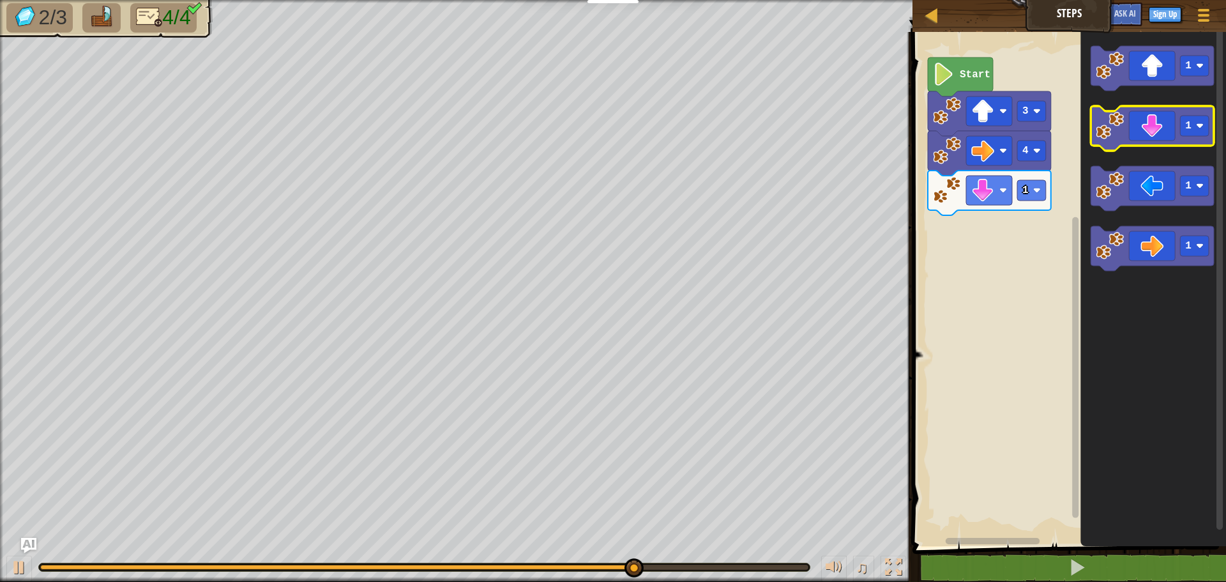
click at [1175, 131] on icon "Blockly Workspace" at bounding box center [1151, 128] width 123 height 45
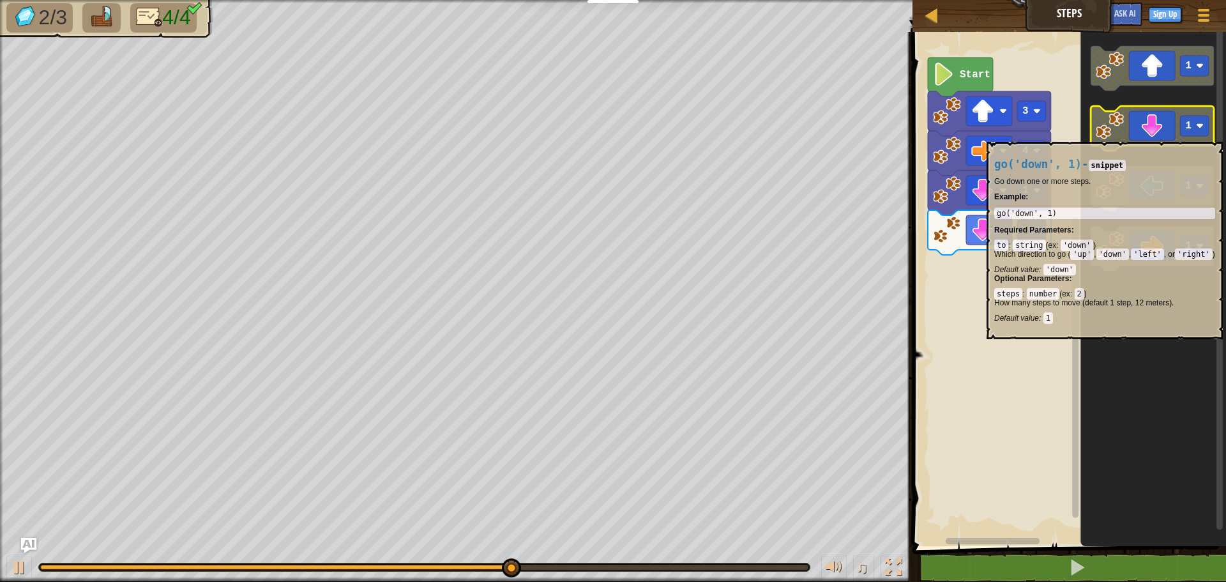
click at [1177, 142] on icon "Blockly Workspace" at bounding box center [1151, 128] width 123 height 45
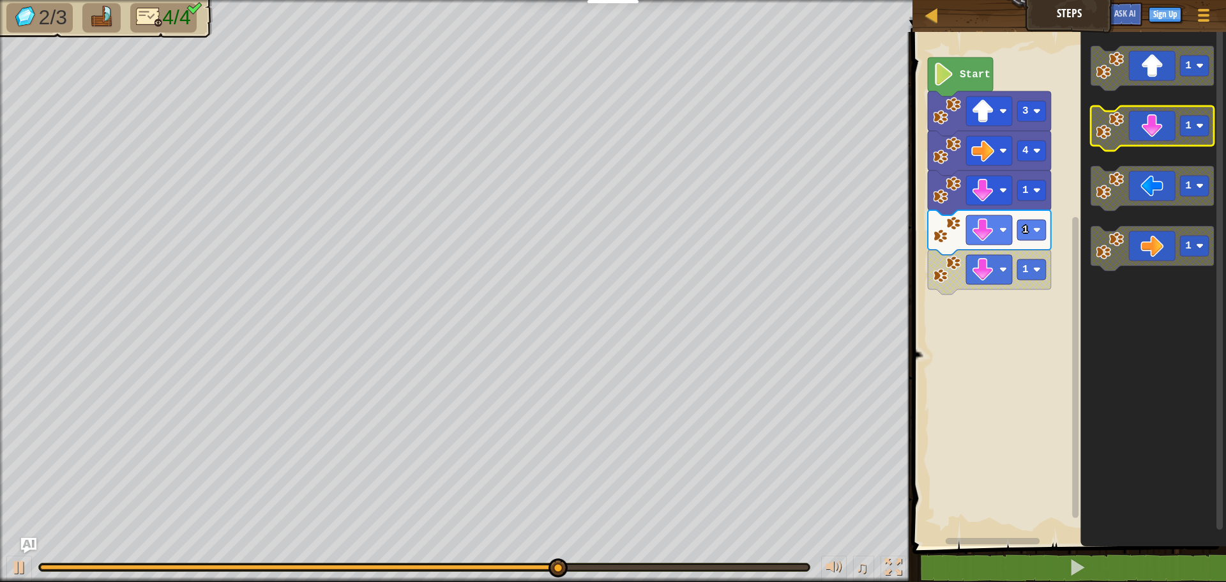
click at [1180, 130] on rect "Blockly Workspace" at bounding box center [1194, 126] width 29 height 20
click at [1154, 126] on icon "Blockly Workspace" at bounding box center [1151, 128] width 123 height 45
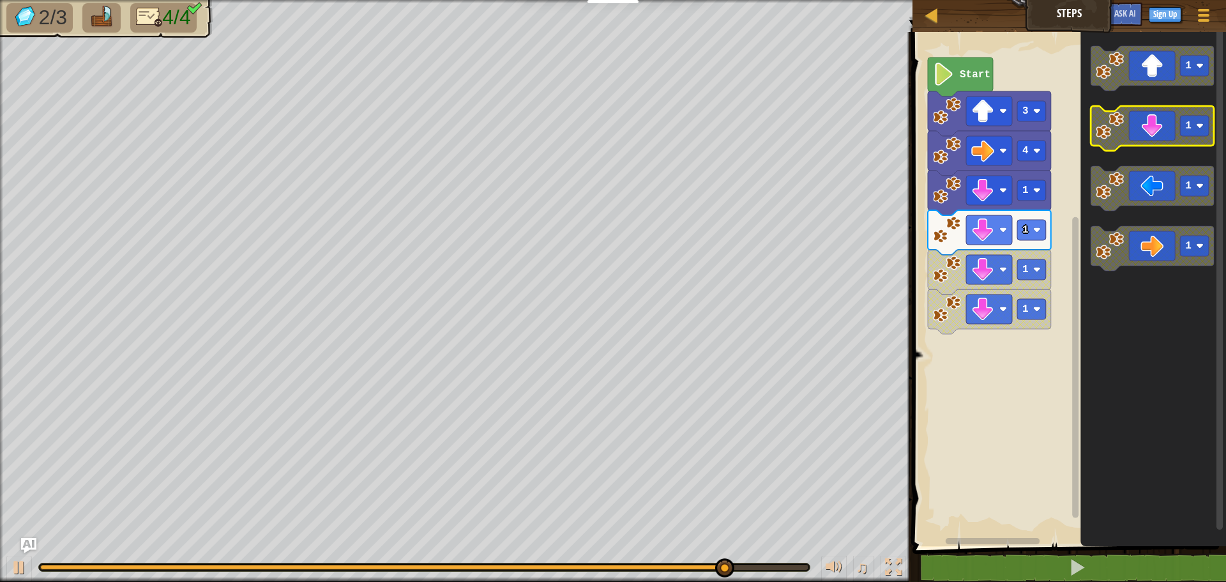
click at [1159, 131] on icon "Blockly Workspace" at bounding box center [1151, 128] width 123 height 45
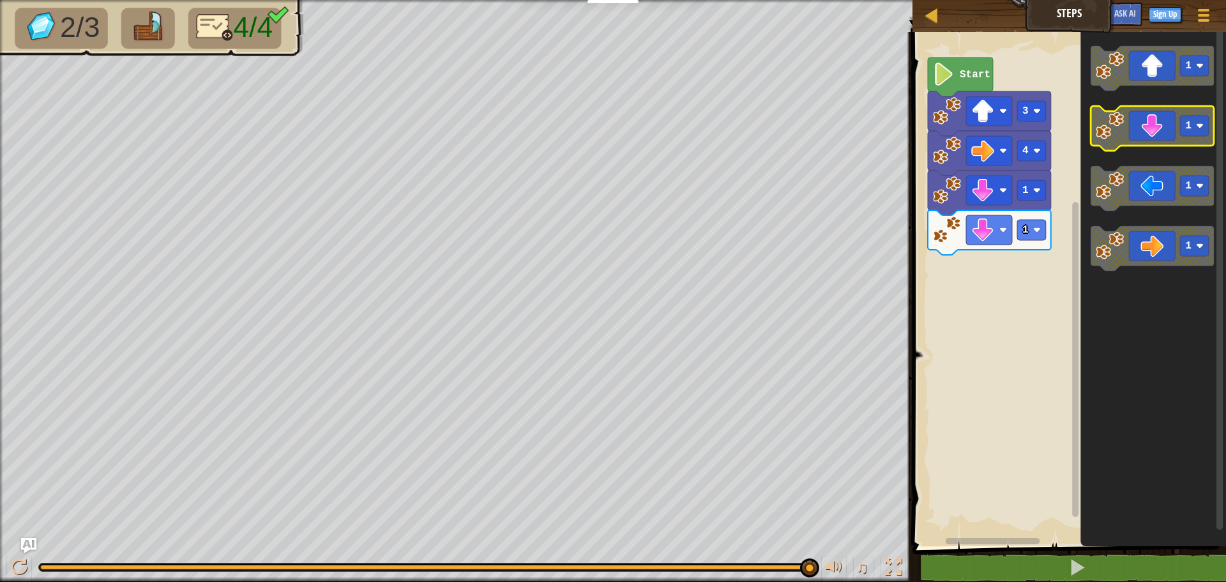
click at [1152, 147] on g "1 1 1 1" at bounding box center [1151, 158] width 123 height 225
click at [1141, 183] on icon "Blockly Workspace" at bounding box center [1151, 188] width 123 height 45
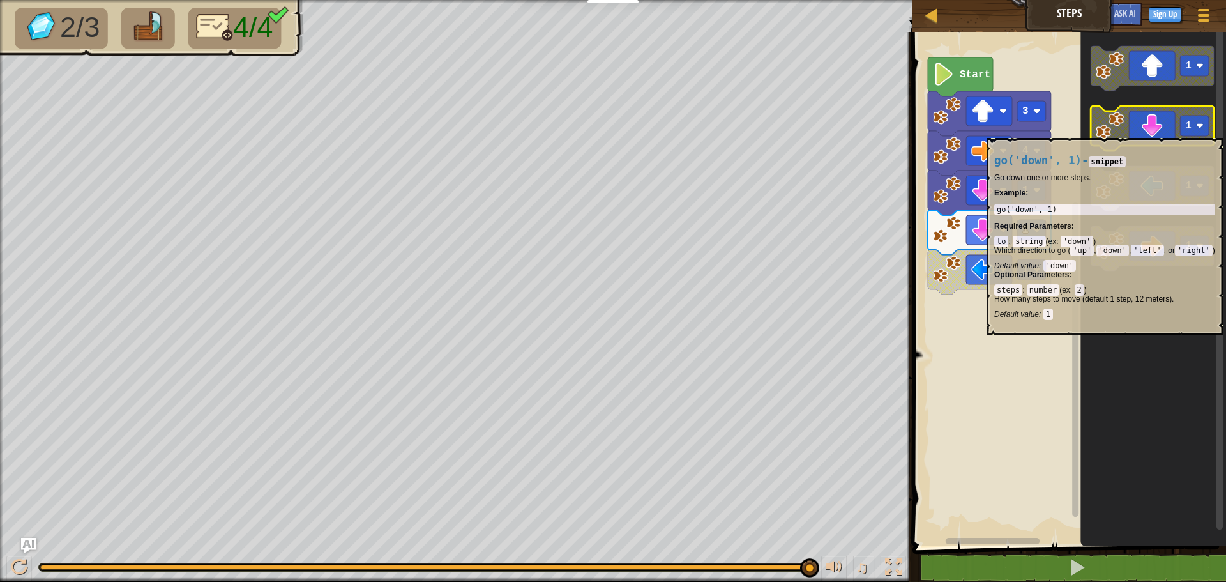
click at [1127, 145] on g "1" at bounding box center [1151, 128] width 123 height 45
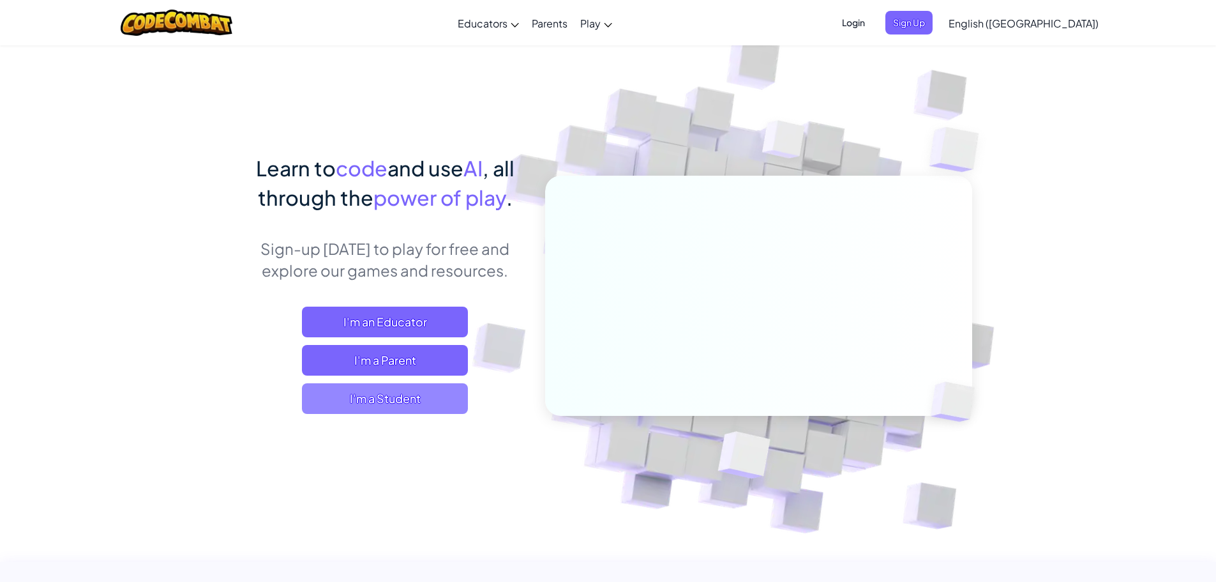
click at [360, 400] on span "I'm a Student" at bounding box center [385, 398] width 166 height 31
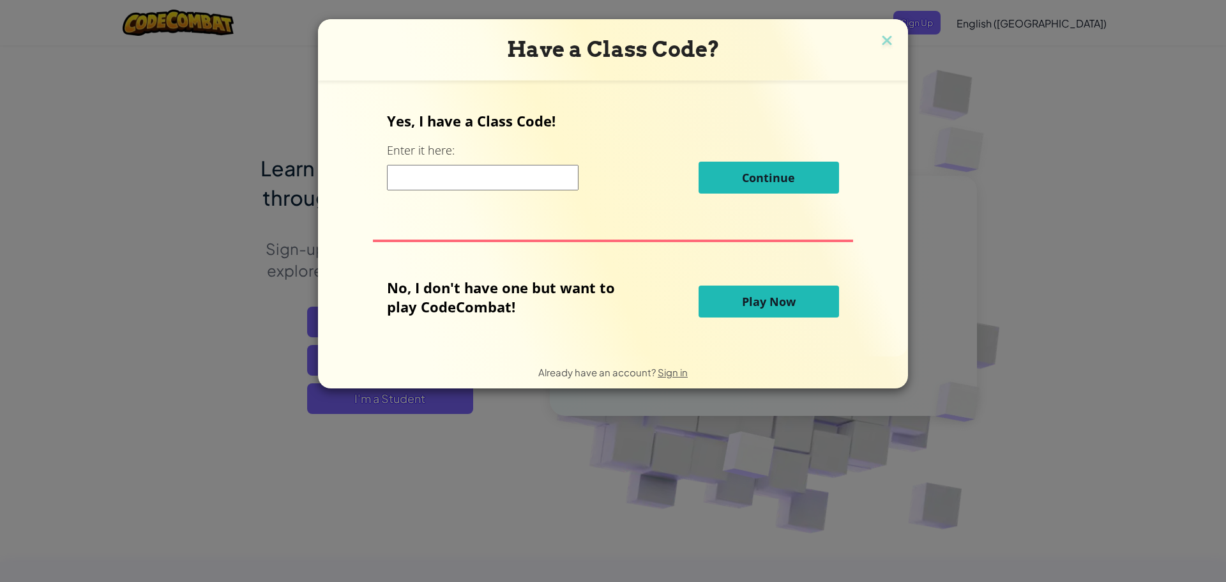
click at [732, 299] on button "Play Now" at bounding box center [768, 301] width 140 height 32
click at [746, 308] on span "Play Now" at bounding box center [769, 301] width 54 height 15
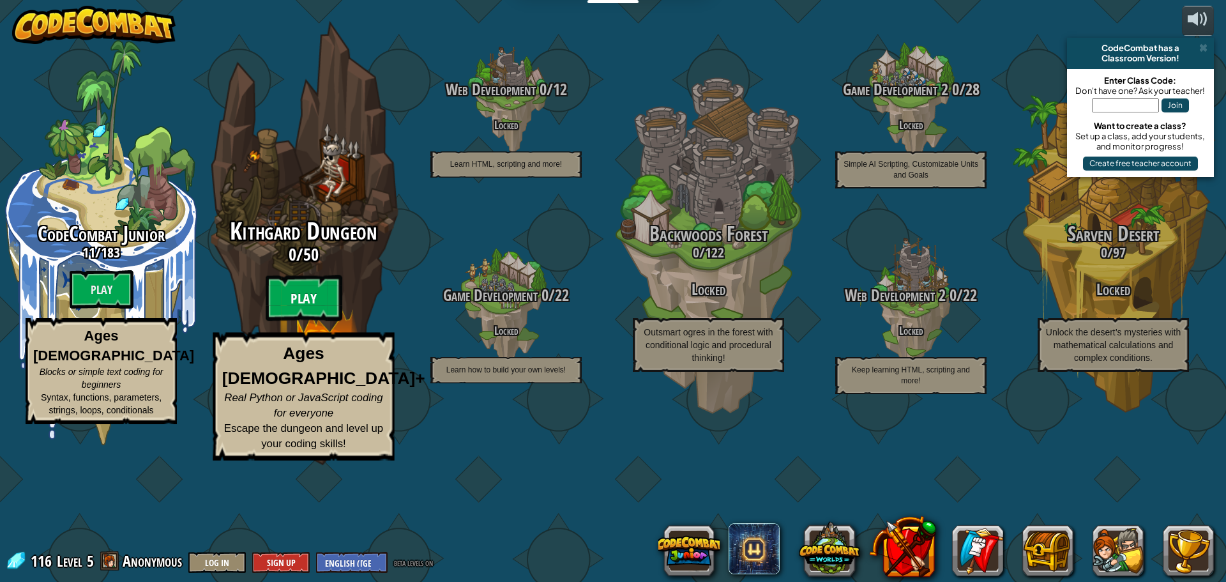
click at [320, 321] on btn "Play" at bounding box center [304, 298] width 77 height 46
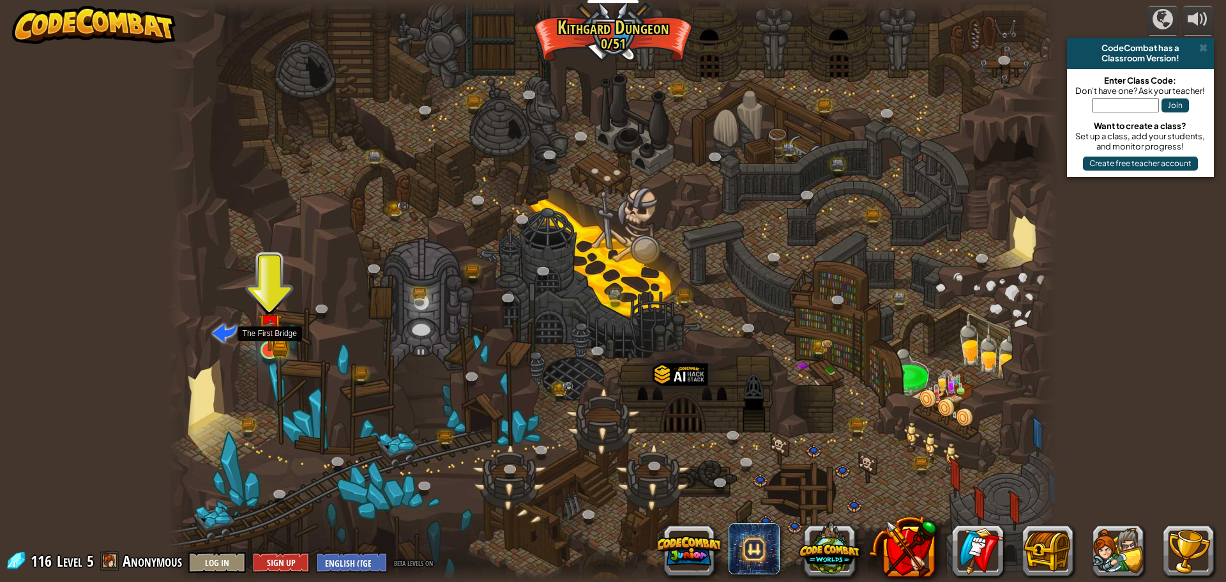
click at [280, 347] on img at bounding box center [270, 325] width 24 height 52
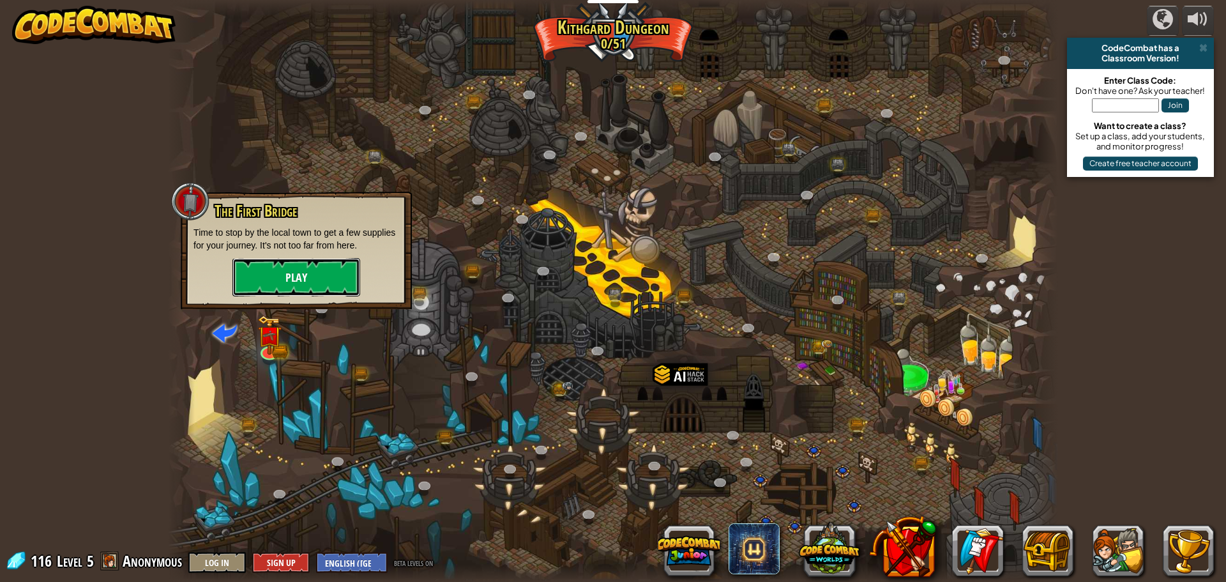
click at [267, 278] on button "Play" at bounding box center [296, 277] width 128 height 38
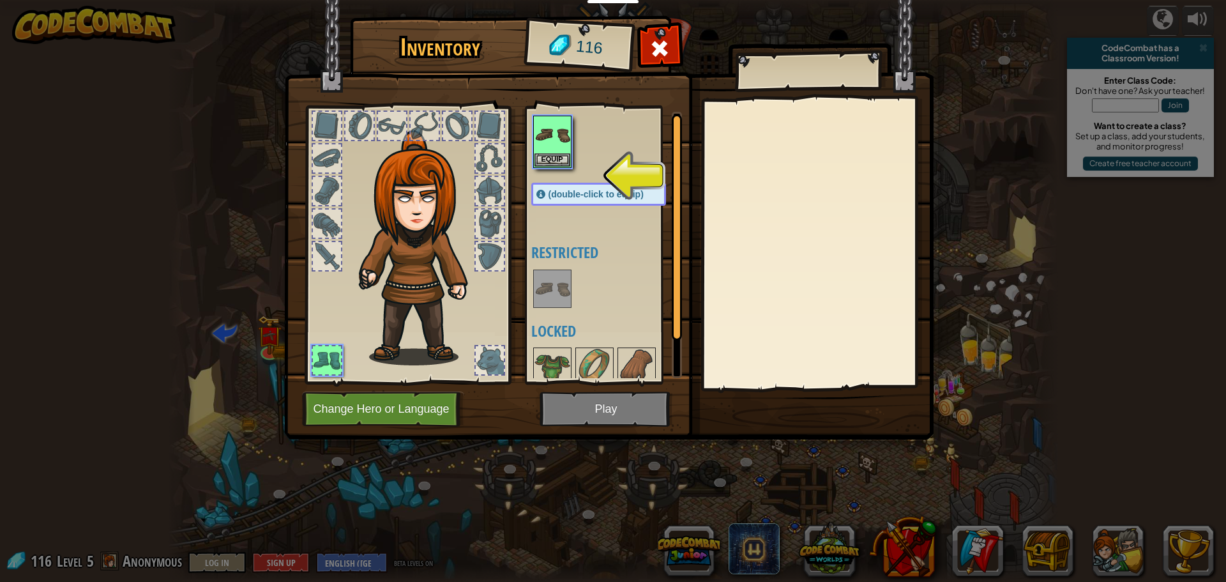
scroll to position [43, 0]
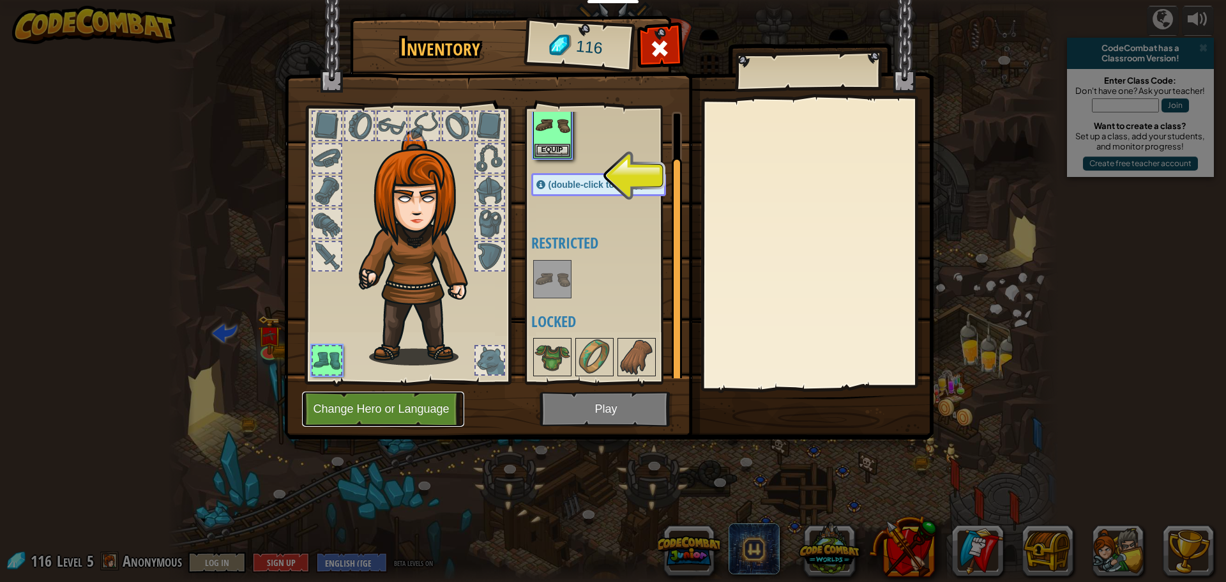
drag, startPoint x: 411, startPoint y: 403, endPoint x: 412, endPoint y: 394, distance: 8.4
click at [412, 394] on button "Change Hero or Language" at bounding box center [383, 408] width 162 height 35
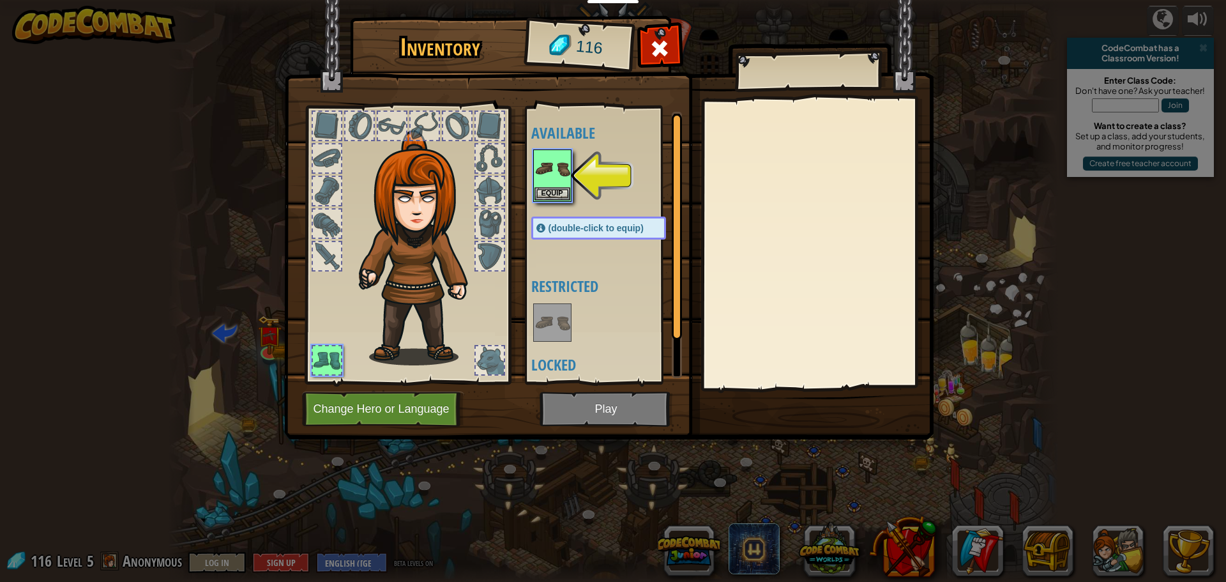
click at [379, 391] on img at bounding box center [608, 207] width 649 height 463
click at [379, 395] on button "Change Hero or Language" at bounding box center [383, 408] width 162 height 35
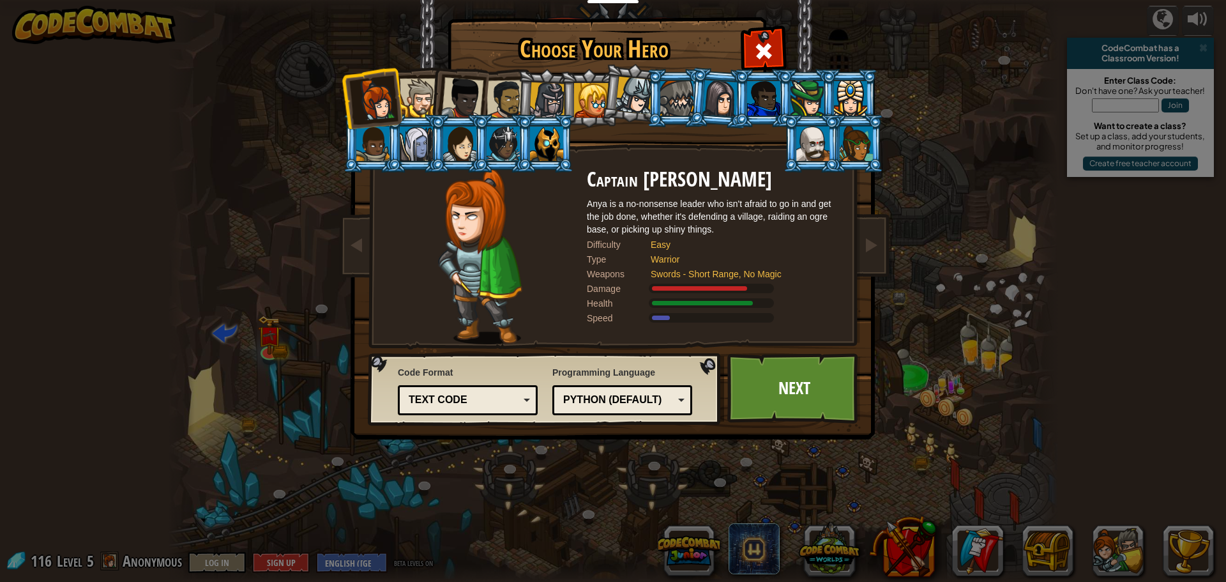
click at [546, 105] on div at bounding box center [547, 100] width 36 height 36
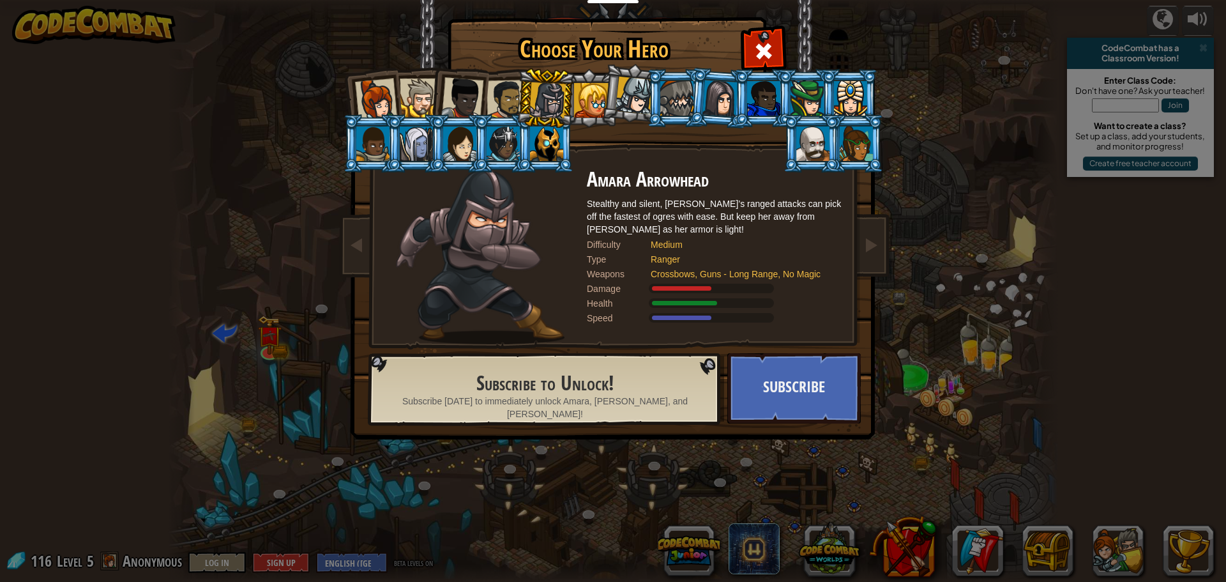
click at [684, 94] on div at bounding box center [676, 98] width 33 height 34
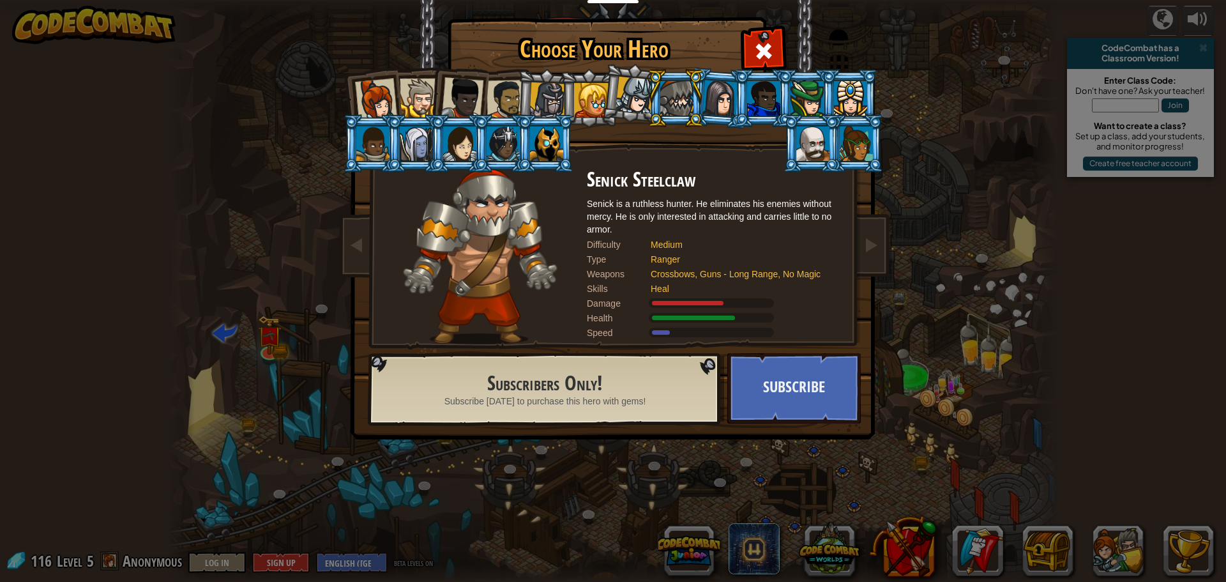
click at [635, 96] on div at bounding box center [634, 96] width 38 height 38
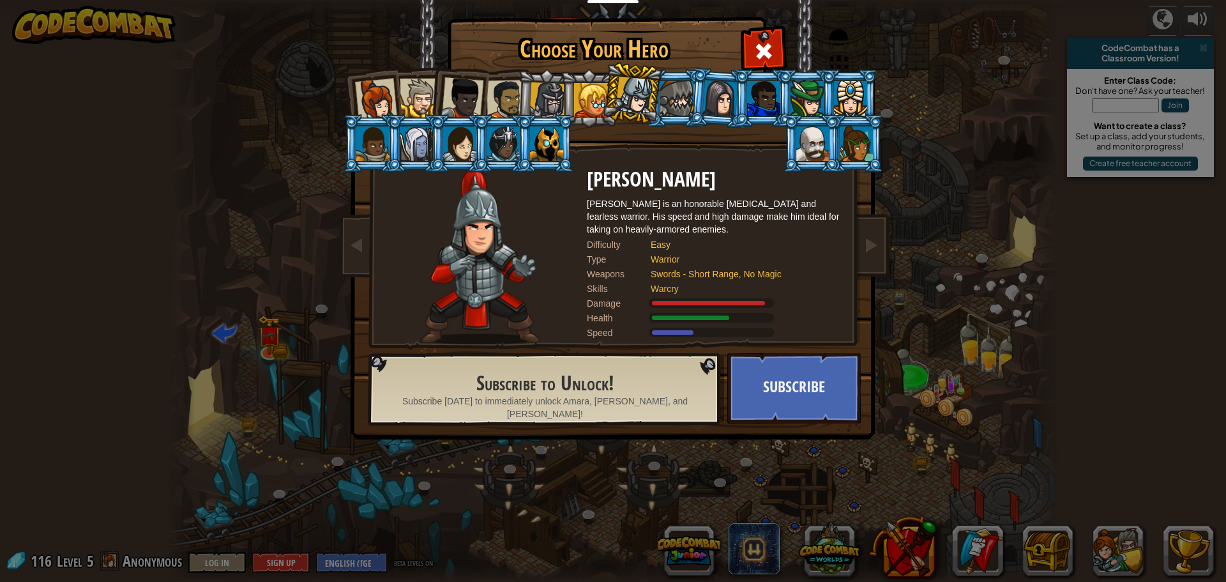
click at [550, 139] on div at bounding box center [546, 143] width 33 height 34
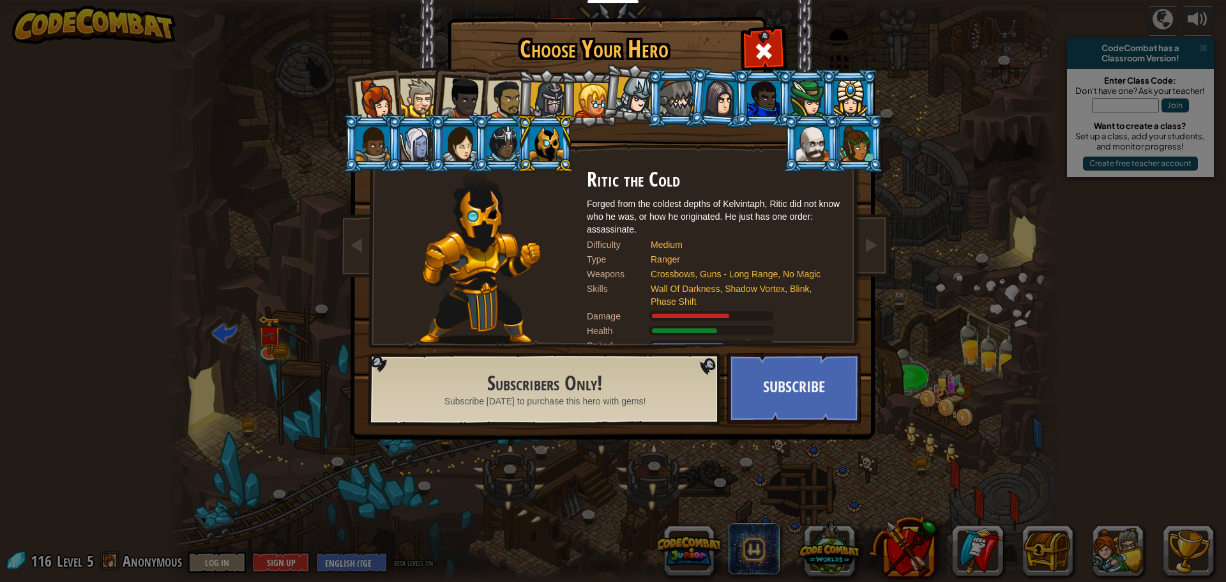
drag, startPoint x: 324, startPoint y: 168, endPoint x: 553, endPoint y: 145, distance: 229.7
click at [553, 145] on div at bounding box center [546, 143] width 33 height 34
click at [767, 36] on div at bounding box center [763, 49] width 40 height 40
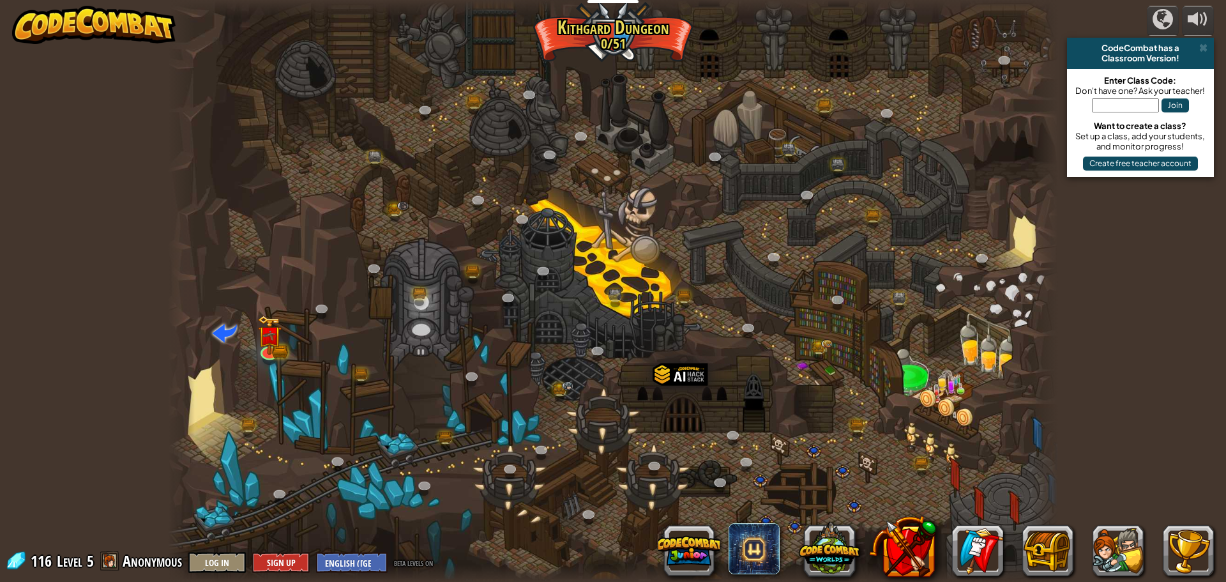
click at [282, 343] on div at bounding box center [613, 291] width 890 height 582
click at [266, 344] on img at bounding box center [270, 325] width 24 height 52
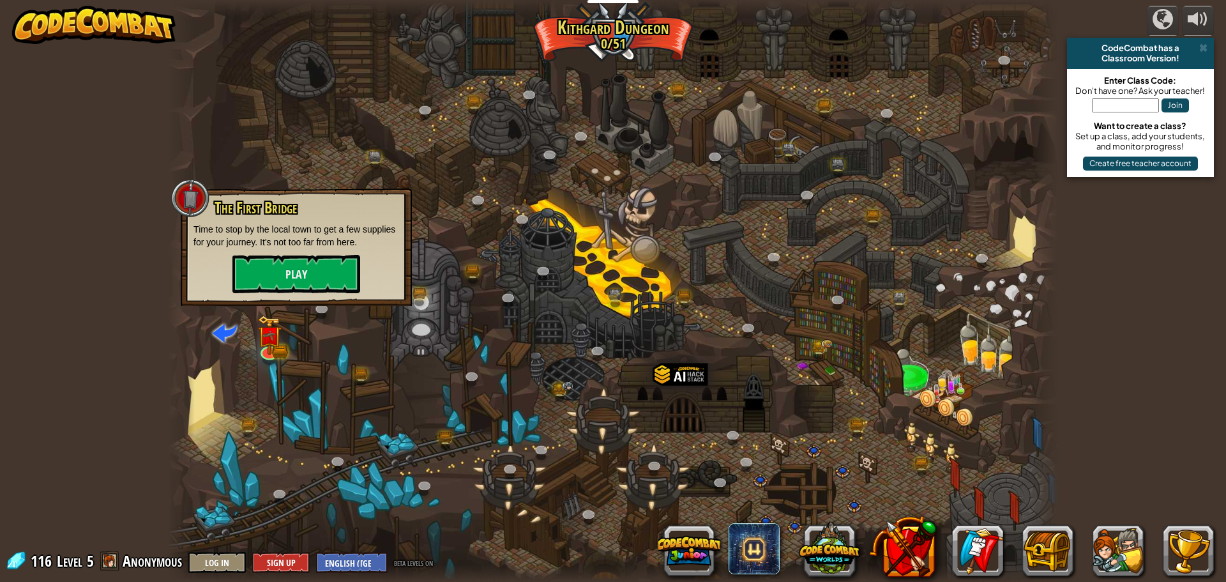
click at [265, 294] on div "The First Bridge Time to stop by the local town to get a few supplies for your …" at bounding box center [296, 246] width 231 height 117
click at [269, 271] on button "Play" at bounding box center [296, 274] width 128 height 38
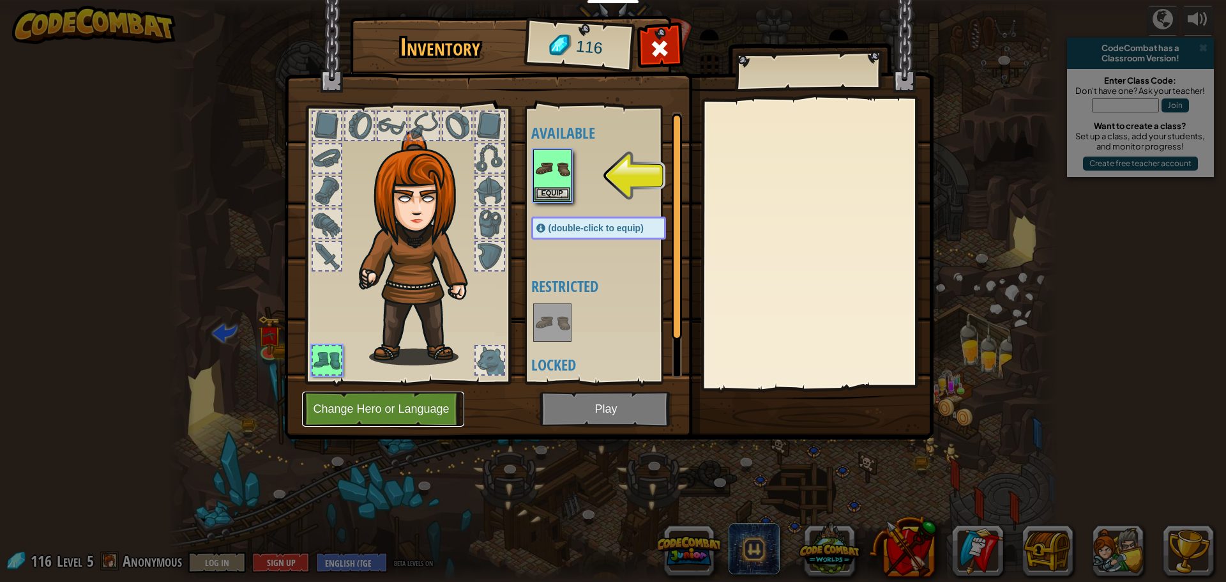
click at [382, 402] on button "Change Hero or Language" at bounding box center [383, 408] width 162 height 35
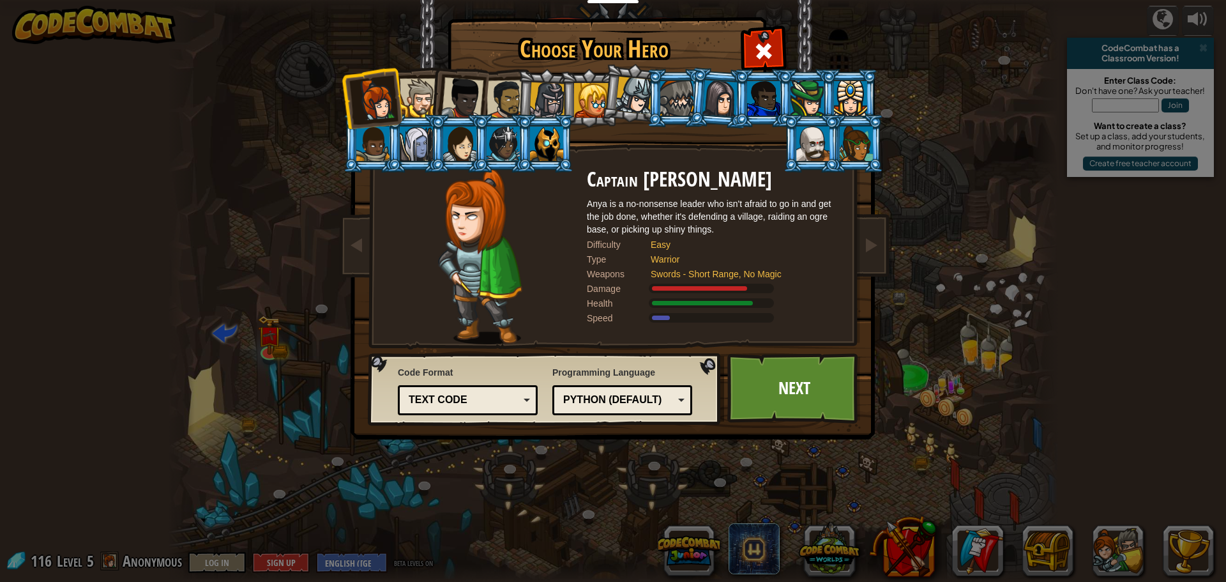
click at [543, 153] on div at bounding box center [546, 143] width 33 height 34
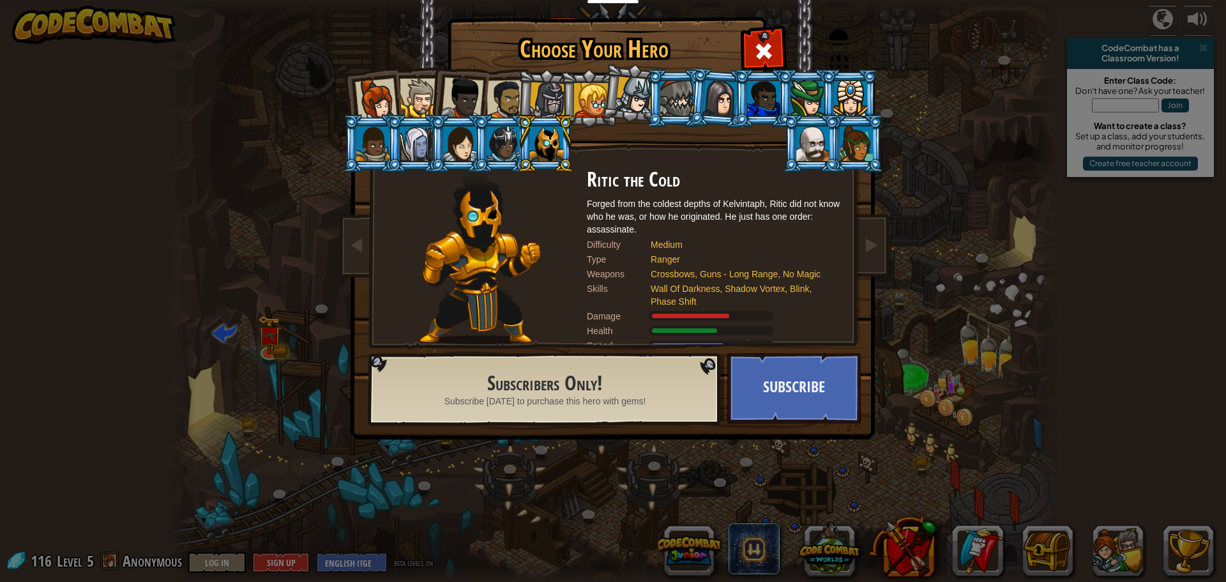
click at [518, 407] on div "Subscribers Only! Subscribe [DATE] to purchase this hero with gems!" at bounding box center [544, 390] width 345 height 62
click at [762, 43] on span at bounding box center [763, 51] width 20 height 20
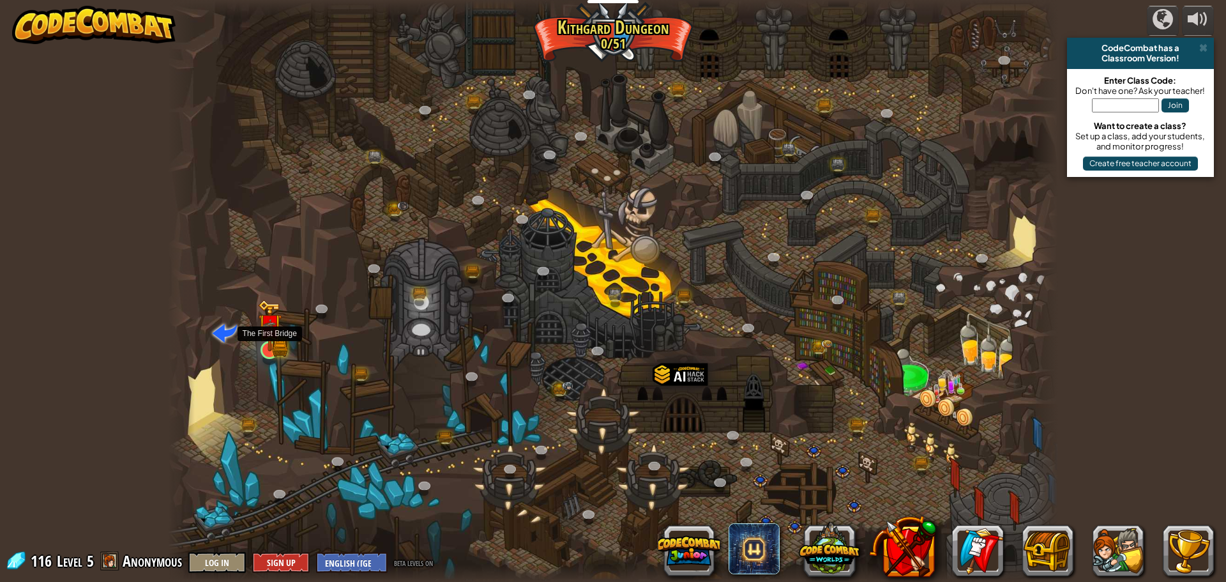
click at [282, 354] on img at bounding box center [280, 347] width 16 height 17
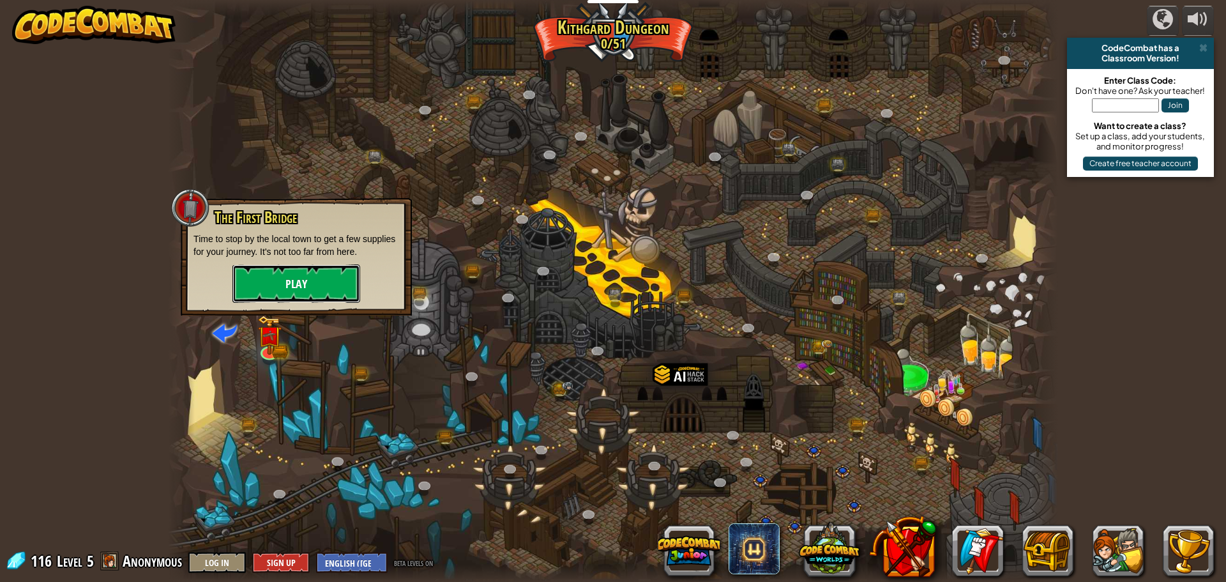
click at [309, 293] on button "Play" at bounding box center [296, 283] width 128 height 38
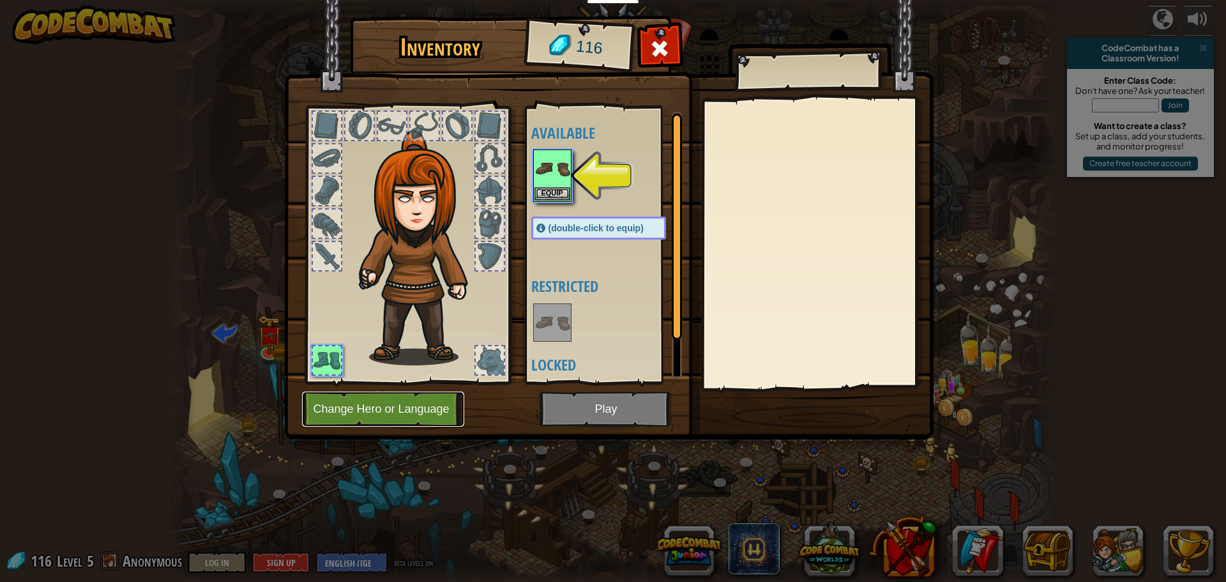
click at [315, 413] on button "Change Hero or Language" at bounding box center [383, 408] width 162 height 35
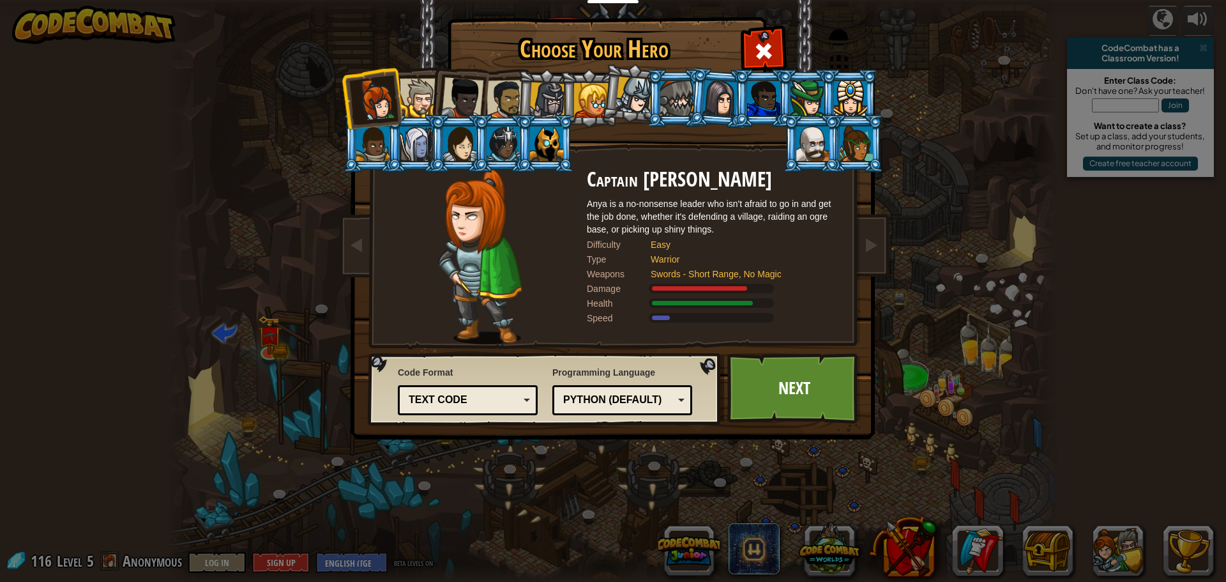
click at [550, 153] on div at bounding box center [546, 143] width 33 height 34
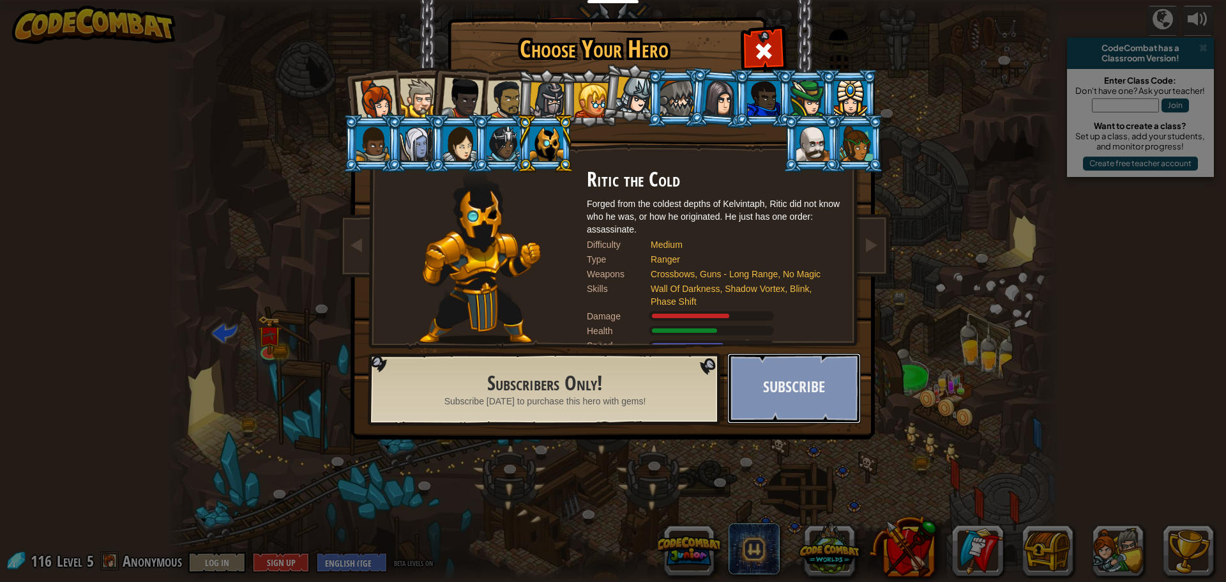
click at [764, 384] on button "Subscribe" at bounding box center [793, 388] width 133 height 70
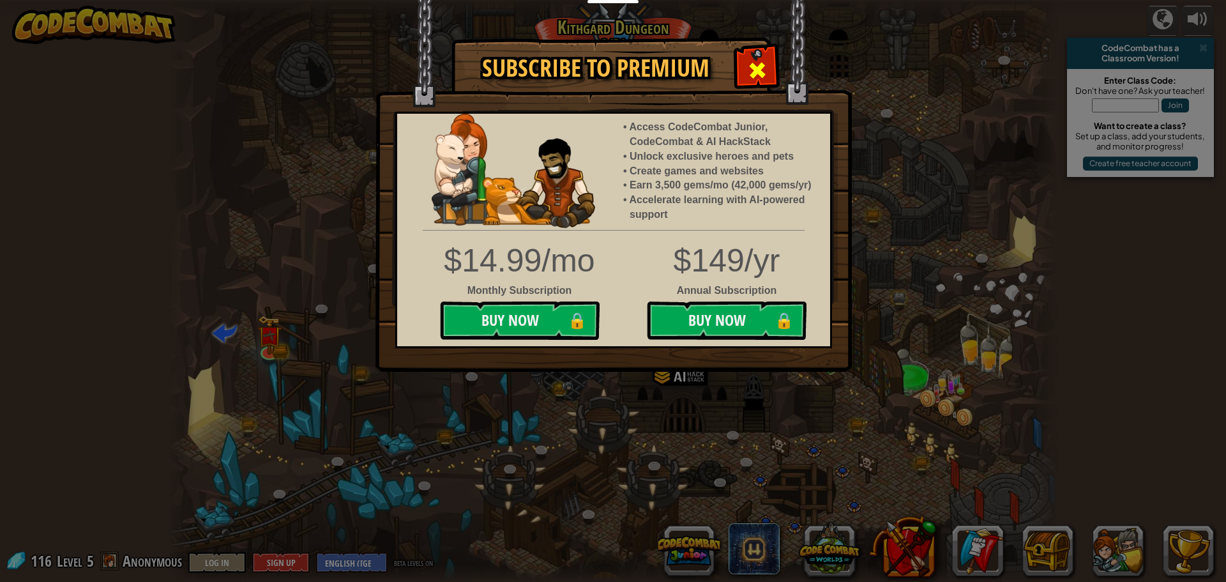
click at [746, 71] on div at bounding box center [757, 69] width 40 height 40
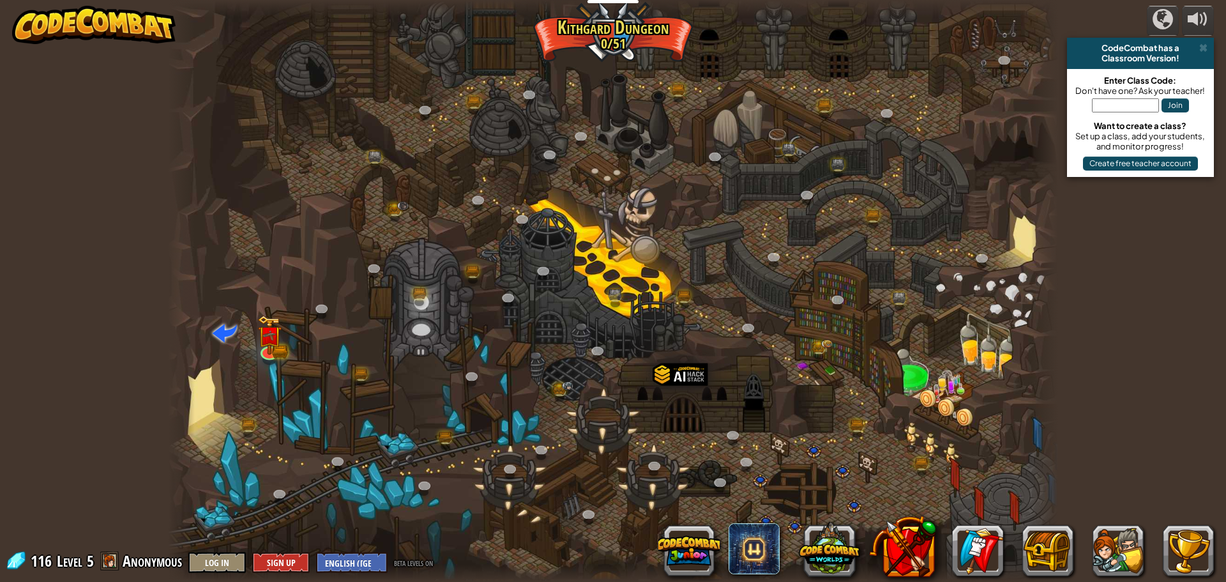
drag, startPoint x: 575, startPoint y: 332, endPoint x: 541, endPoint y: 405, distance: 81.1
click at [574, 339] on div at bounding box center [613, 291] width 890 height 582
click at [522, 432] on div at bounding box center [613, 291] width 890 height 582
click at [528, 432] on div at bounding box center [613, 291] width 890 height 582
drag, startPoint x: 528, startPoint y: 432, endPoint x: 335, endPoint y: 416, distance: 193.4
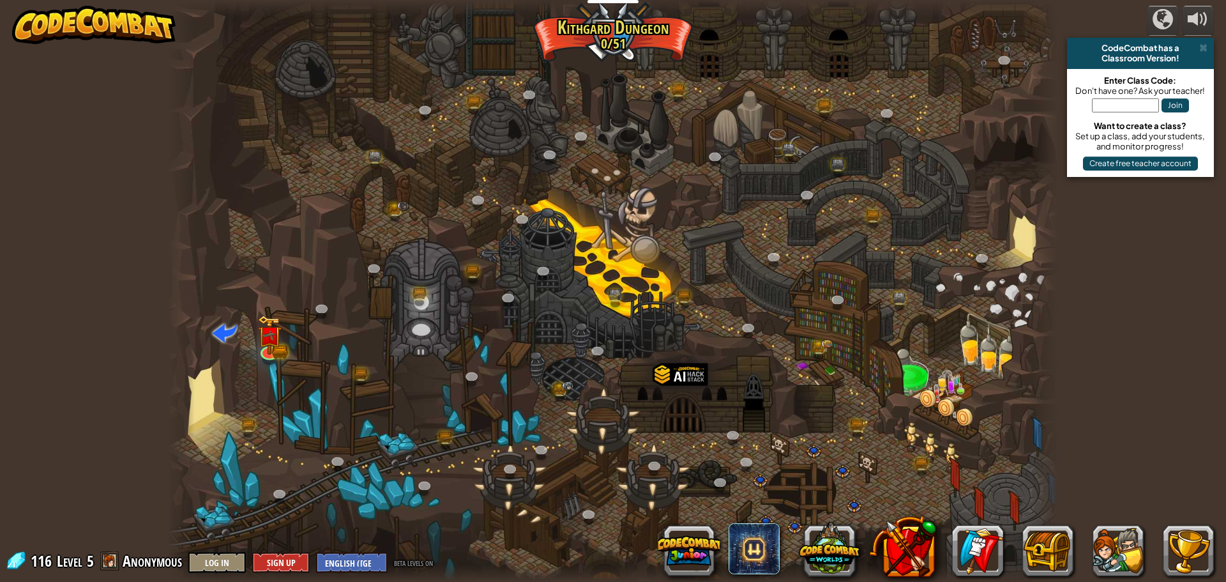
click at [354, 419] on div at bounding box center [613, 291] width 890 height 582
click at [1049, 543] on button at bounding box center [1047, 550] width 51 height 51
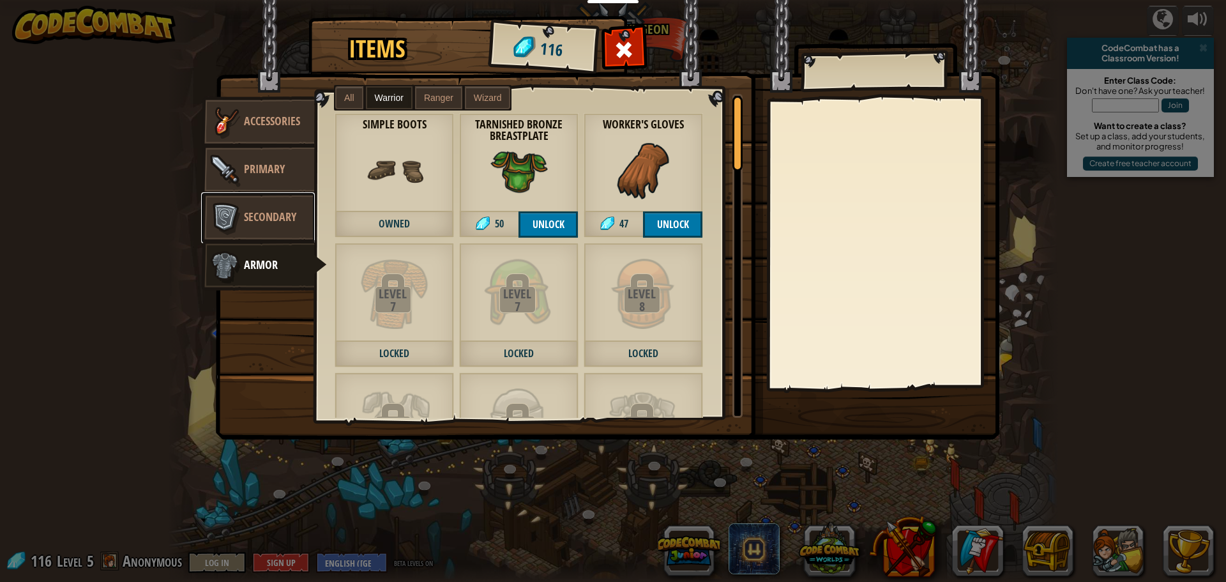
click at [287, 217] on span "Secondary" at bounding box center [270, 217] width 52 height 16
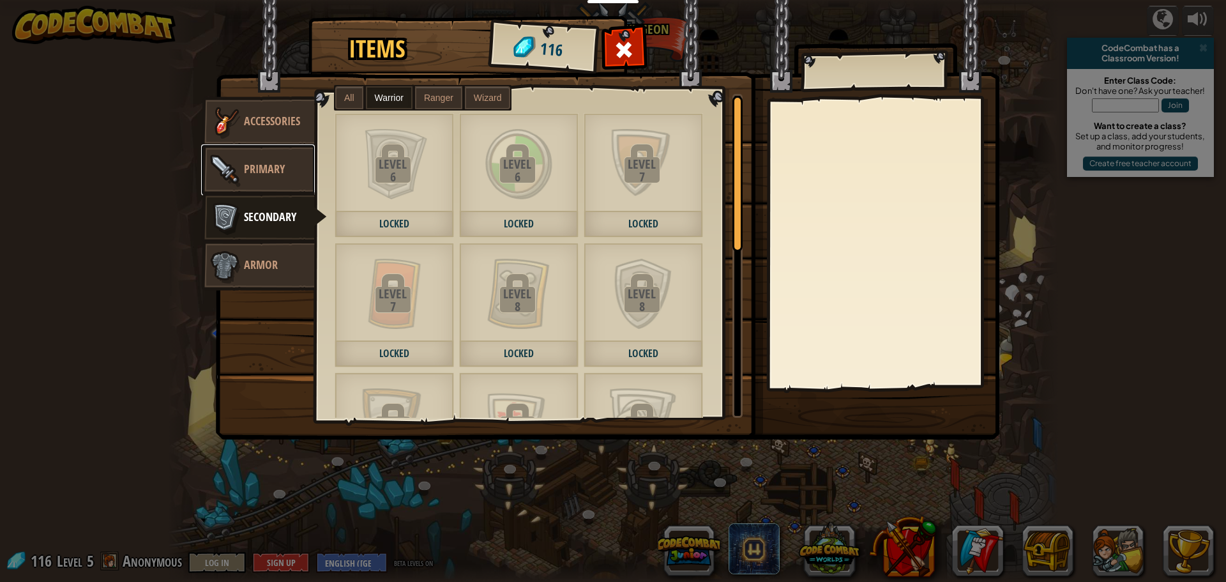
click at [281, 177] on link "Primary" at bounding box center [258, 169] width 114 height 51
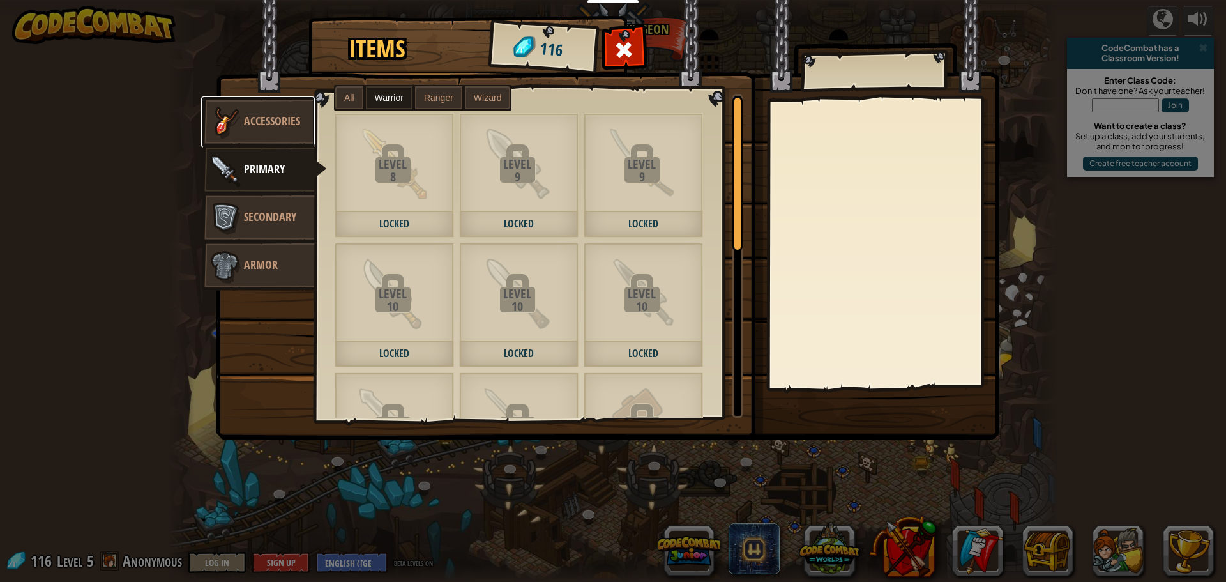
click at [284, 121] on span "Accessories" at bounding box center [272, 121] width 56 height 16
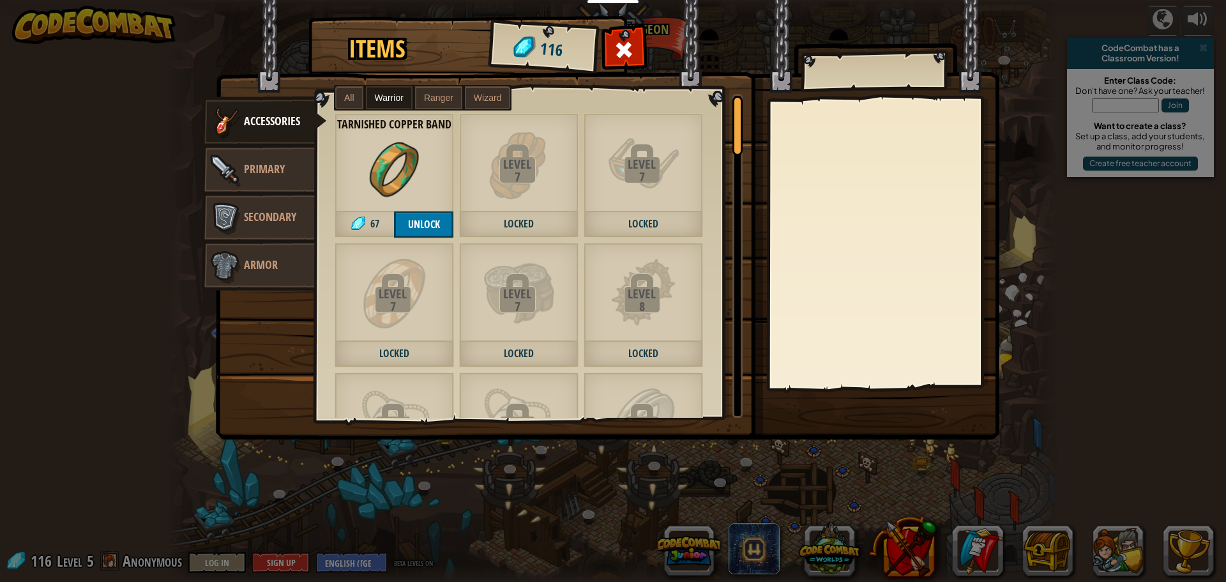
click at [611, 56] on div at bounding box center [624, 53] width 40 height 40
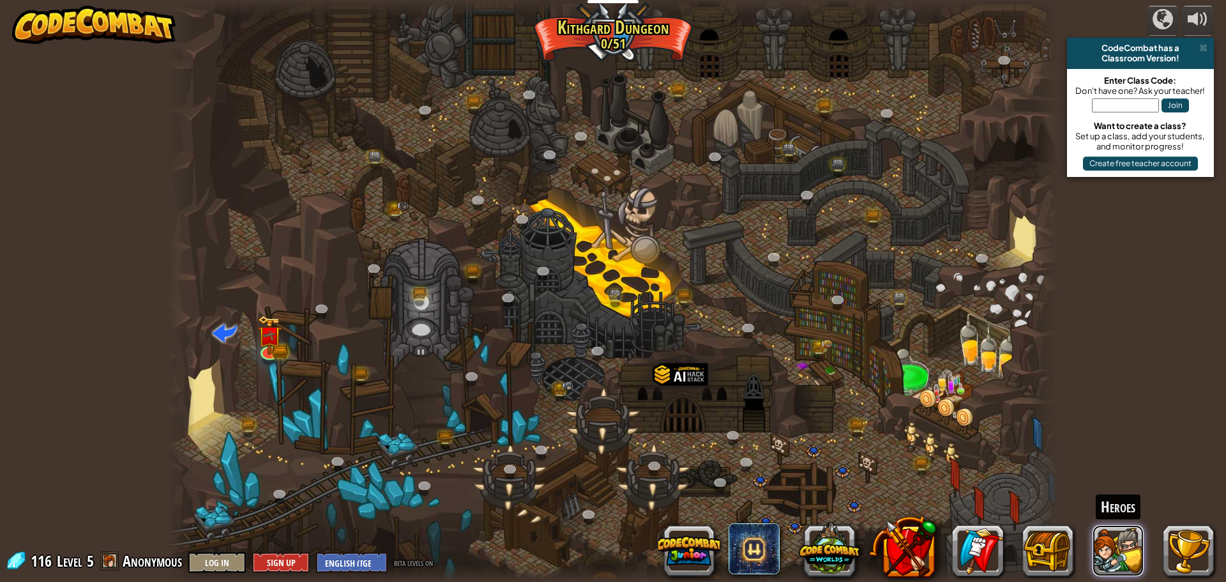
click at [1132, 568] on button at bounding box center [1117, 550] width 51 height 51
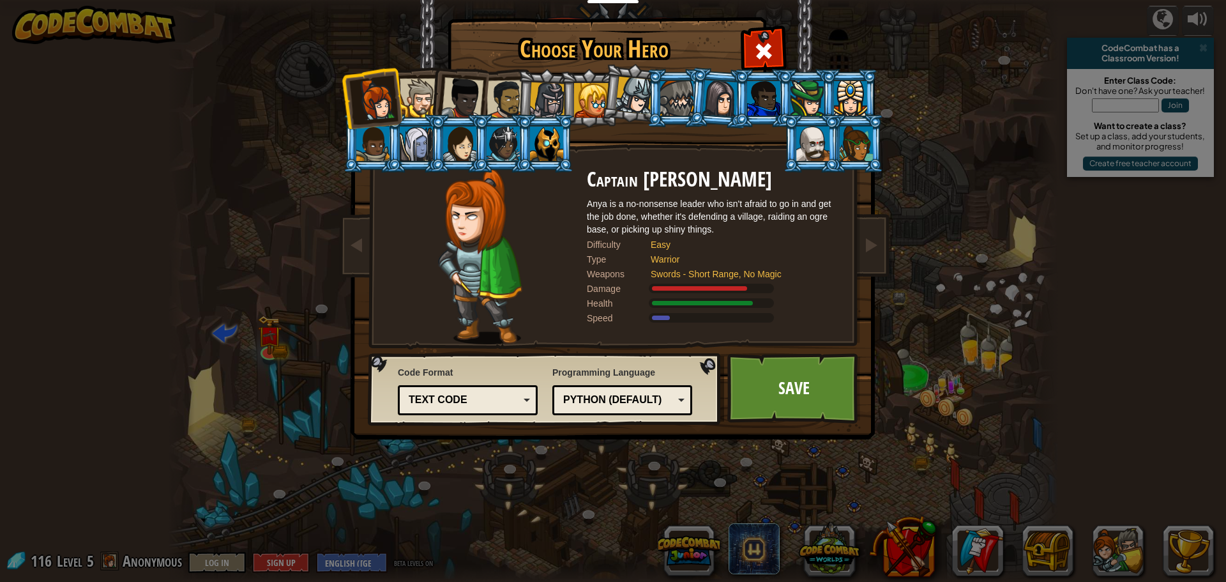
click at [772, 44] on span at bounding box center [763, 51] width 20 height 20
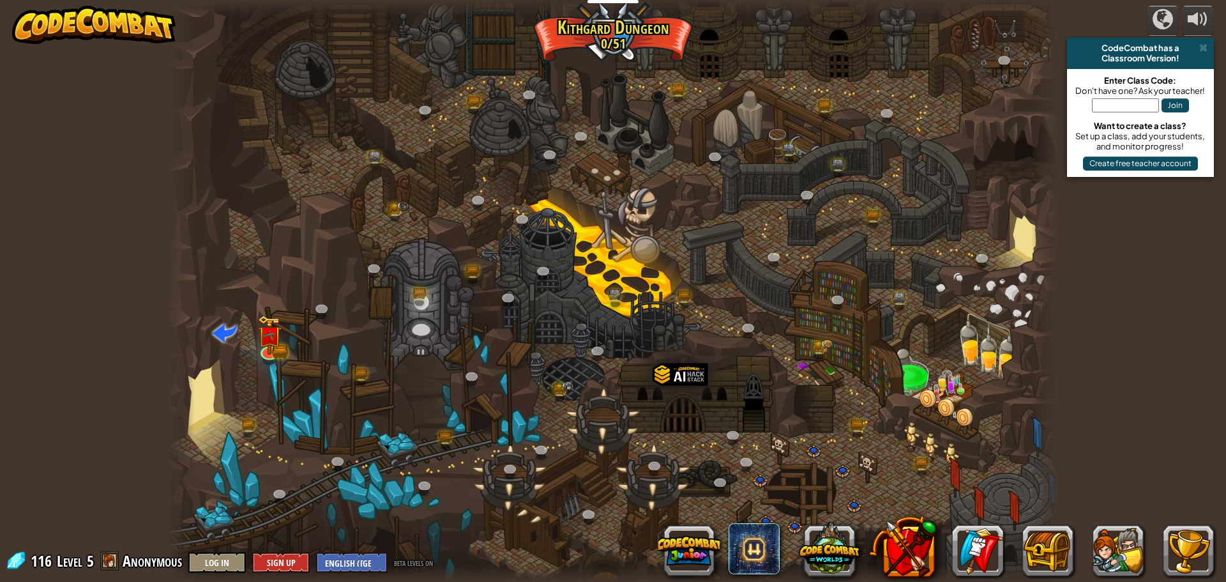
scroll to position [0, 0]
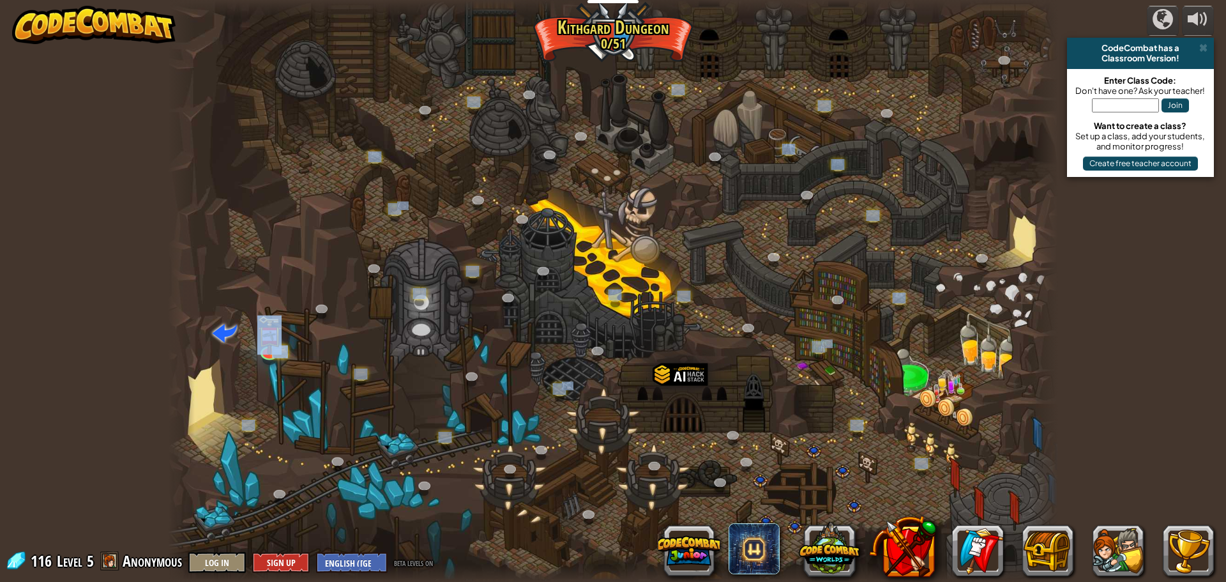
click at [1215, 0] on html "Educators Create Free Account School & District Solutions Teacher Toolkit Previ…" at bounding box center [613, 0] width 1226 height 0
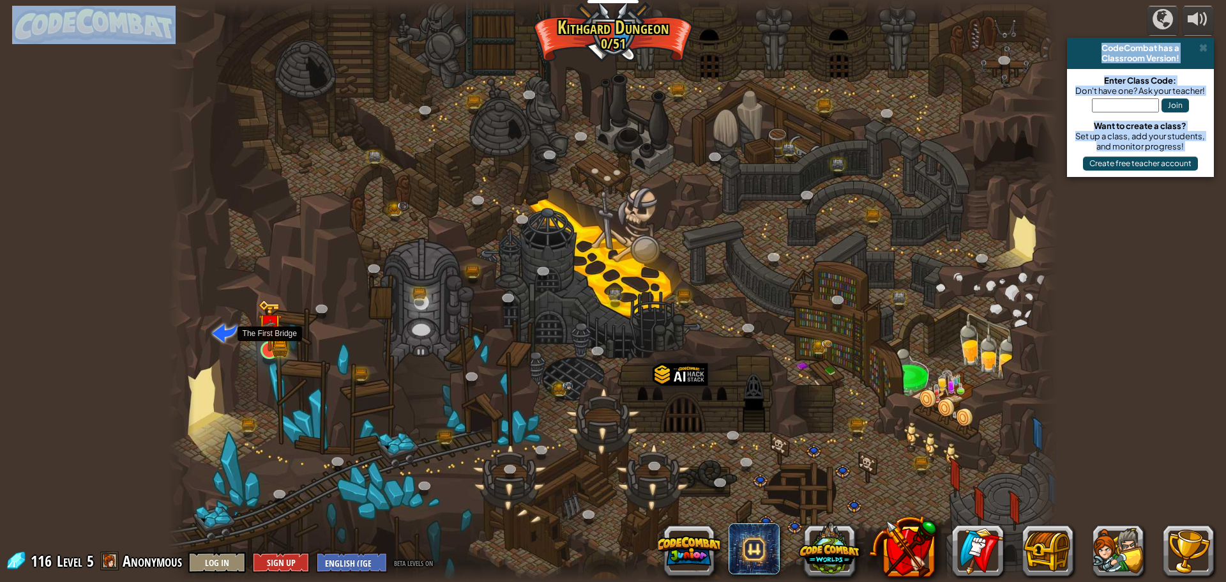
click at [274, 343] on img at bounding box center [270, 325] width 24 height 52
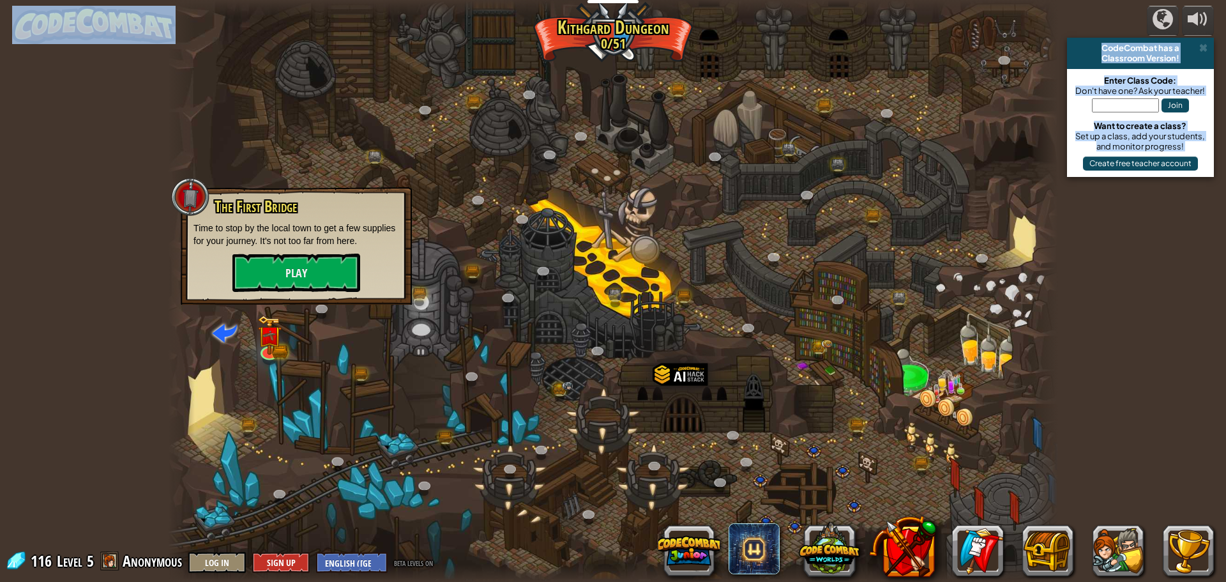
drag, startPoint x: 57, startPoint y: 332, endPoint x: 68, endPoint y: 368, distance: 38.2
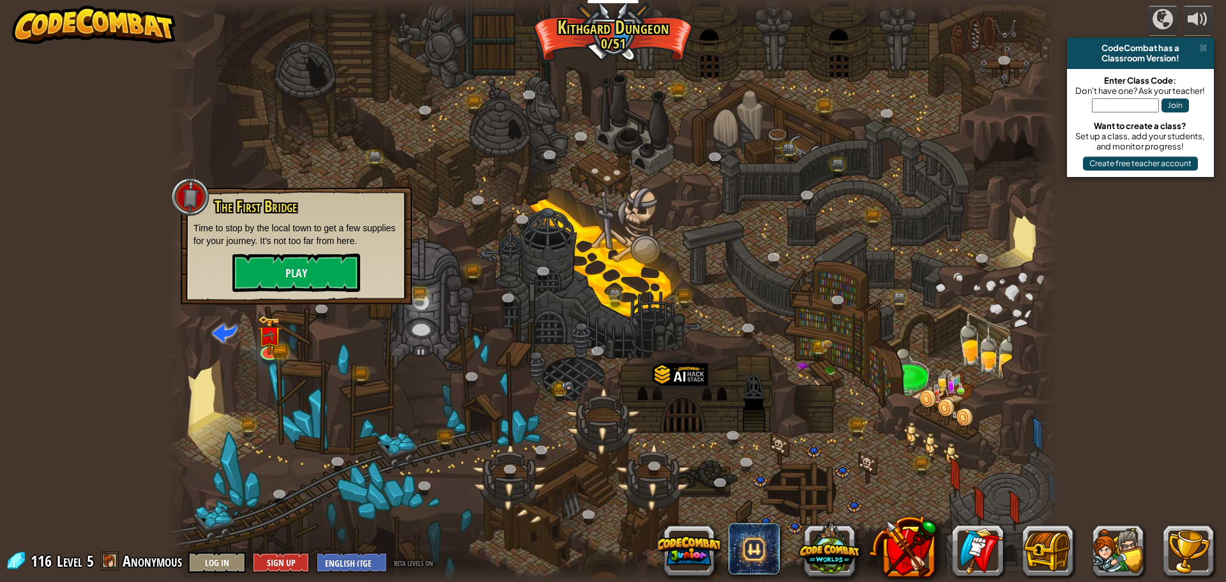
drag, startPoint x: 68, startPoint y: 368, endPoint x: 332, endPoint y: 486, distance: 288.9
click at [332, 486] on div at bounding box center [613, 291] width 890 height 582
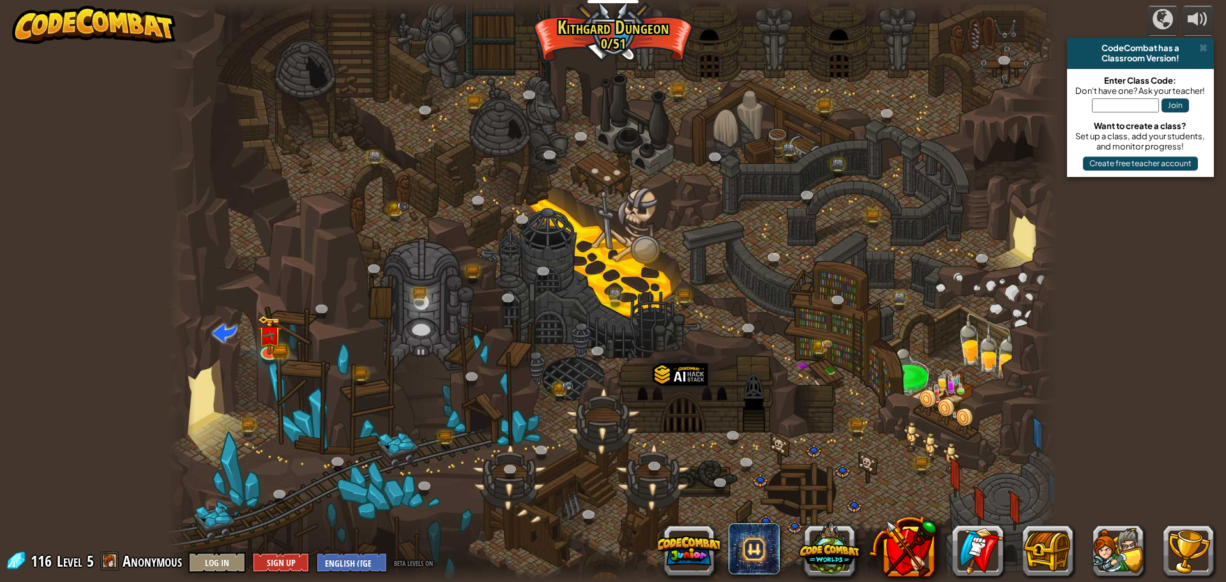
click at [340, 479] on div at bounding box center [613, 291] width 890 height 582
click at [416, 298] on link at bounding box center [422, 297] width 26 height 26
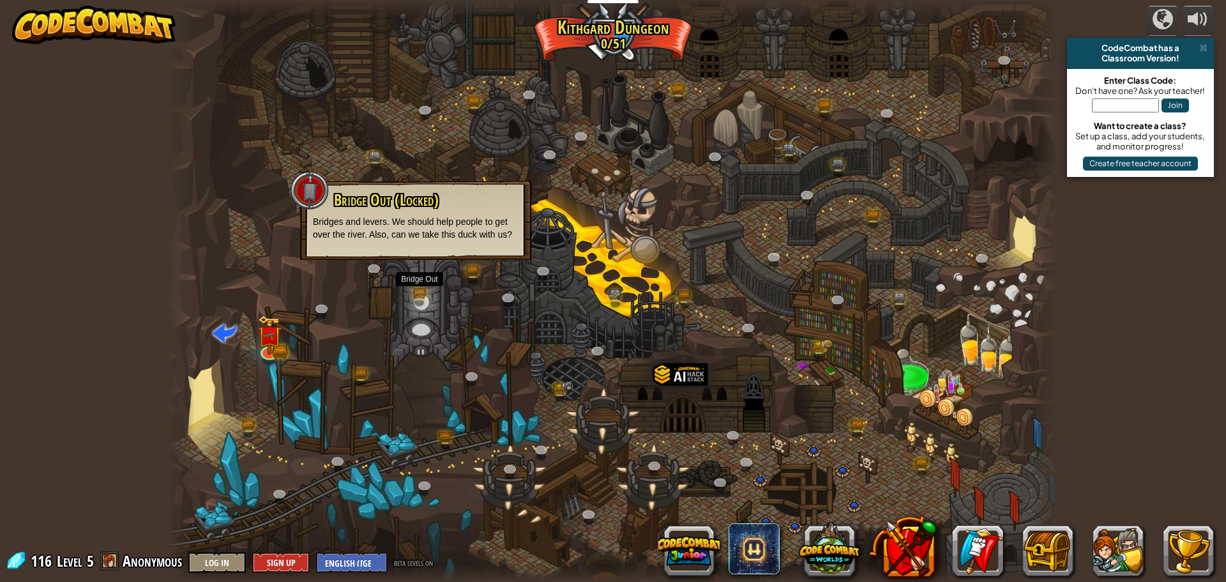
click at [419, 204] on span "Bridge Out (Locked)" at bounding box center [386, 200] width 105 height 22
click at [426, 296] on link at bounding box center [422, 297] width 26 height 26
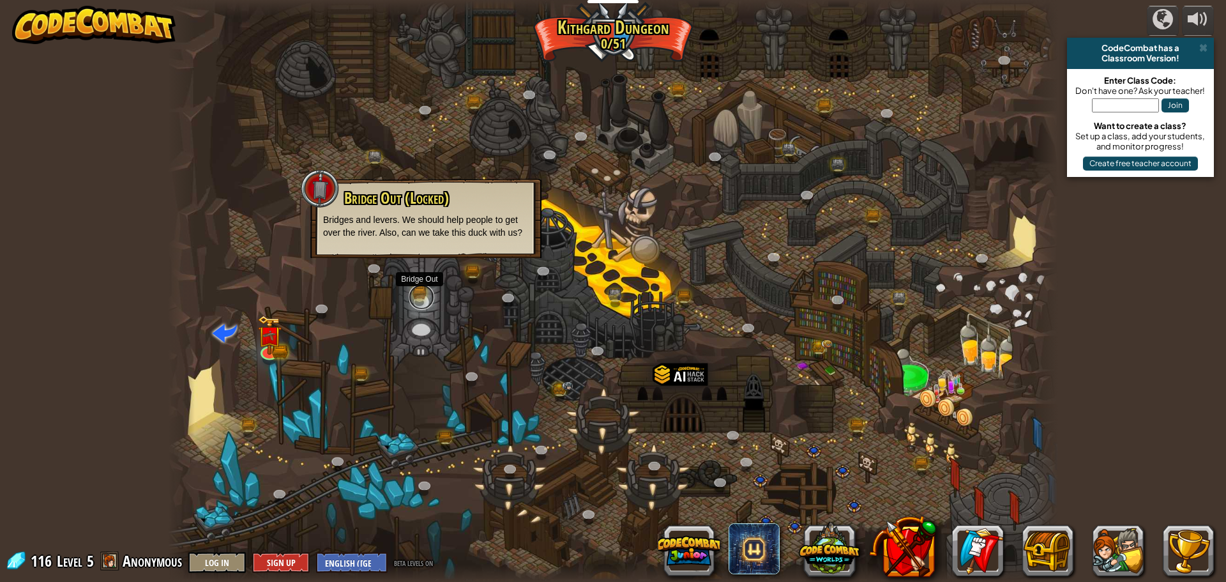
click at [426, 296] on link at bounding box center [422, 297] width 26 height 26
click at [430, 442] on div at bounding box center [613, 291] width 890 height 582
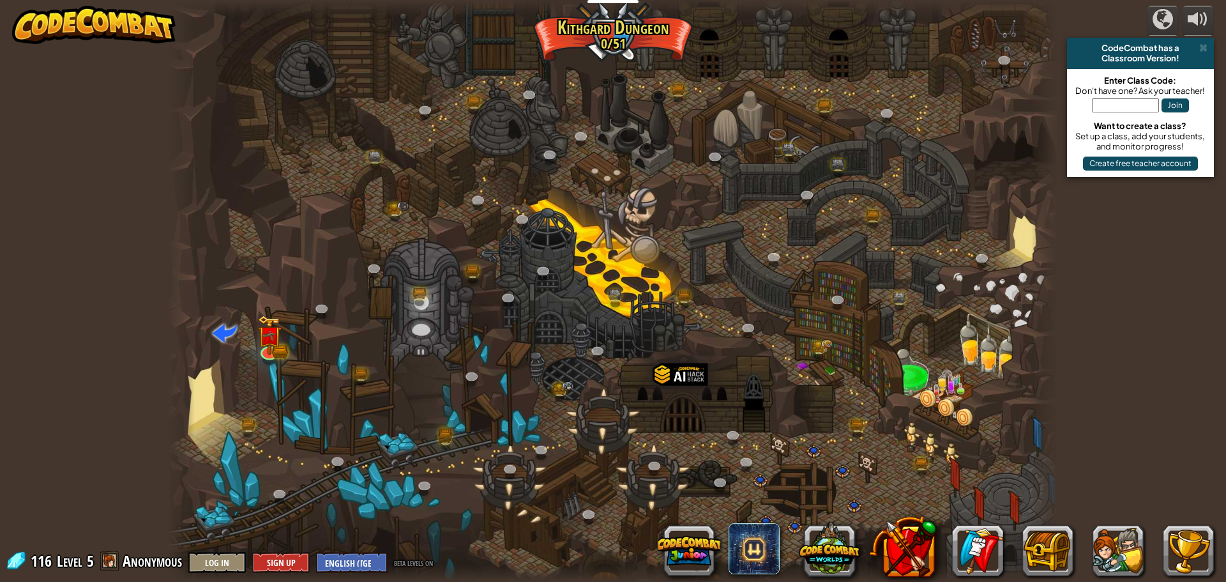
click at [438, 433] on div "Twisted Canyon (Locked) Challenge: collect the most gold using all the programm…" at bounding box center [613, 291] width 890 height 582
click at [287, 412] on div at bounding box center [613, 291] width 890 height 582
drag, startPoint x: 306, startPoint y: 400, endPoint x: 342, endPoint y: 377, distance: 42.5
click at [342, 377] on div at bounding box center [613, 291] width 890 height 582
click at [374, 368] on div at bounding box center [613, 291] width 890 height 582
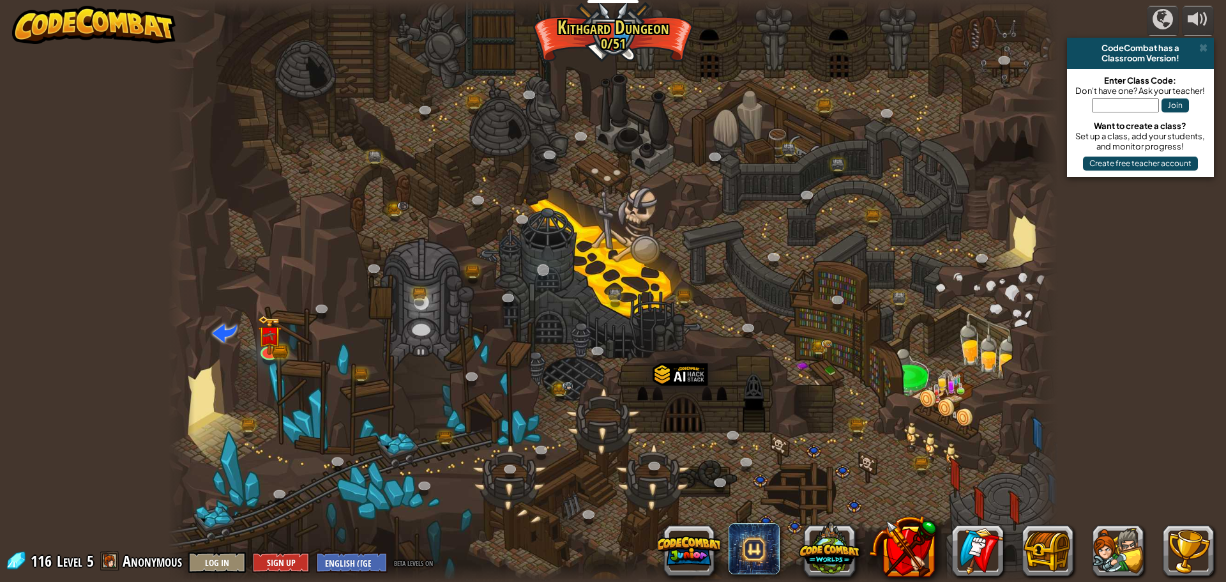
drag, startPoint x: 361, startPoint y: 364, endPoint x: 554, endPoint y: 270, distance: 215.0
click at [370, 359] on div at bounding box center [613, 291] width 890 height 582
drag, startPoint x: 407, startPoint y: 206, endPoint x: 575, endPoint y: 230, distance: 170.3
click at [387, 262] on div at bounding box center [613, 291] width 890 height 582
click at [575, 230] on div at bounding box center [613, 291] width 890 height 582
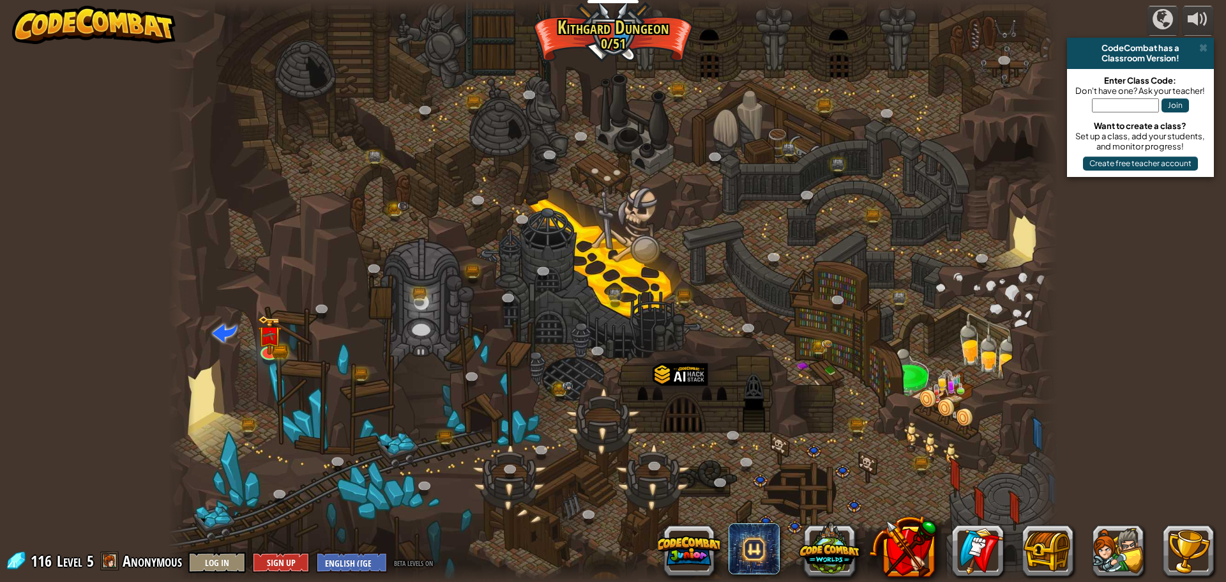
drag, startPoint x: 498, startPoint y: 223, endPoint x: 677, endPoint y: 153, distance: 192.6
click at [516, 207] on div at bounding box center [613, 291] width 890 height 582
drag, startPoint x: 778, startPoint y: 144, endPoint x: 745, endPoint y: 151, distance: 33.8
click at [776, 146] on div at bounding box center [613, 291] width 890 height 582
click at [680, 87] on link at bounding box center [680, 93] width 26 height 26
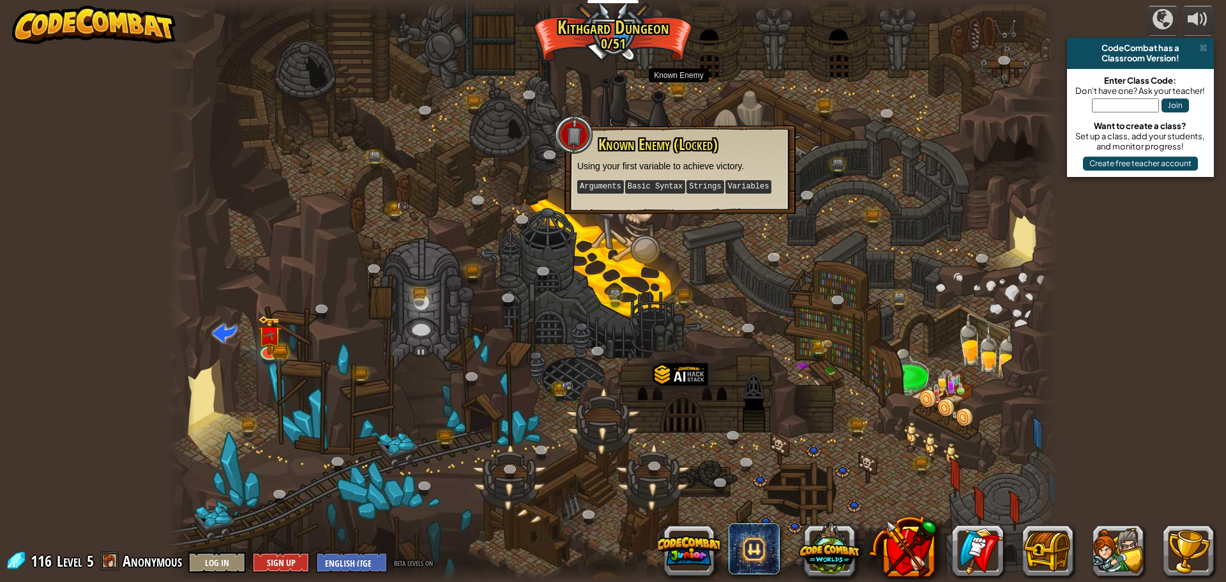
click at [801, 211] on div at bounding box center [613, 291] width 890 height 582
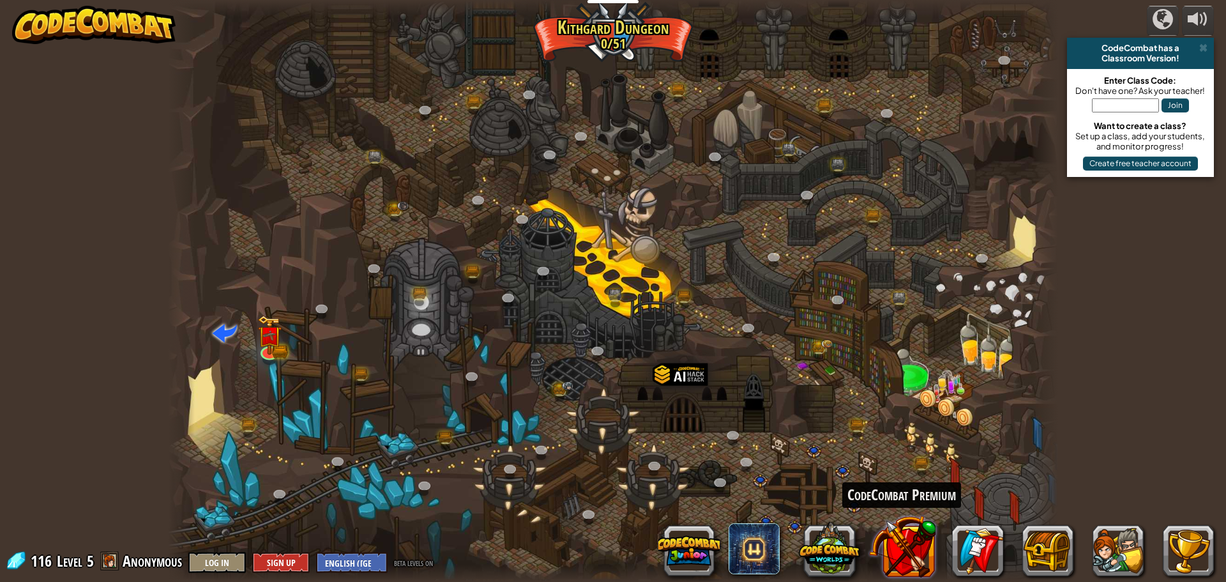
click at [915, 539] on button at bounding box center [902, 546] width 67 height 67
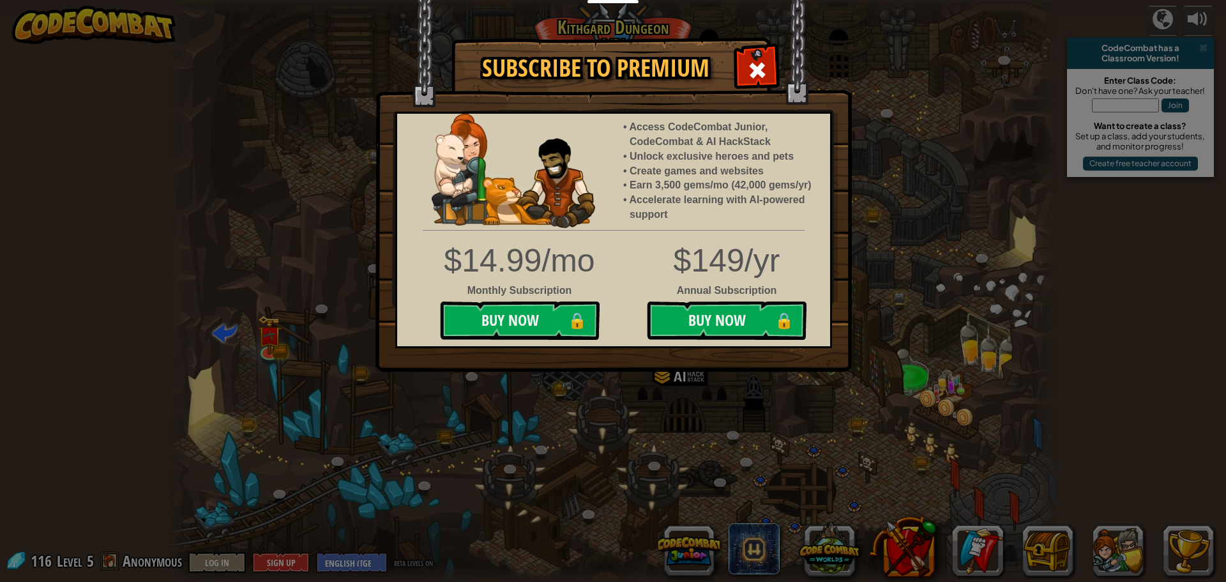
click at [1023, 315] on div "Subscribe to Premium Access CodeCombat Junior, CodeCombat & AI HackStack Unlock…" at bounding box center [613, 291] width 1226 height 582
click at [757, 55] on div at bounding box center [757, 69] width 40 height 40
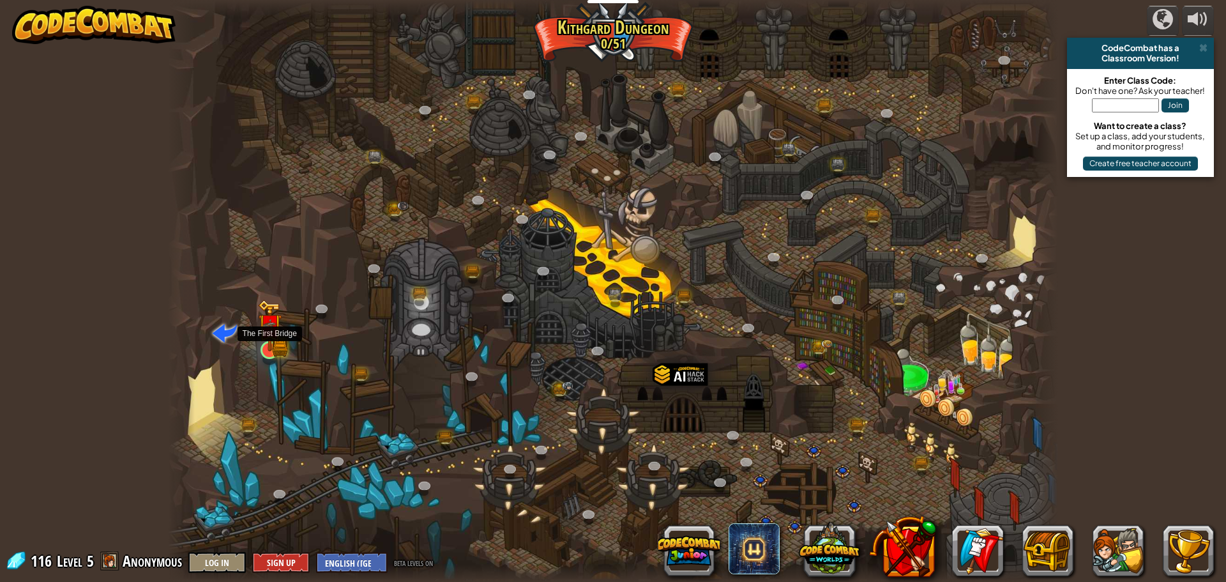
click at [274, 349] on img at bounding box center [270, 325] width 24 height 52
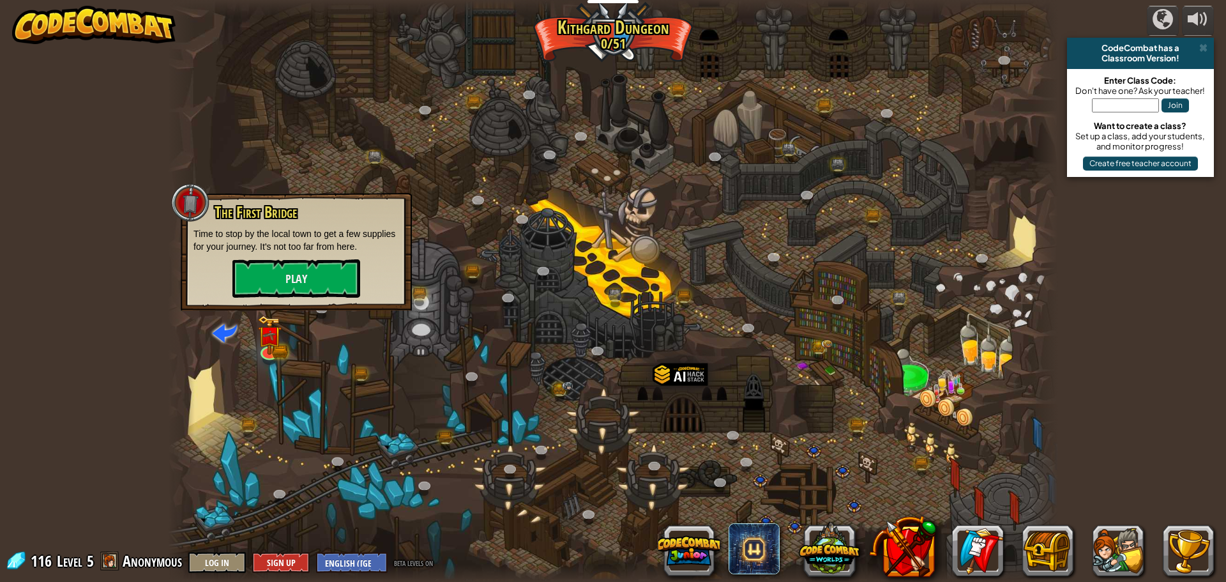
click at [279, 257] on div "The First Bridge Time to stop by the local town to get a few supplies for your …" at bounding box center [296, 251] width 206 height 94
click at [274, 266] on button "Play" at bounding box center [296, 278] width 128 height 38
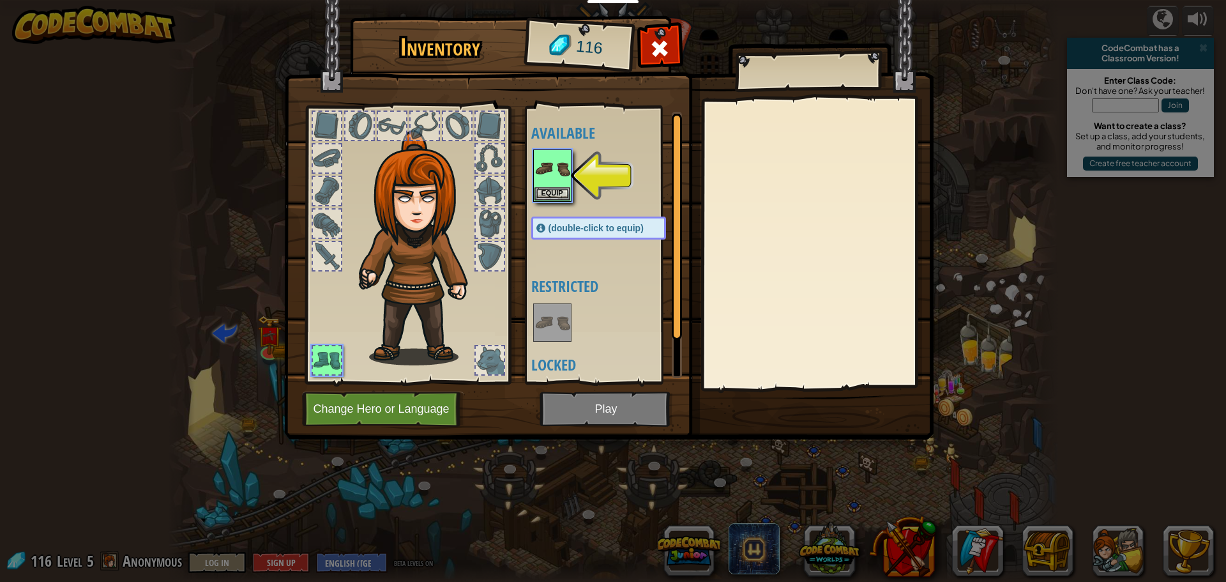
click at [622, 407] on img at bounding box center [608, 207] width 649 height 463
click at [622, 408] on img at bounding box center [608, 207] width 649 height 463
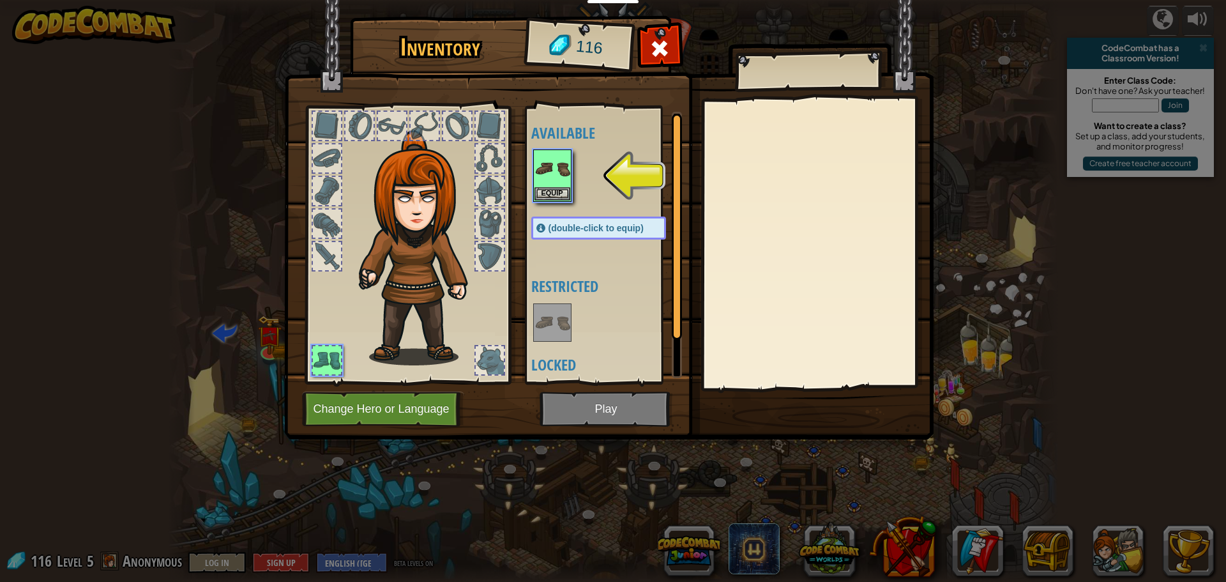
click at [622, 408] on img at bounding box center [608, 207] width 649 height 463
drag, startPoint x: 622, startPoint y: 408, endPoint x: 631, endPoint y: 419, distance: 15.0
click at [622, 409] on img at bounding box center [608, 207] width 649 height 463
click at [631, 419] on img at bounding box center [608, 207] width 649 height 463
click at [551, 173] on img at bounding box center [552, 169] width 36 height 36
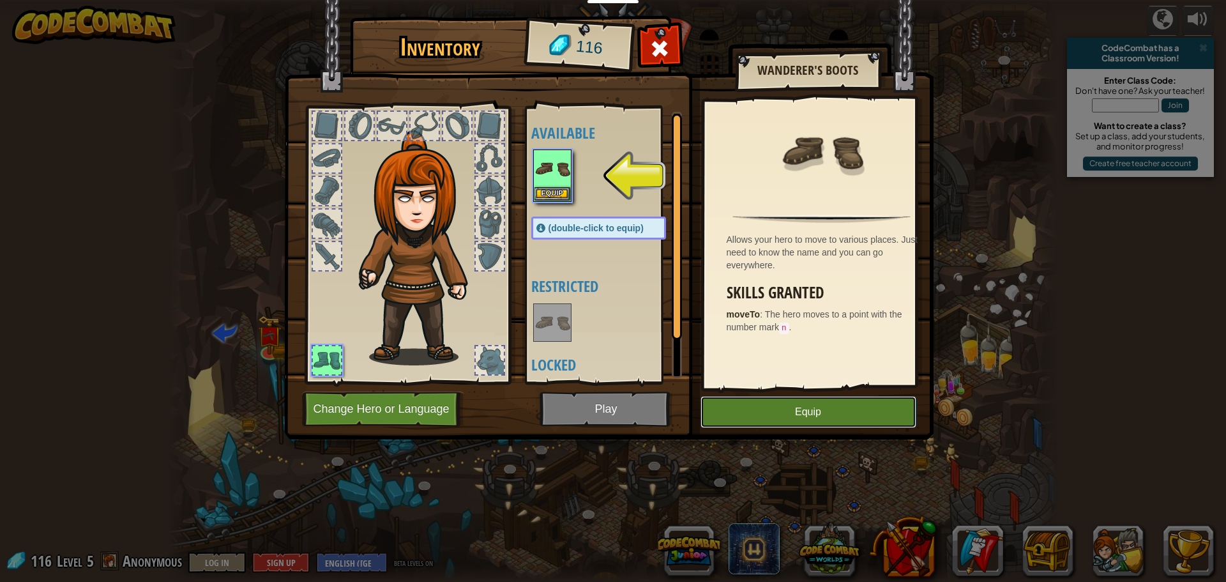
click at [815, 414] on button "Equip" at bounding box center [808, 412] width 216 height 32
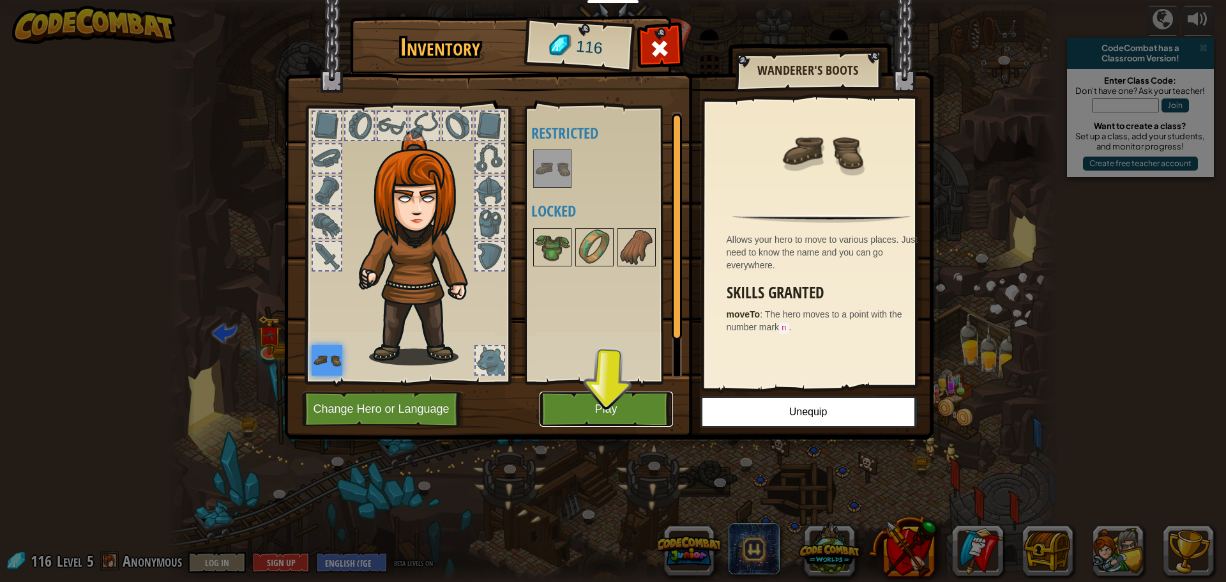
click at [635, 407] on button "Play" at bounding box center [605, 408] width 133 height 35
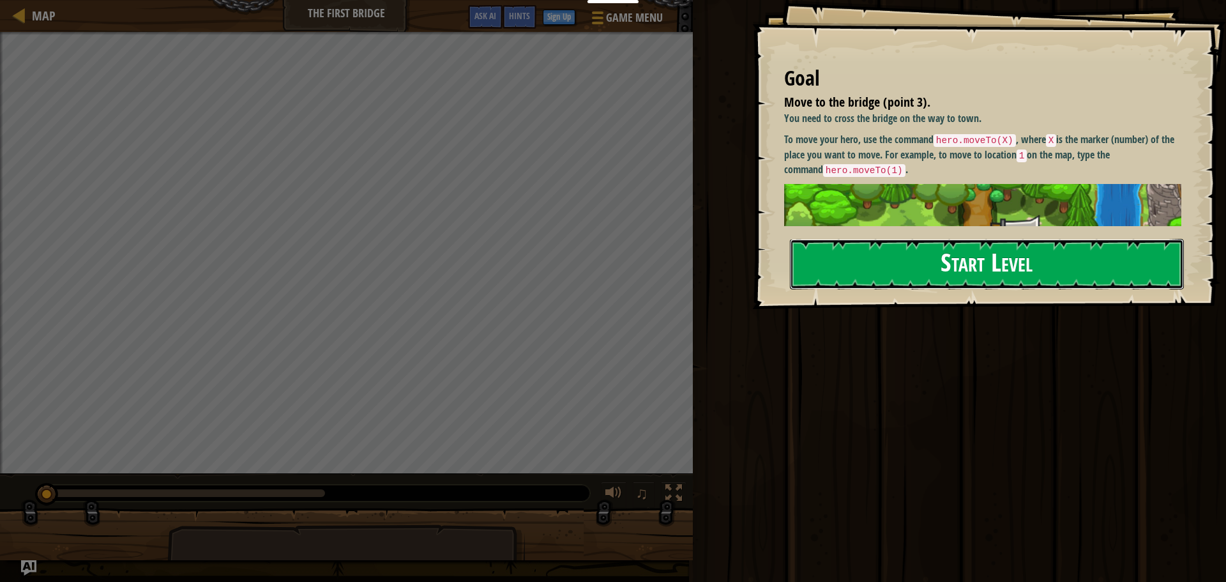
click at [1011, 259] on button "Start Level" at bounding box center [987, 264] width 394 height 50
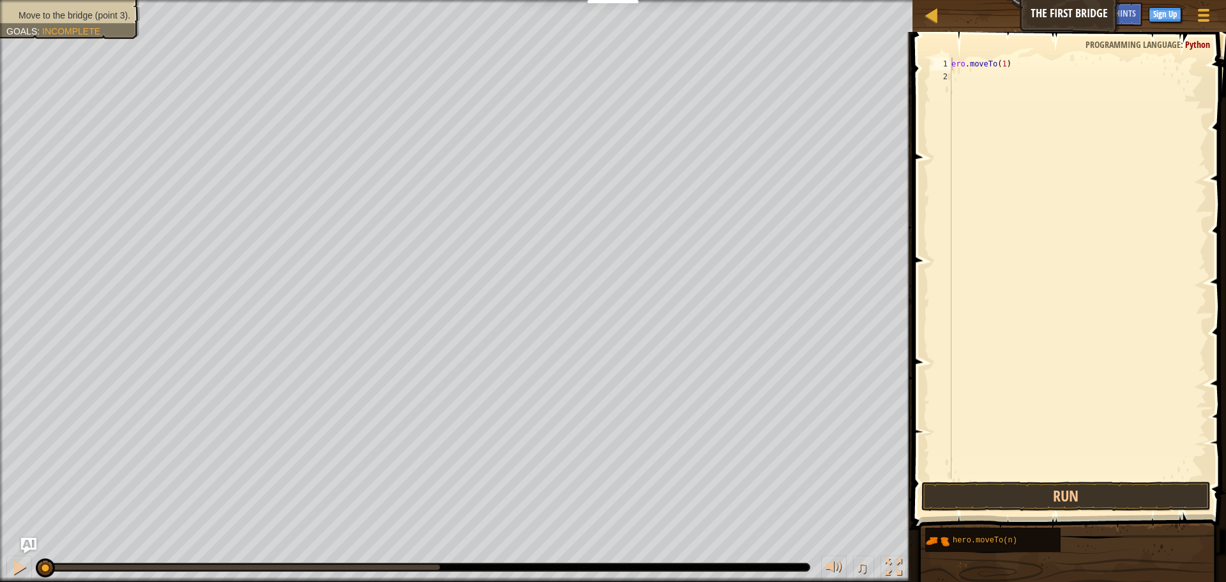
click at [1039, 50] on span at bounding box center [1070, 262] width 324 height 535
click at [1037, 70] on div "ero . moveTo ( 1 )" at bounding box center [1078, 280] width 258 height 447
type textarea "e"
click at [1123, 504] on button "Run" at bounding box center [1065, 495] width 289 height 29
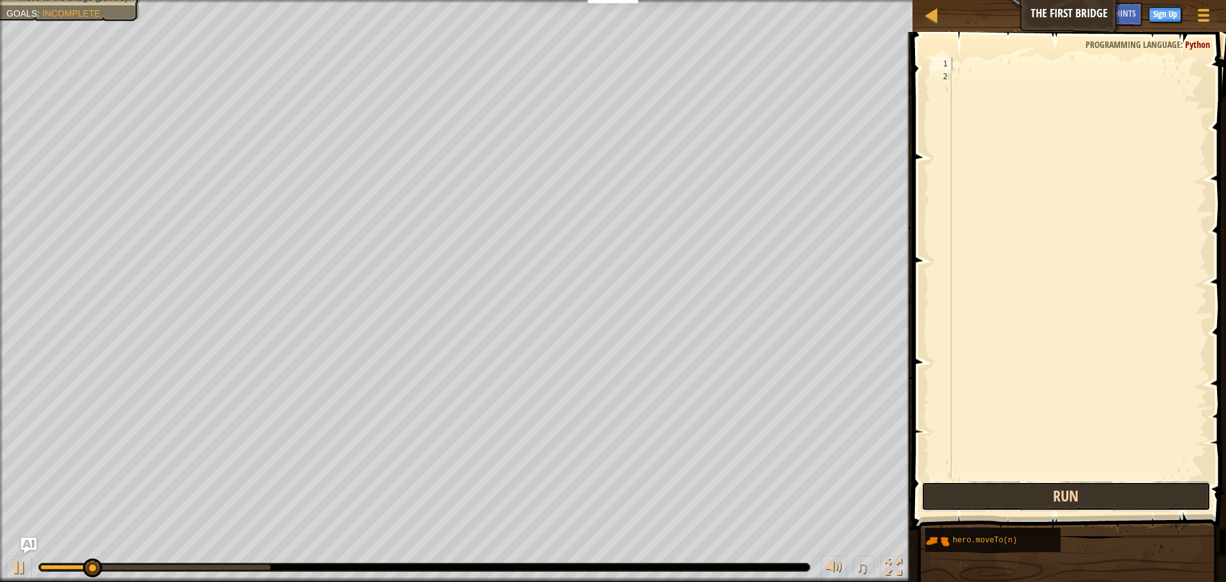
click at [1123, 502] on button "Run" at bounding box center [1065, 495] width 289 height 29
click at [1132, 483] on button "Run" at bounding box center [1065, 495] width 289 height 29
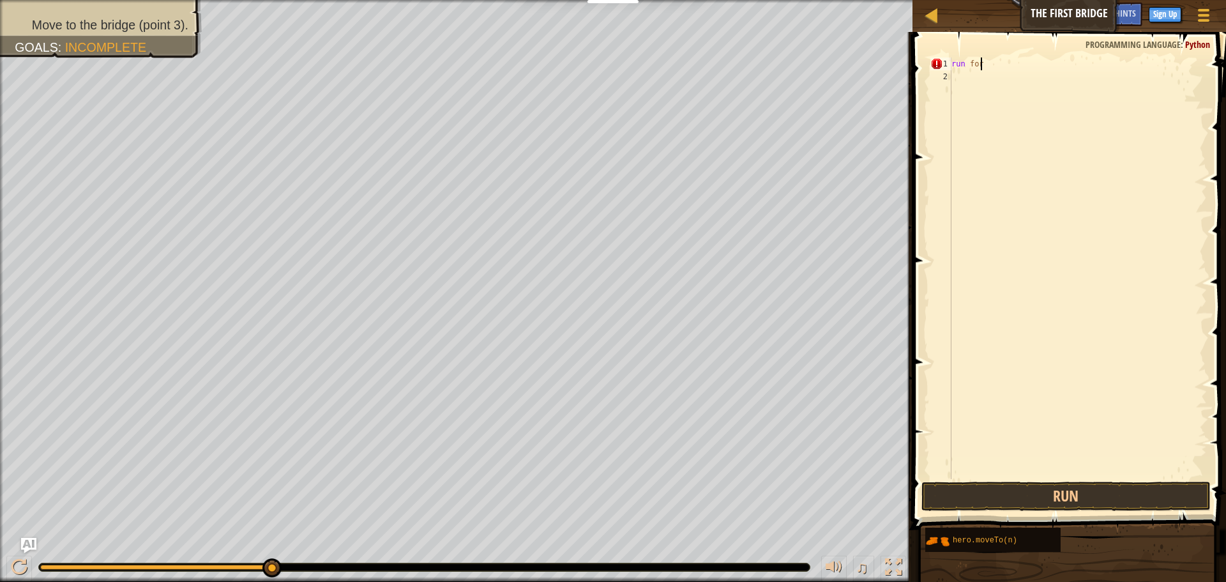
scroll to position [6, 2]
type textarea "run forwer"
click at [1015, 70] on div "run forwer" at bounding box center [1078, 280] width 258 height 447
click at [1009, 47] on span at bounding box center [1070, 262] width 324 height 535
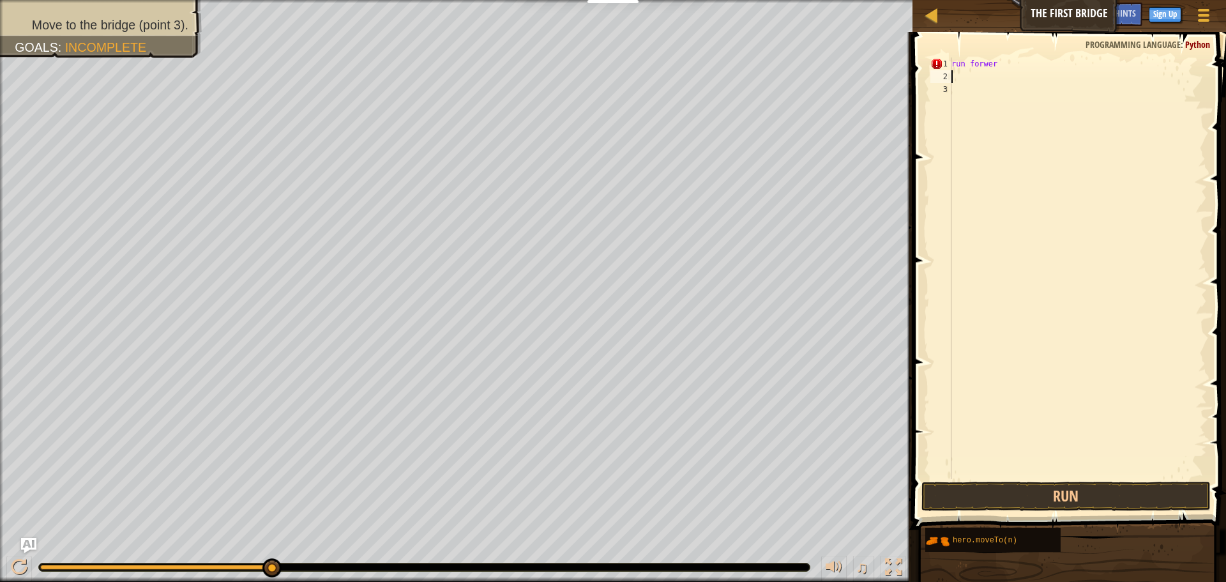
click at [1003, 63] on div "run forwer" at bounding box center [1078, 280] width 258 height 447
type textarea "r"
